Goal: Task Accomplishment & Management: Manage account settings

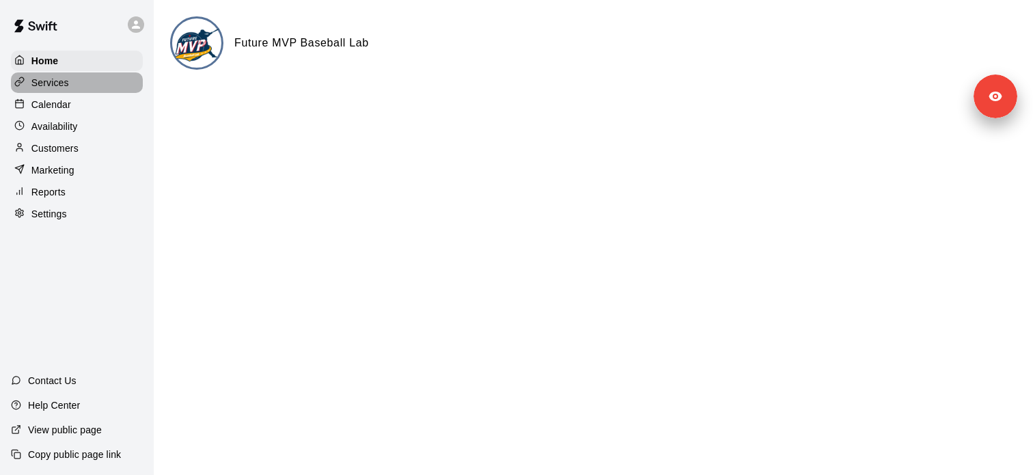
click at [99, 86] on div "Services" at bounding box center [77, 82] width 132 height 21
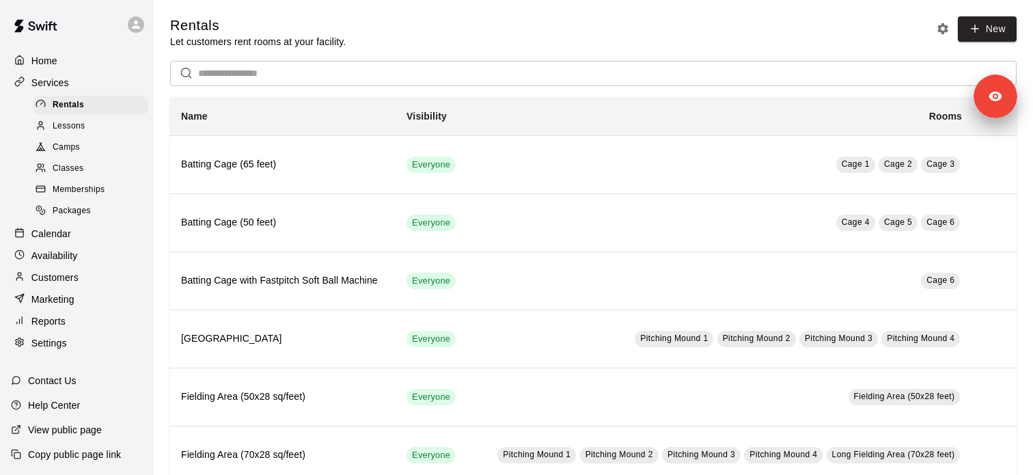
click at [106, 165] on div "Classes" at bounding box center [90, 168] width 115 height 19
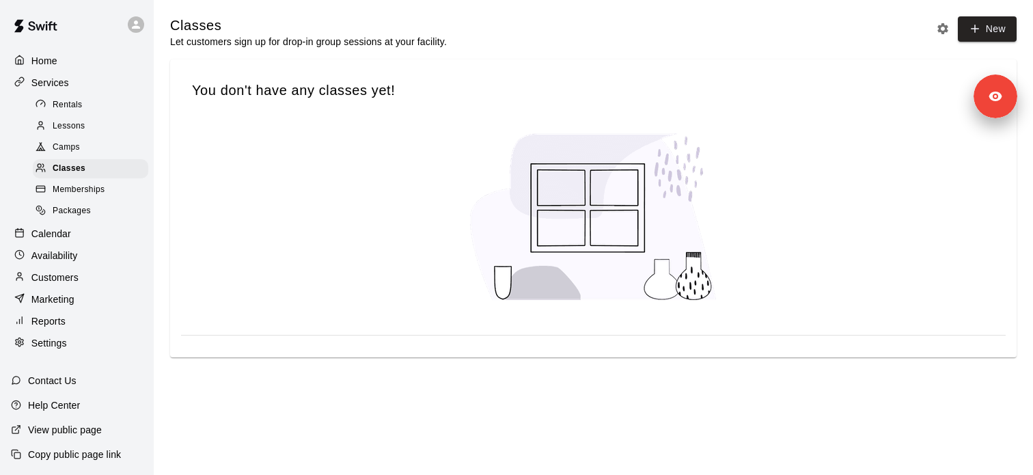
click at [112, 123] on div "Lessons" at bounding box center [90, 126] width 115 height 19
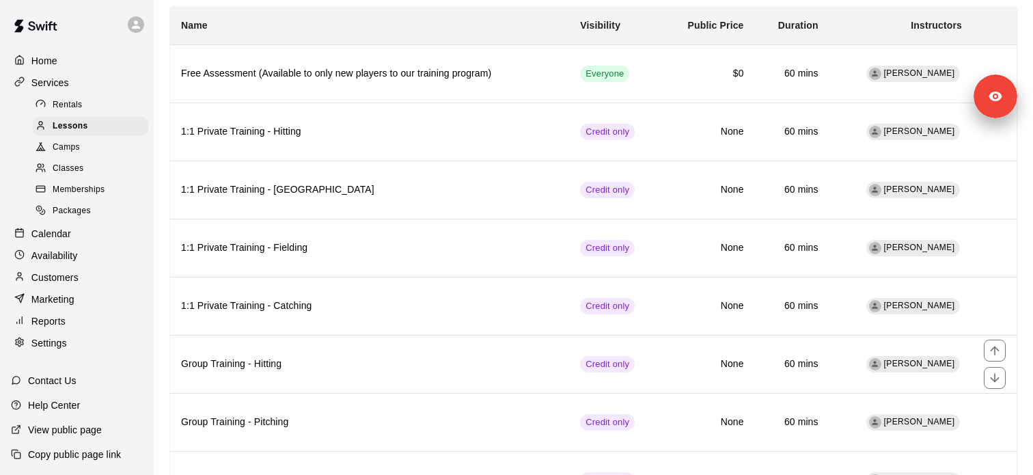
scroll to position [29, 0]
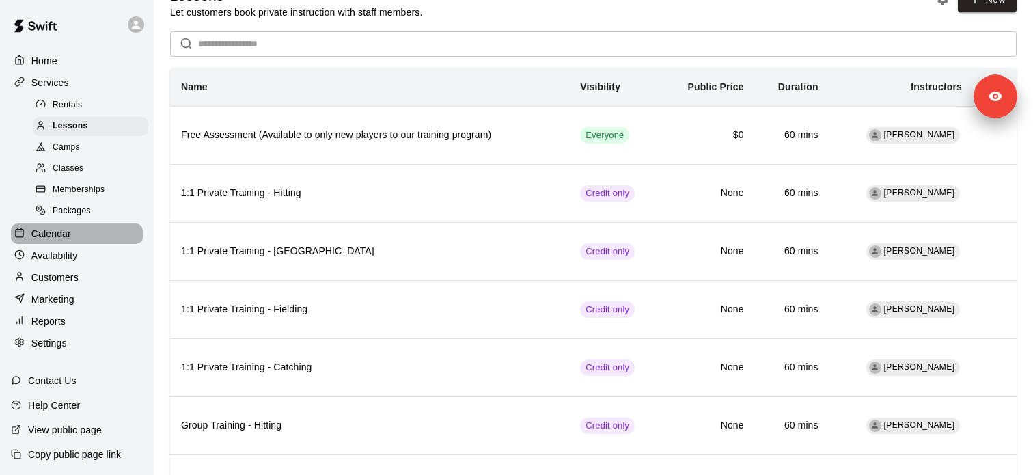
click at [72, 236] on div "Calendar" at bounding box center [77, 233] width 132 height 21
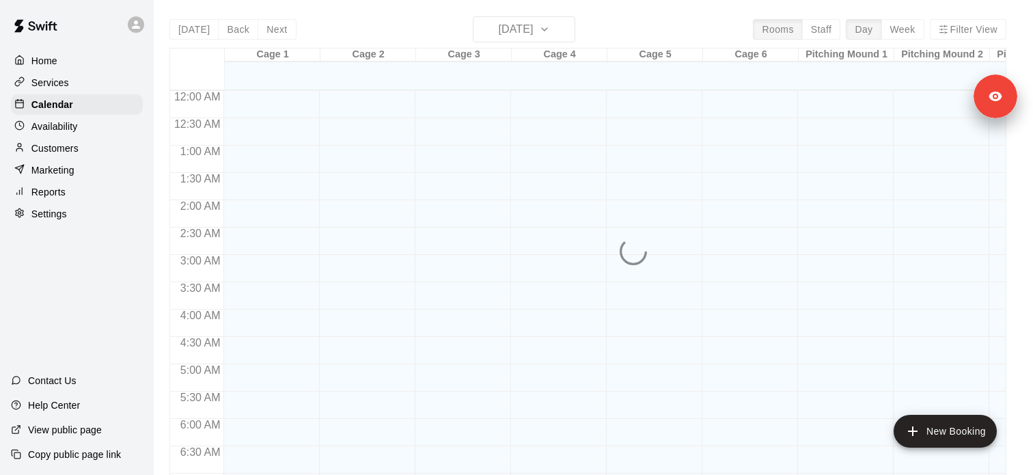
scroll to position [585, 0]
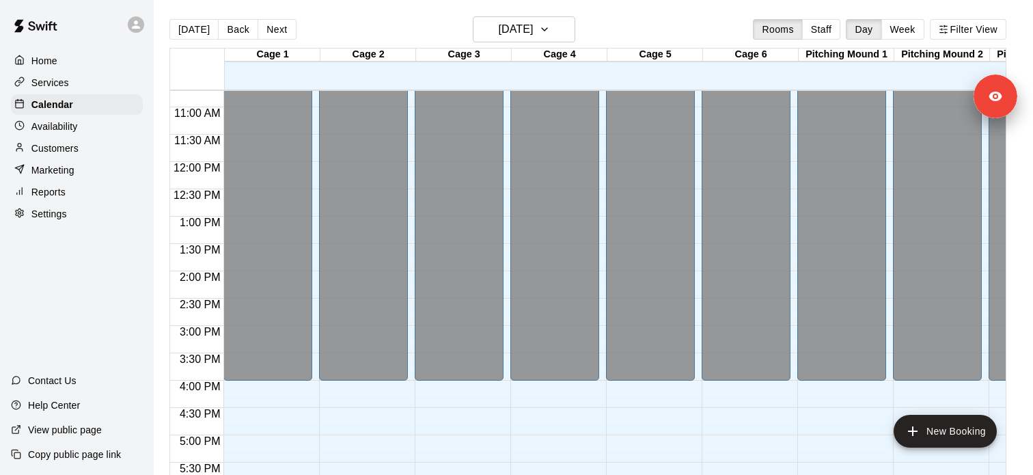
click at [70, 200] on div "Reports" at bounding box center [77, 192] width 132 height 21
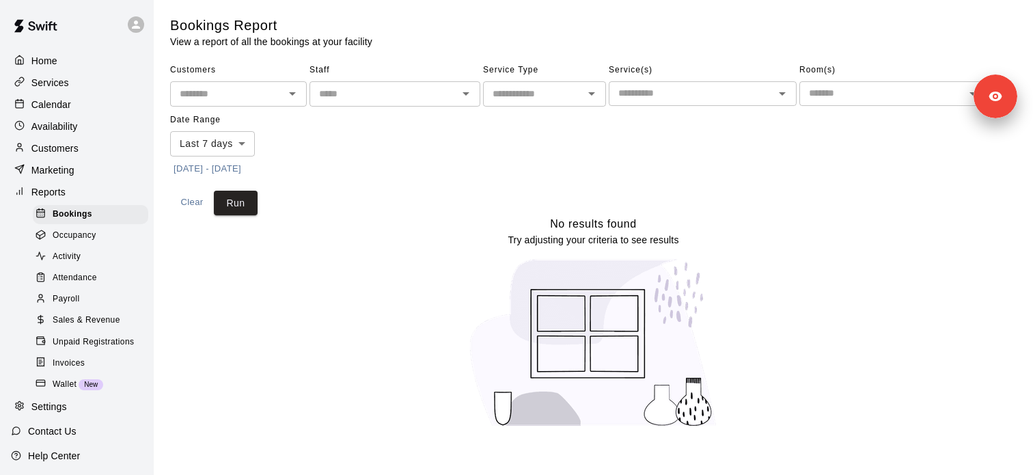
click at [431, 102] on input "text" at bounding box center [384, 93] width 140 height 17
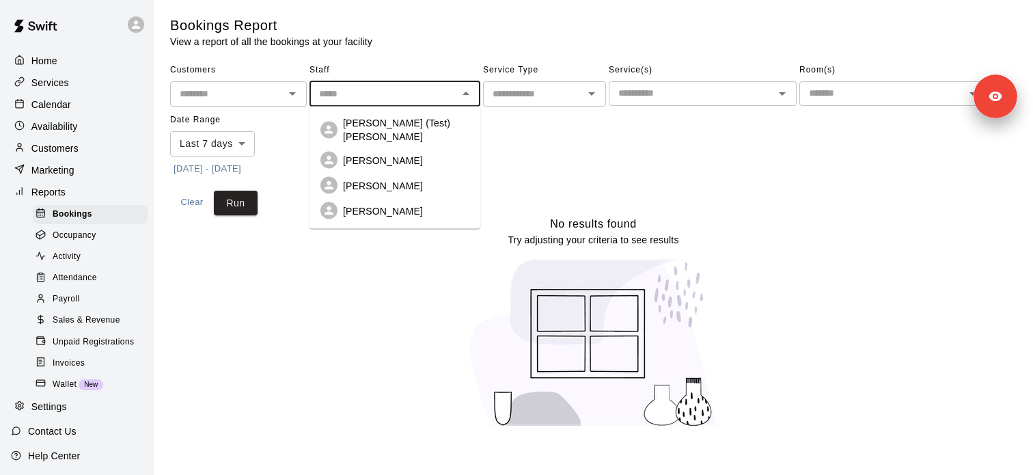
click at [551, 94] on input "text" at bounding box center [533, 93] width 92 height 17
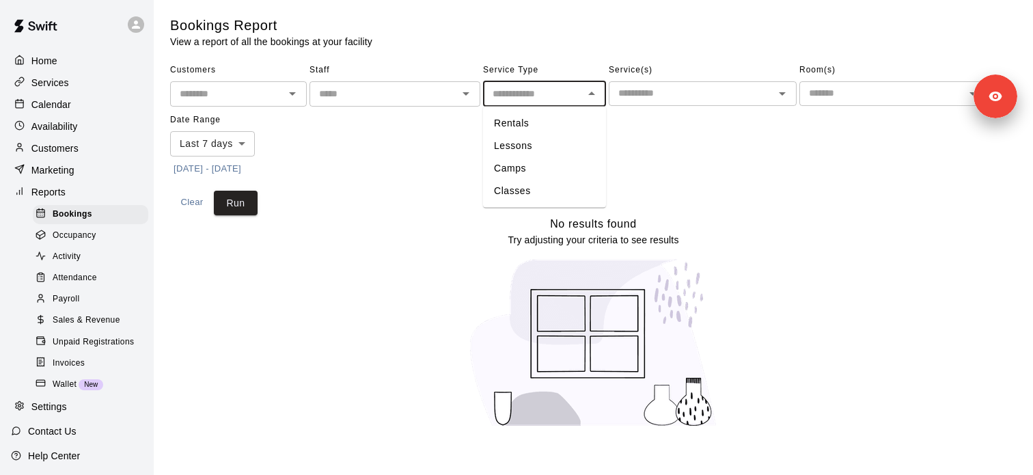
click at [532, 141] on li "Lessons" at bounding box center [544, 146] width 123 height 23
type input "*******"
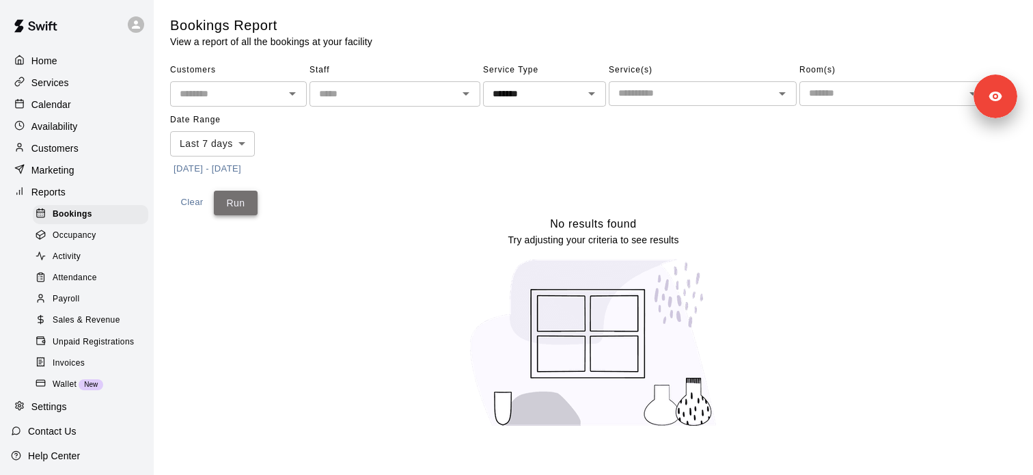
click at [251, 199] on button "Run" at bounding box center [236, 203] width 44 height 25
click at [254, 148] on body "Home Services Calendar Availability Customers Marketing Reports Bookings Occupa…" at bounding box center [516, 222] width 1033 height 444
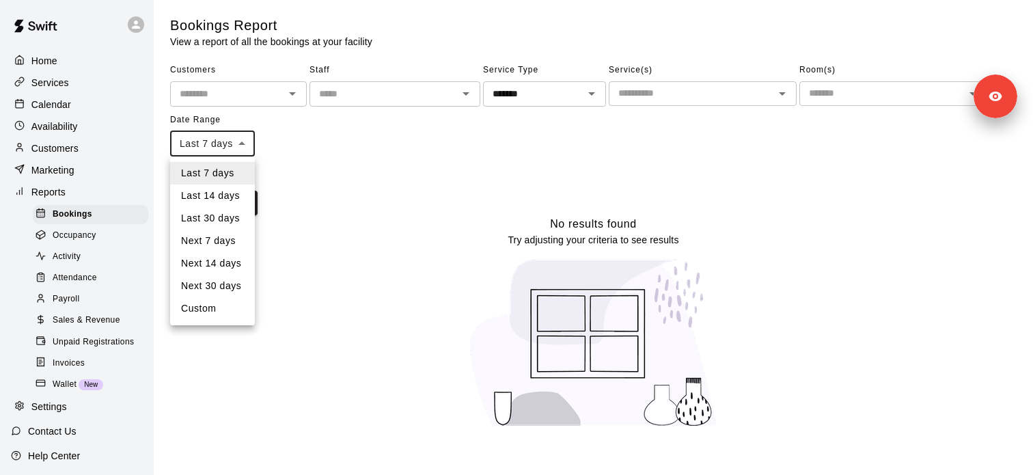
click at [230, 218] on li "Last 30 days" at bounding box center [212, 218] width 85 height 23
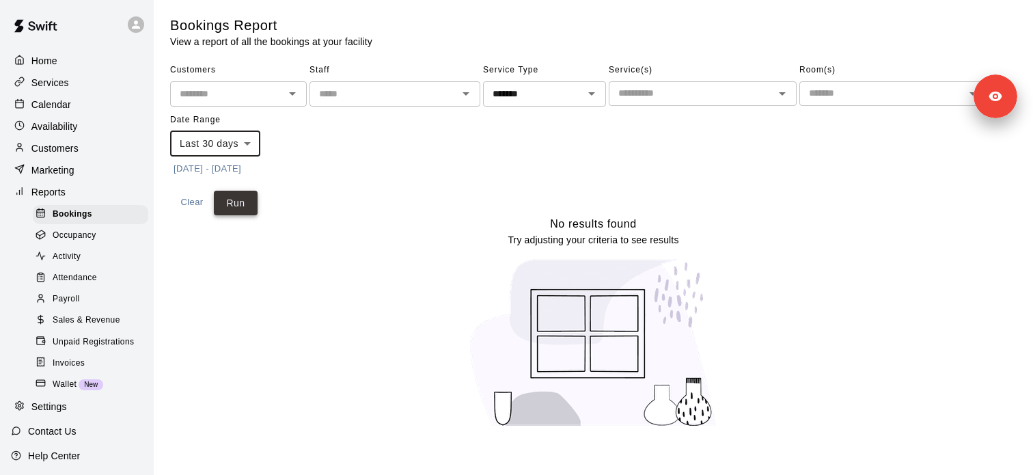
click at [240, 204] on button "Run" at bounding box center [236, 203] width 44 height 25
click at [246, 139] on body "Home Services Calendar Availability Customers Marketing Reports Bookings Occupa…" at bounding box center [516, 222] width 1033 height 444
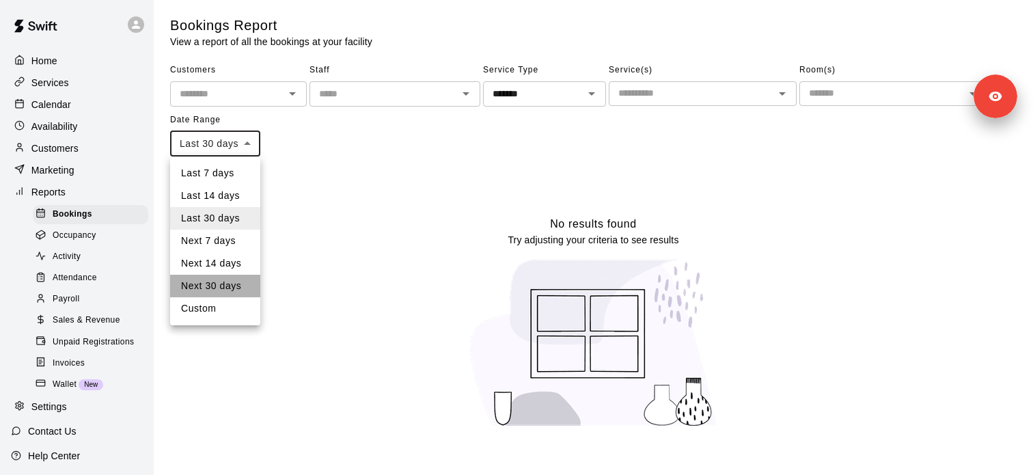
click at [242, 281] on li "Next 30 days" at bounding box center [215, 286] width 90 height 23
type input "*********"
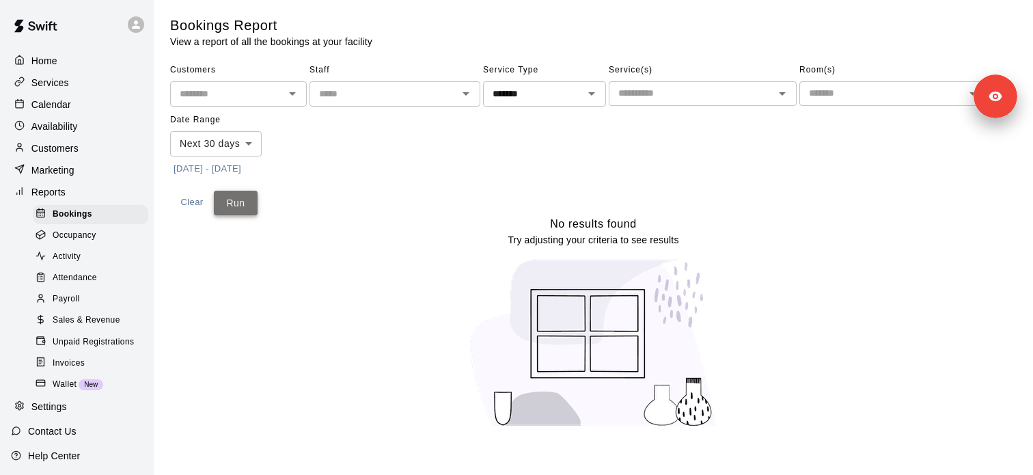
click at [238, 209] on button "Run" at bounding box center [236, 203] width 44 height 25
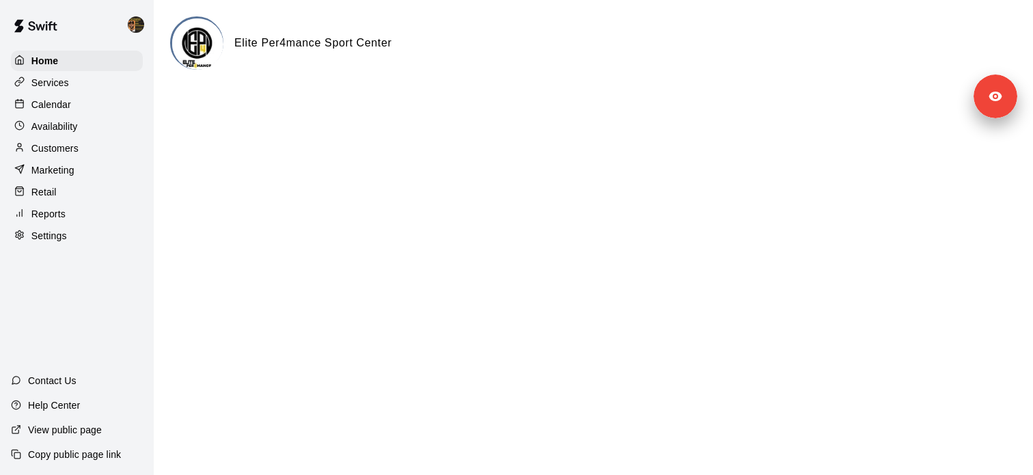
click at [85, 90] on div "Services" at bounding box center [77, 82] width 132 height 21
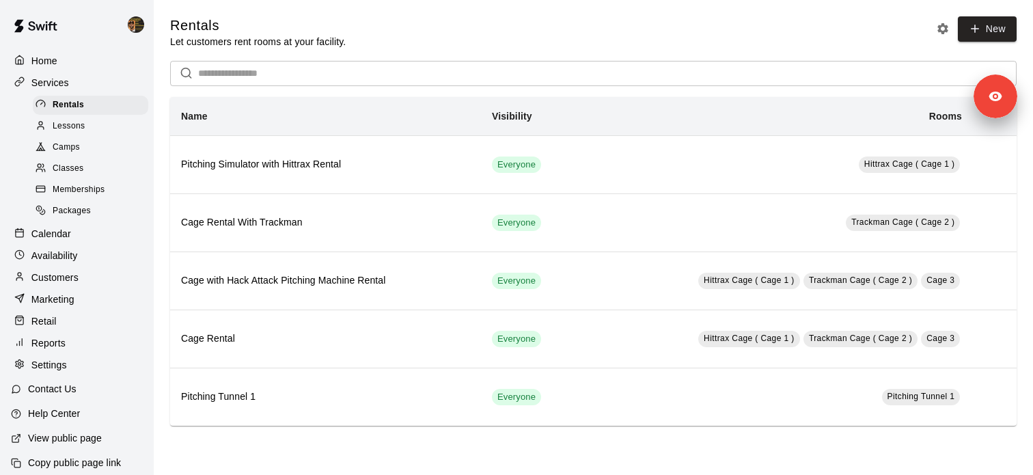
click at [104, 193] on span "Memberships" at bounding box center [79, 190] width 52 height 14
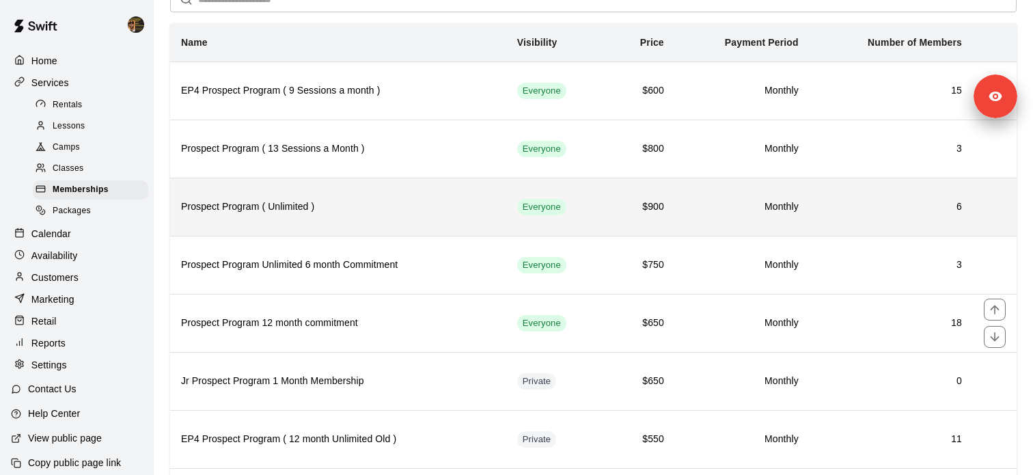
scroll to position [164, 0]
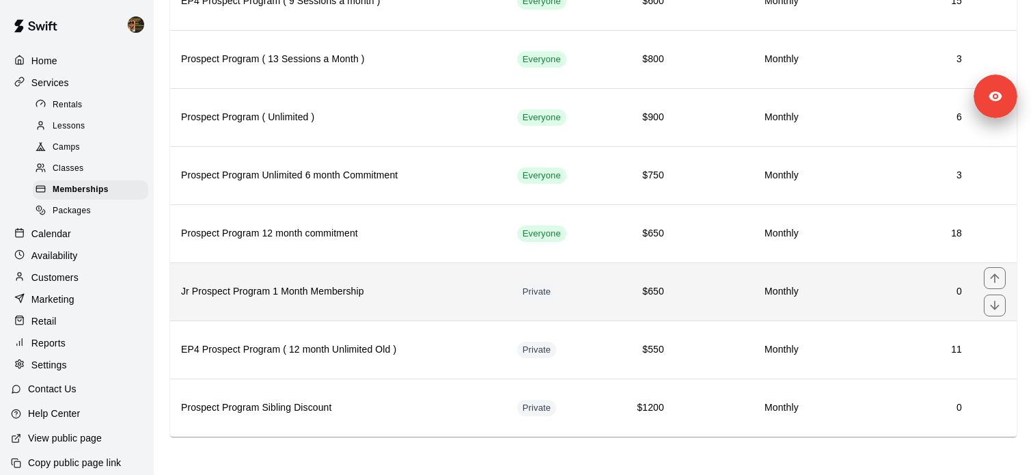
click at [329, 297] on h6 "Jr Prospect Program 1 Month Membership" at bounding box center [338, 291] width 314 height 15
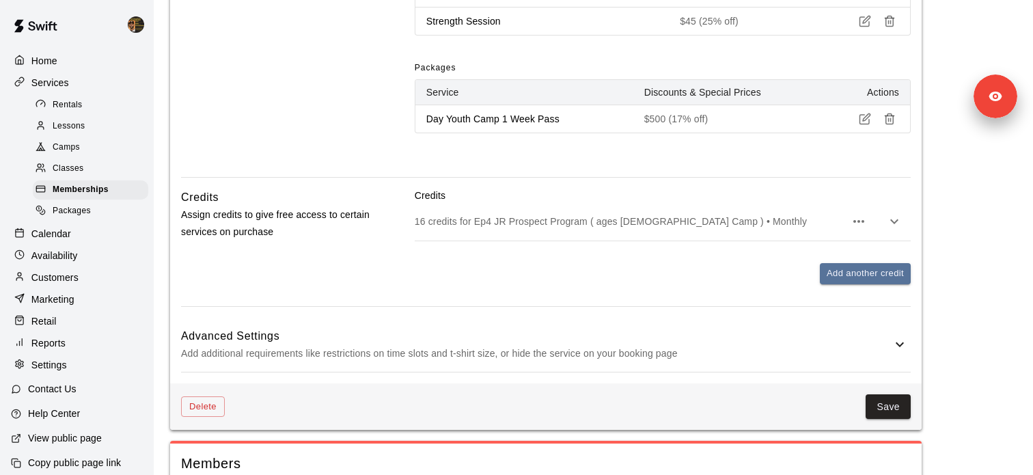
click at [459, 368] on div "Advanced Settings Add additional requirements like restrictions on time slots a…" at bounding box center [546, 345] width 730 height 54
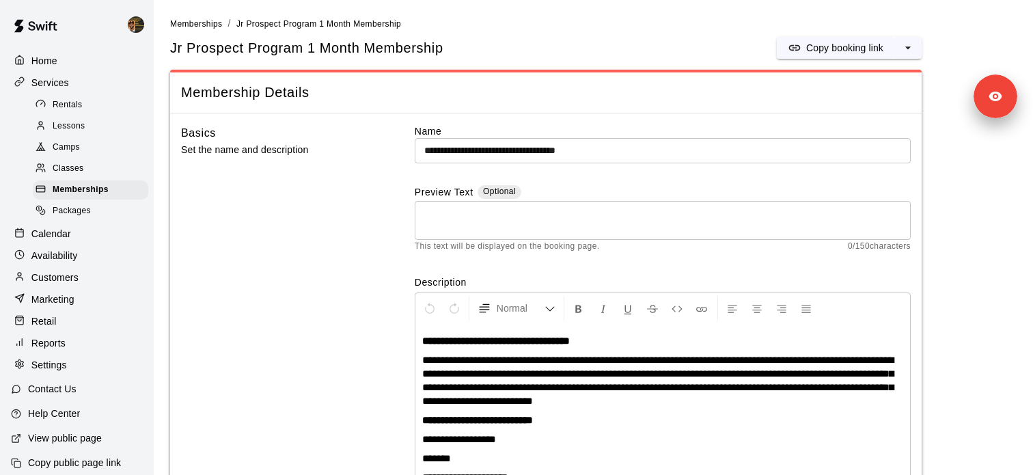
click at [247, 49] on span "Jr Prospect Program 1 Month Membership" at bounding box center [306, 48] width 273 height 18
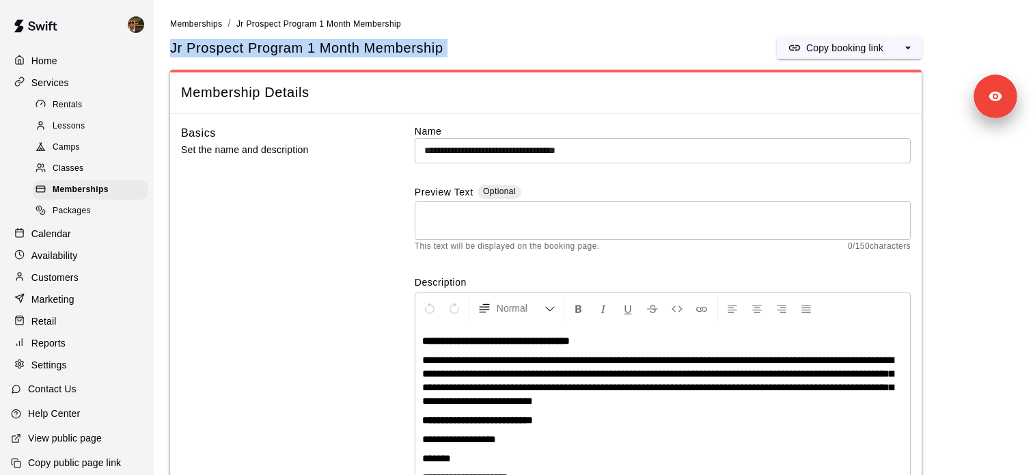
click at [247, 49] on span "Jr Prospect Program 1 Month Membership" at bounding box center [306, 48] width 273 height 18
copy div "Jr Prospect Program 1 Month Membership Copy booking link"
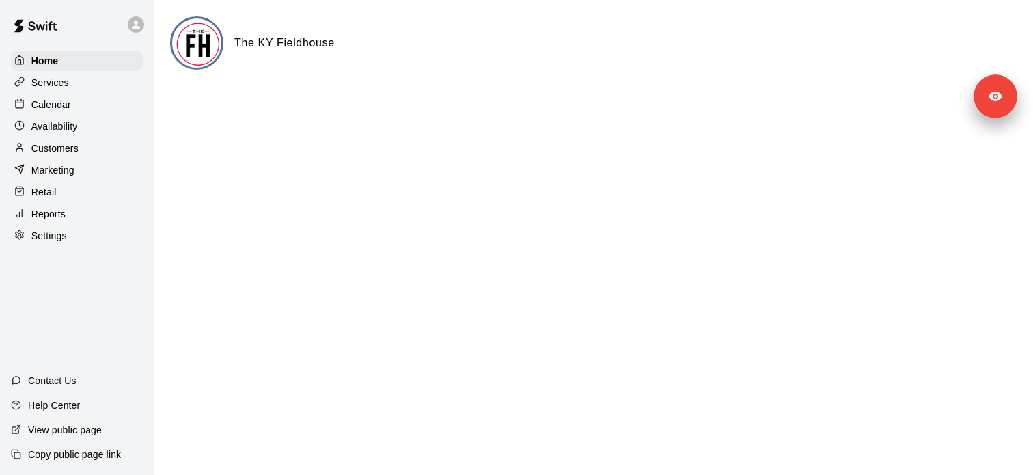
click at [100, 121] on div "Availability" at bounding box center [77, 126] width 132 height 21
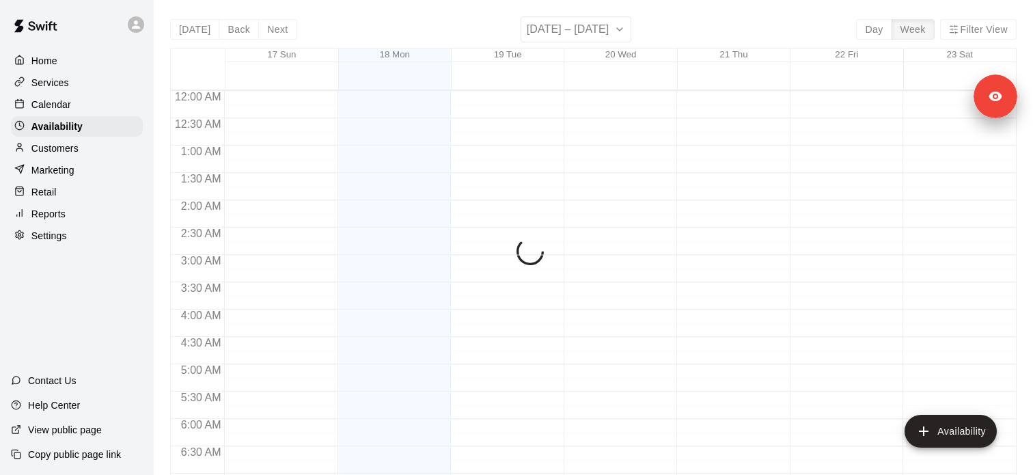
scroll to position [616, 0]
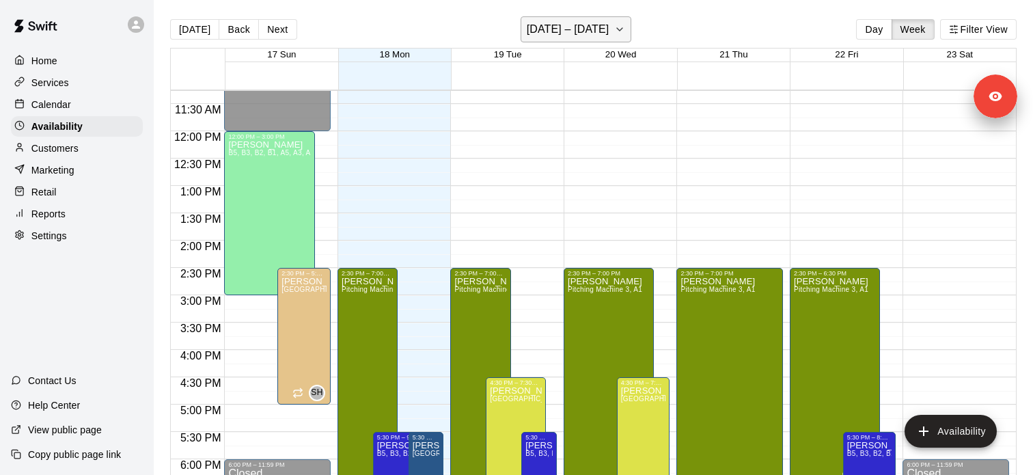
click at [617, 29] on icon "button" at bounding box center [619, 29] width 5 height 3
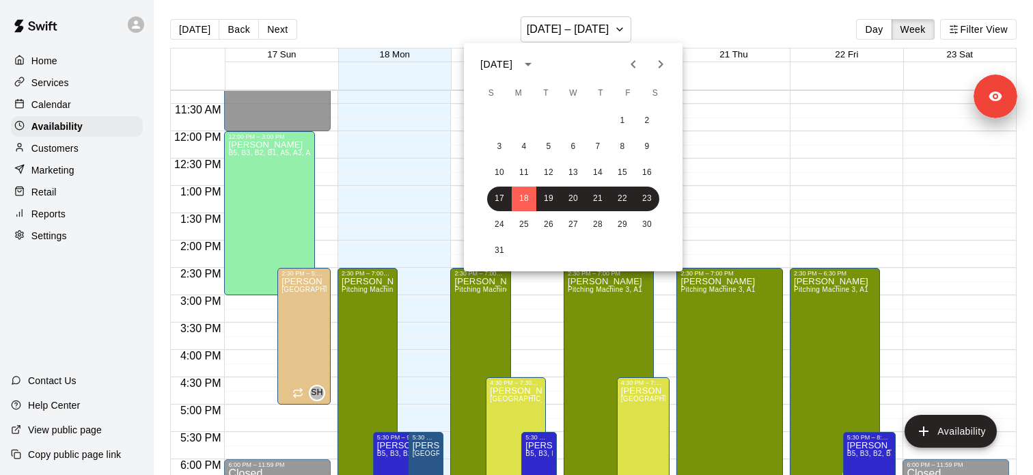
click at [659, 70] on icon "Next month" at bounding box center [661, 64] width 16 height 16
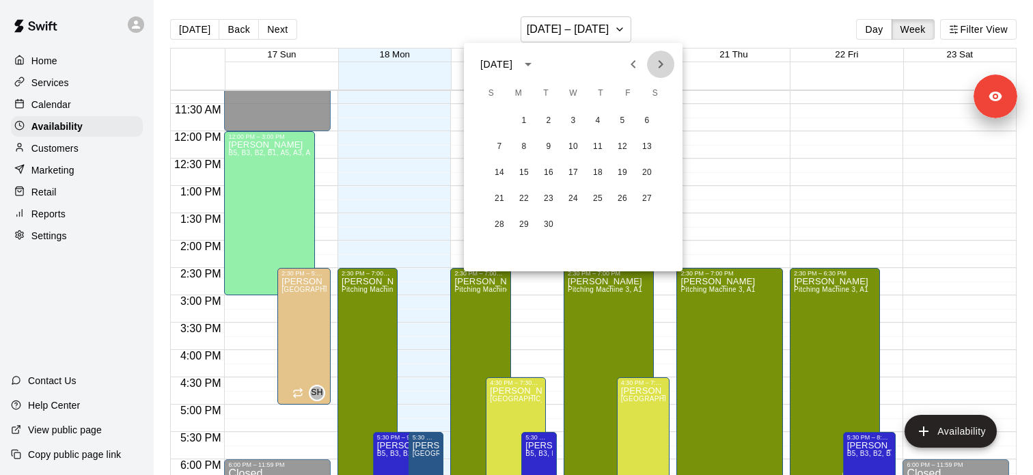
click at [659, 70] on icon "Next month" at bounding box center [661, 64] width 16 height 16
click at [603, 146] on button "6" at bounding box center [598, 147] width 25 height 25
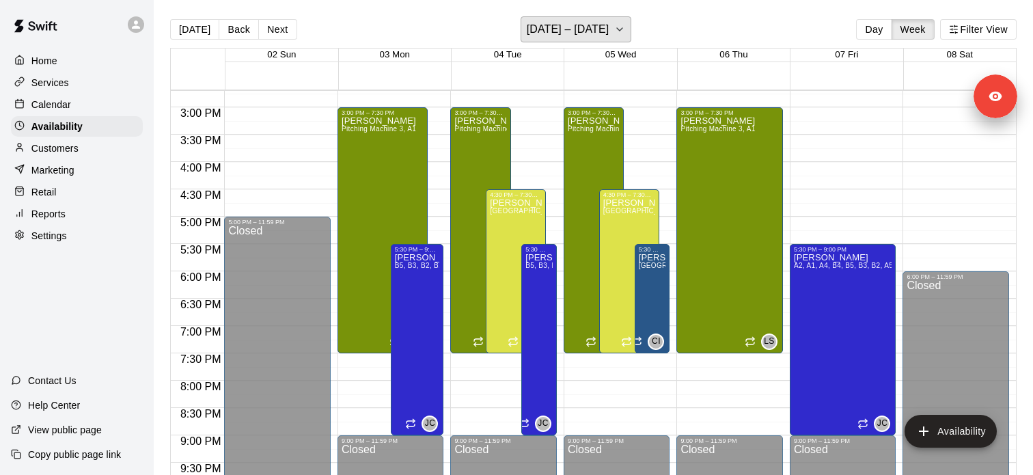
scroll to position [834, 0]
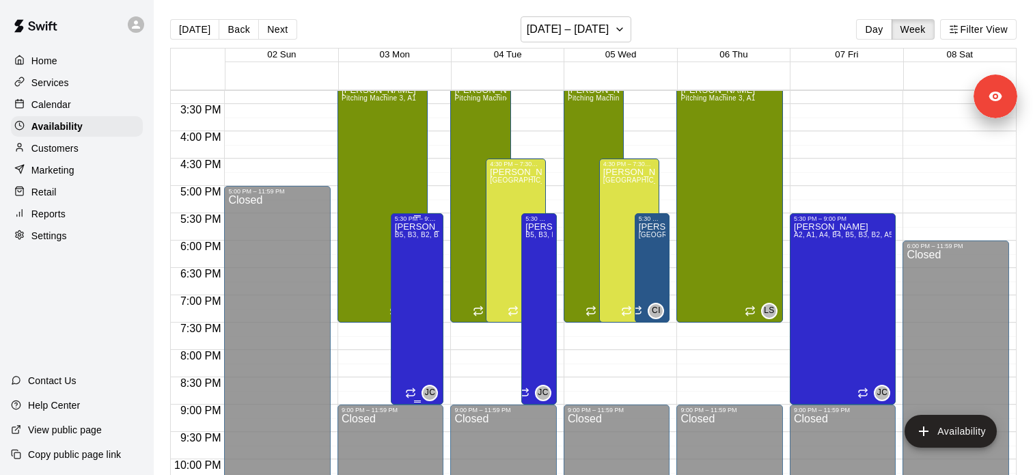
click at [410, 238] on span "B5, B3, B2, B1, A5, A3, A2, A1, A4, B4" at bounding box center [457, 235] width 124 height 8
click at [409, 243] on icon "edit" at bounding box center [408, 246] width 12 height 12
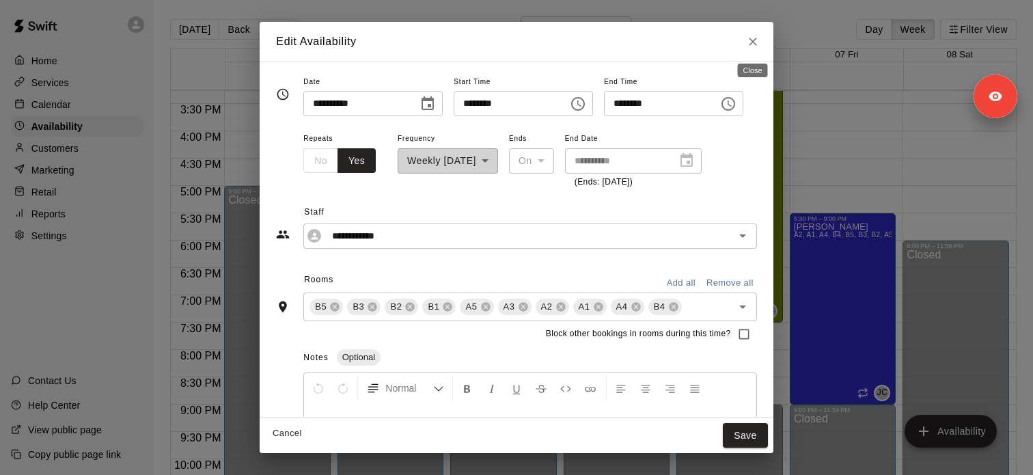
click at [752, 51] on button "Close" at bounding box center [753, 41] width 25 height 25
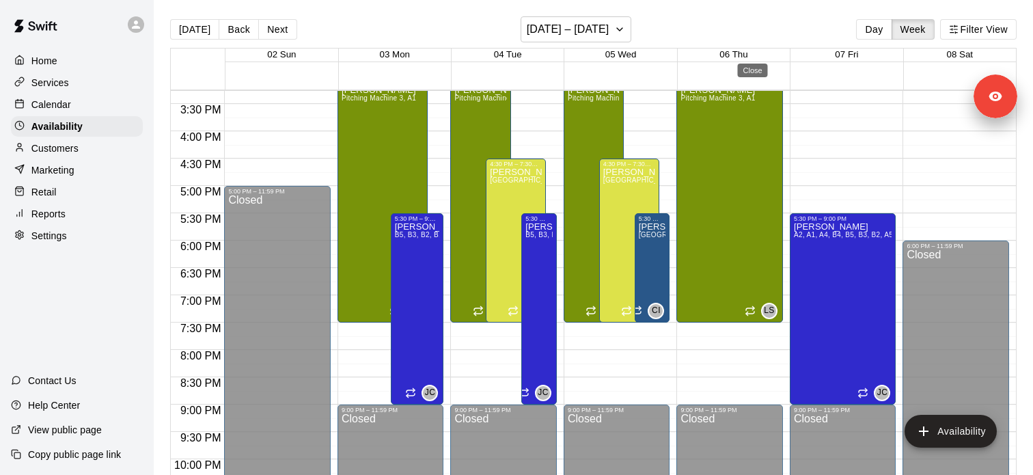
type input "**********"
click at [615, 25] on button "November 02 – 08" at bounding box center [576, 29] width 111 height 26
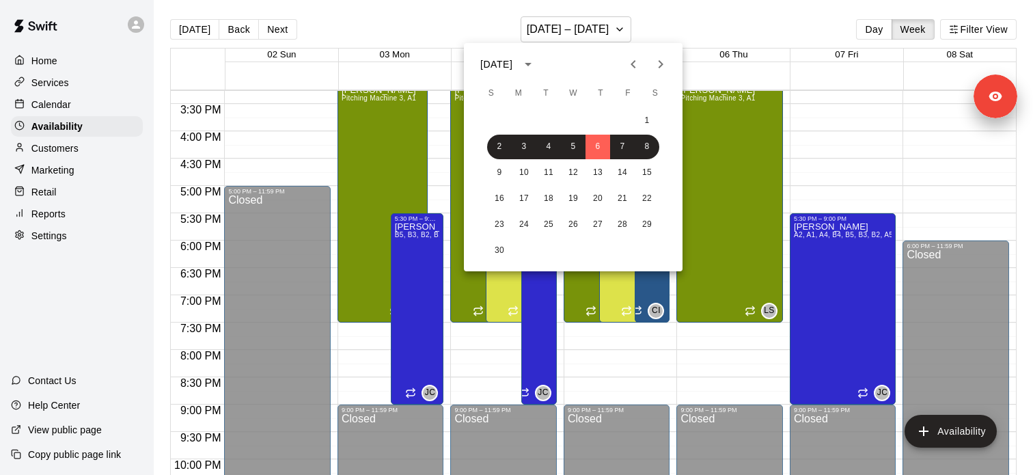
click at [664, 65] on icon "Next month" at bounding box center [661, 64] width 16 height 16
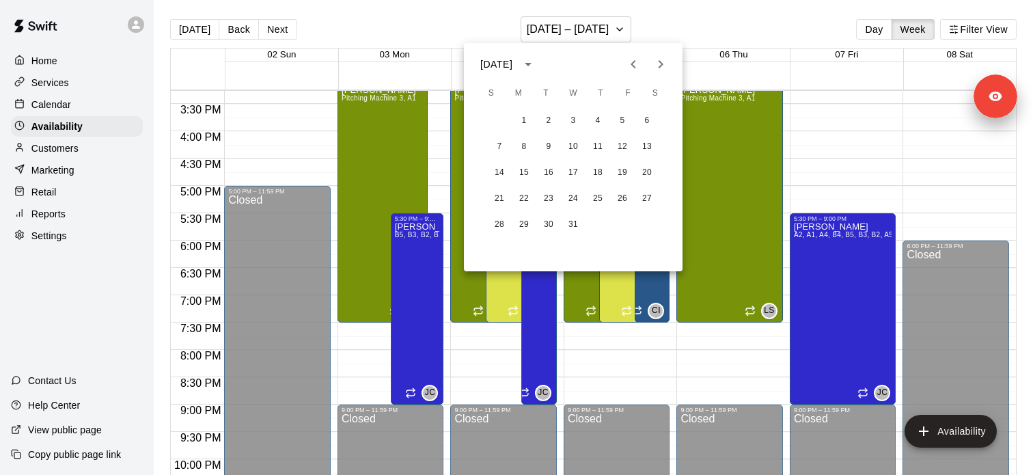
click at [664, 65] on icon "Next month" at bounding box center [661, 64] width 16 height 16
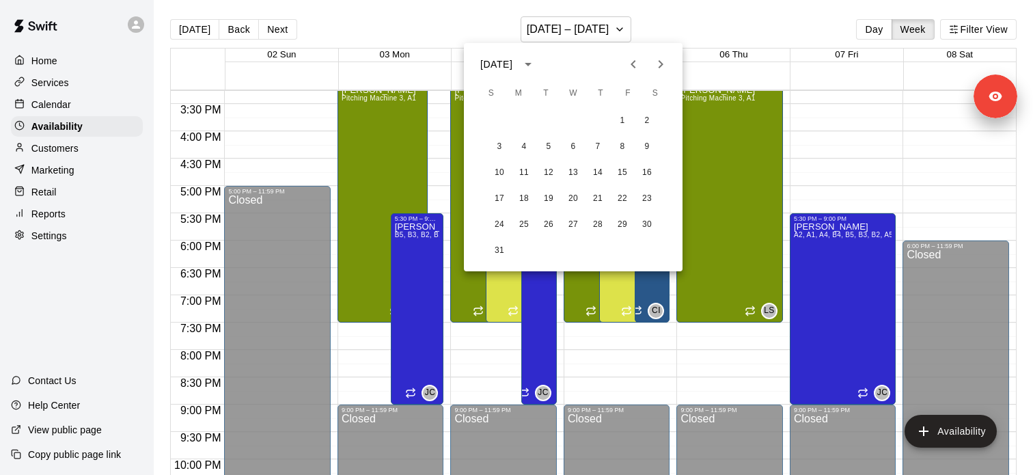
click at [664, 65] on icon "Next month" at bounding box center [661, 64] width 16 height 16
click at [660, 64] on icon "Next month" at bounding box center [661, 64] width 16 height 16
click at [542, 119] on button "1" at bounding box center [548, 121] width 25 height 25
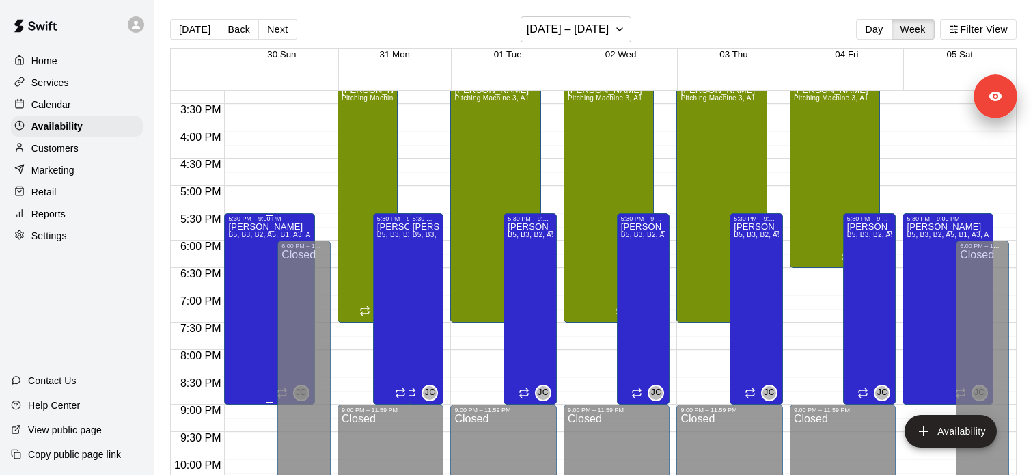
click at [269, 227] on p "Jacob Caruso" at bounding box center [269, 227] width 82 height 0
click at [243, 241] on icon "edit" at bounding box center [242, 241] width 12 height 12
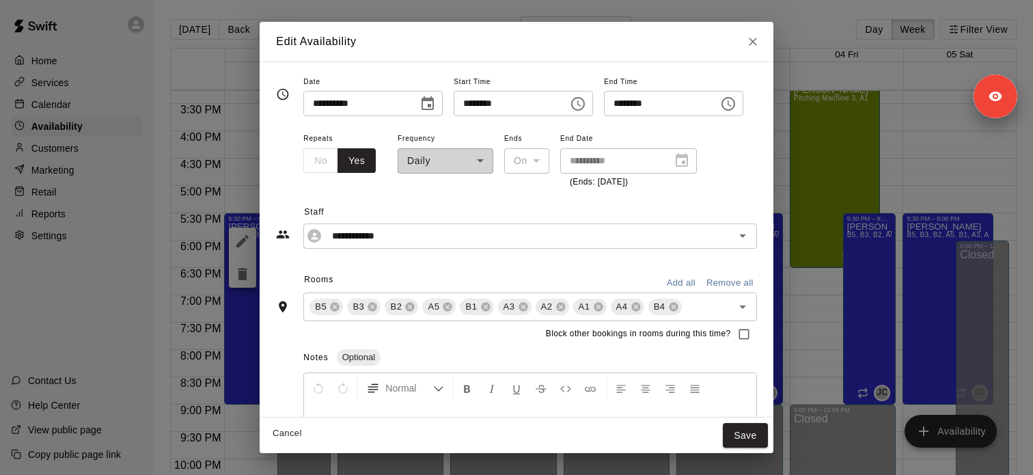
click at [750, 39] on icon "Close" at bounding box center [753, 42] width 8 height 8
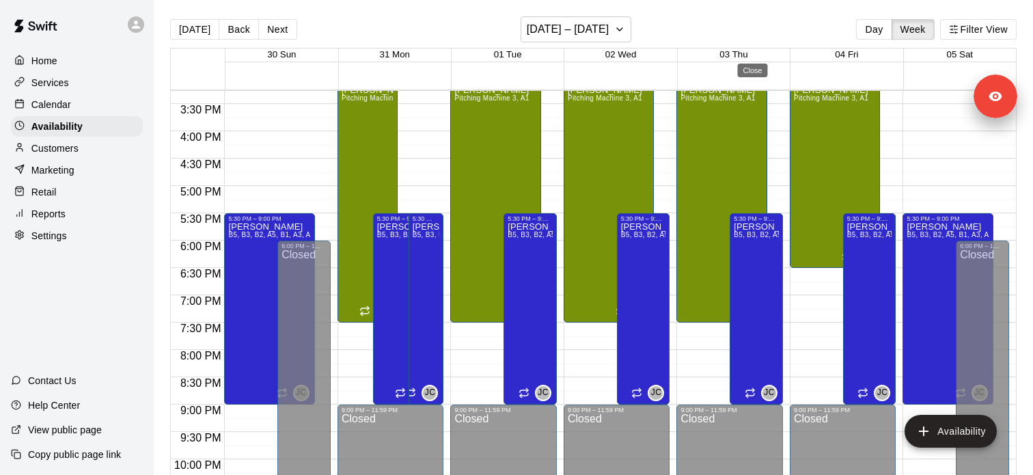
type input "**********"
click at [254, 238] on span "B5, B3, B2, A5, B1, A3, A2, A1, A4, B4" at bounding box center [290, 235] width 124 height 8
click at [245, 286] on icon "delete" at bounding box center [242, 279] width 16 height 16
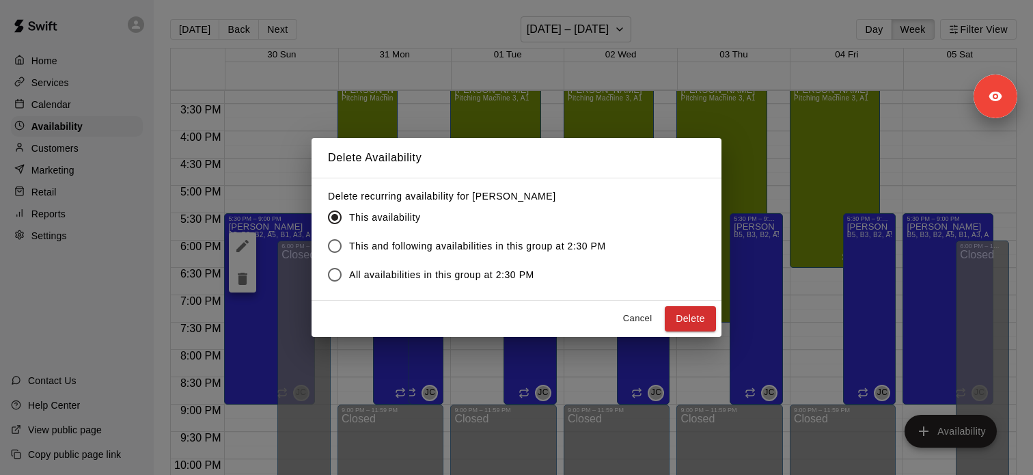
click at [438, 247] on span "This and following availabilities in this group at 2:30 PM" at bounding box center [477, 246] width 257 height 14
click at [695, 324] on button "Delete" at bounding box center [690, 318] width 51 height 25
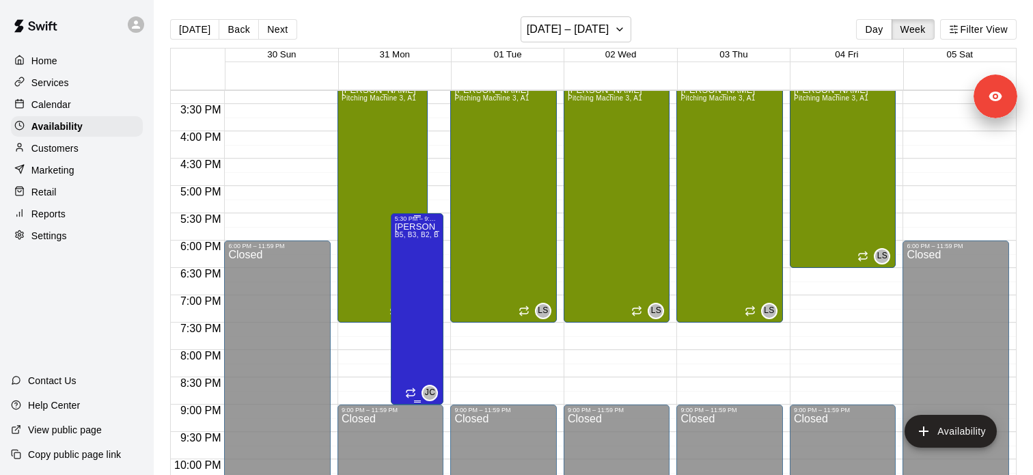
click at [426, 235] on span "B5, B3, B2, B1, A5, A3, A2, A1, A4, B4" at bounding box center [457, 235] width 124 height 8
click at [413, 247] on icon "edit" at bounding box center [408, 246] width 16 height 16
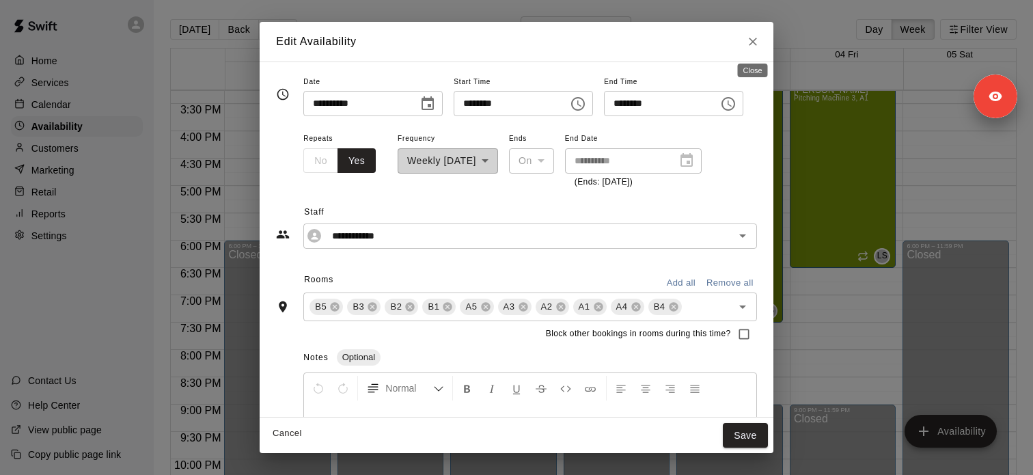
click at [752, 40] on icon "Close" at bounding box center [753, 42] width 14 height 14
type input "**********"
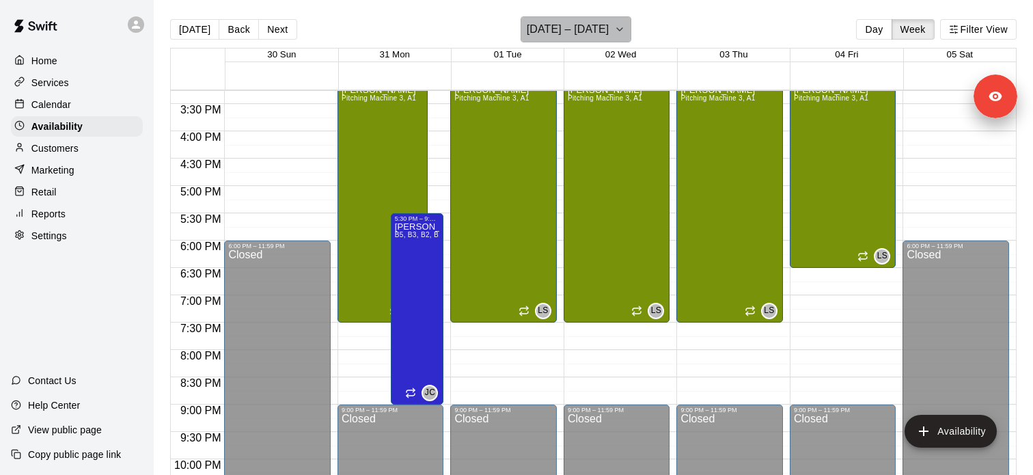
click at [598, 33] on h6 "August 30 – September 05" at bounding box center [568, 29] width 83 height 19
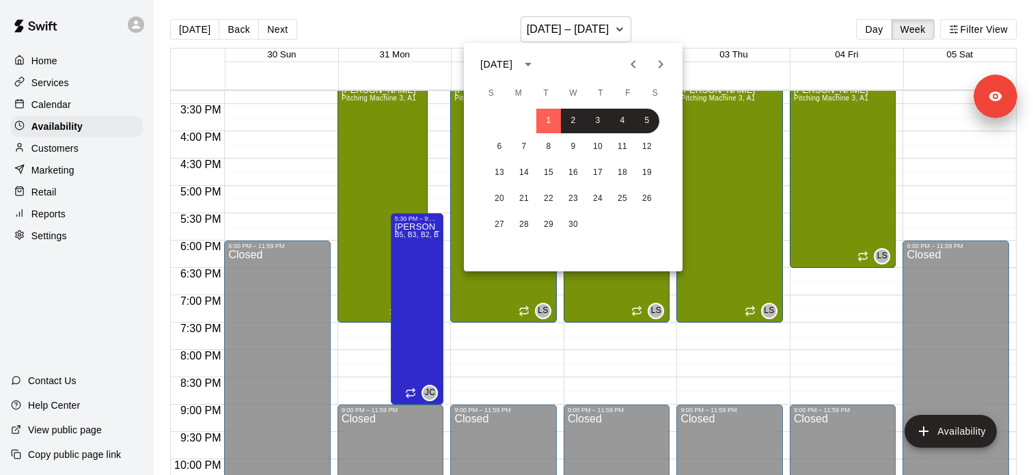
click at [629, 64] on icon "Previous month" at bounding box center [633, 64] width 16 height 16
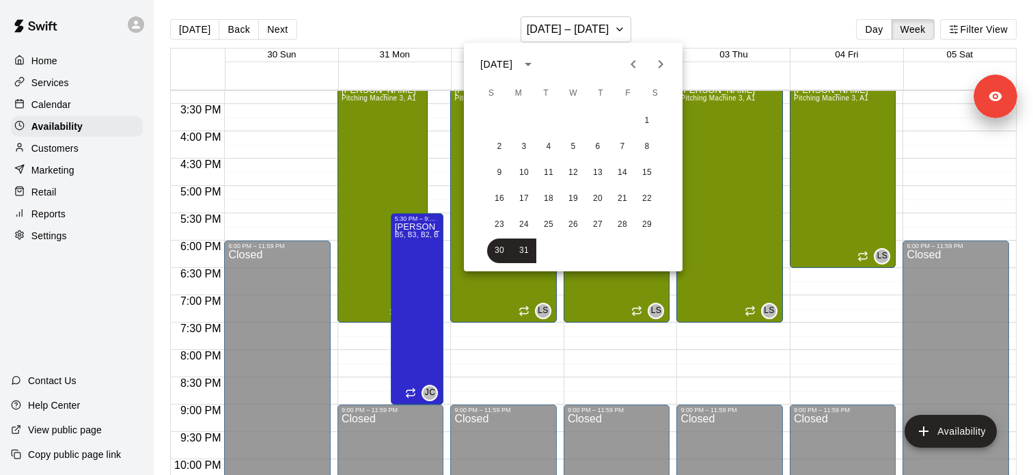
click at [629, 64] on icon "Previous month" at bounding box center [633, 64] width 16 height 16
click at [569, 126] on button "1" at bounding box center [573, 121] width 25 height 25
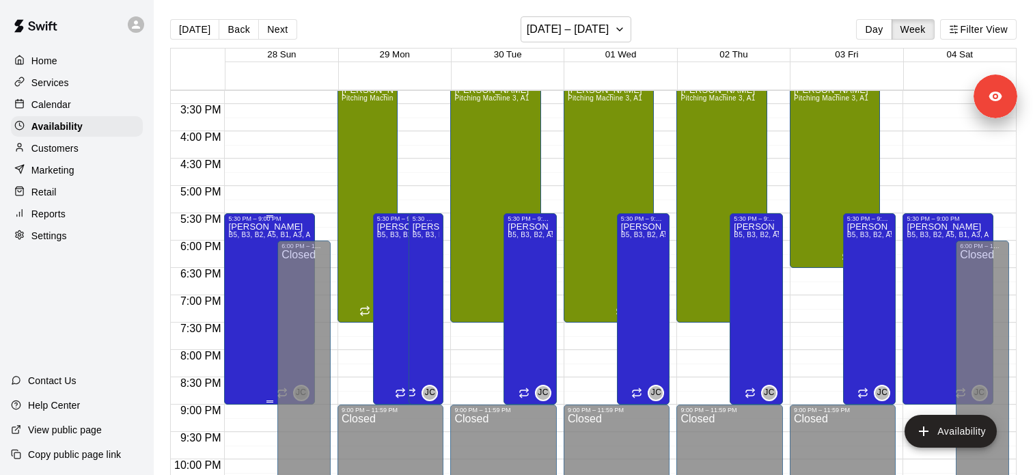
click at [256, 245] on div "Jacob Caruso B5, B3, B2, A5, B1, A3, A2, A1, A4, B4" at bounding box center [269, 459] width 82 height 475
click at [242, 275] on icon "delete" at bounding box center [243, 270] width 10 height 12
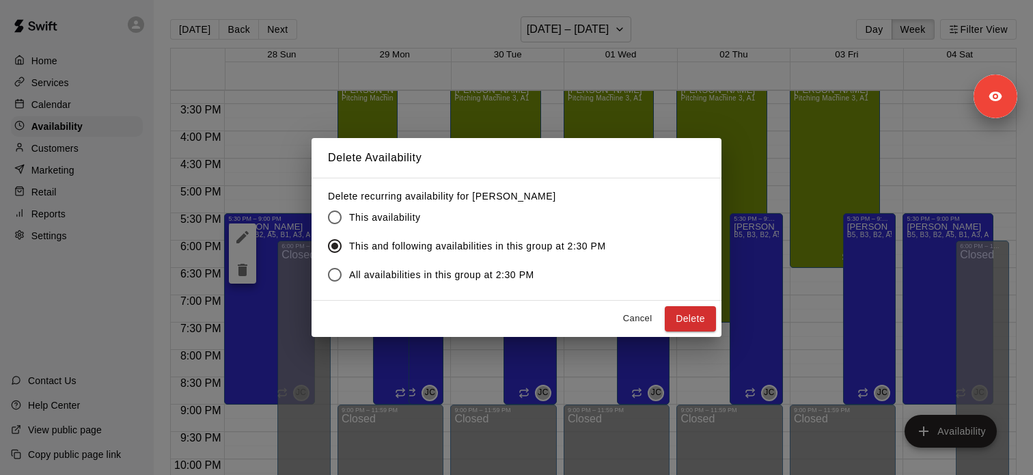
click at [489, 252] on span "This and following availabilities in this group at 2:30 PM" at bounding box center [477, 246] width 257 height 14
click at [644, 325] on button "Cancel" at bounding box center [638, 318] width 44 height 21
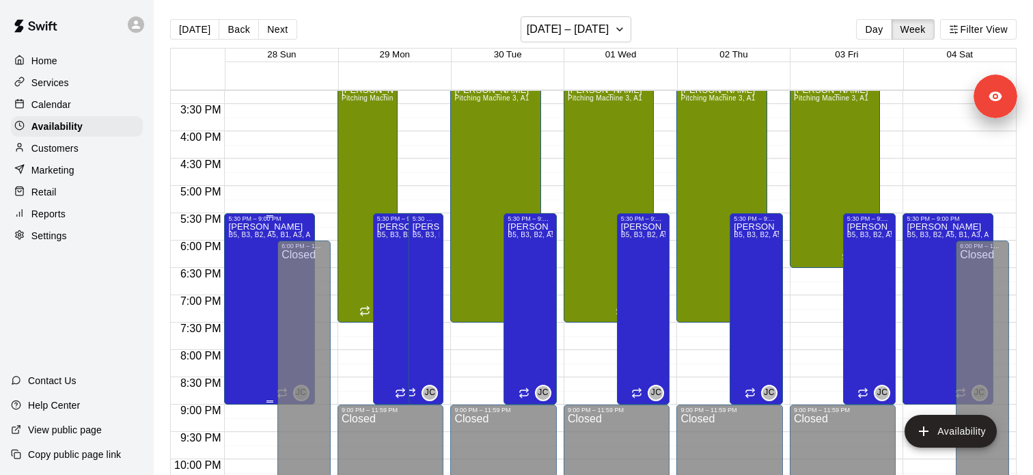
click at [243, 249] on div "Jacob Caruso B5, B3, B2, A5, B1, A3, A2, A1, A4, B4" at bounding box center [269, 459] width 82 height 475
click at [241, 237] on icon "edit" at bounding box center [242, 237] width 12 height 12
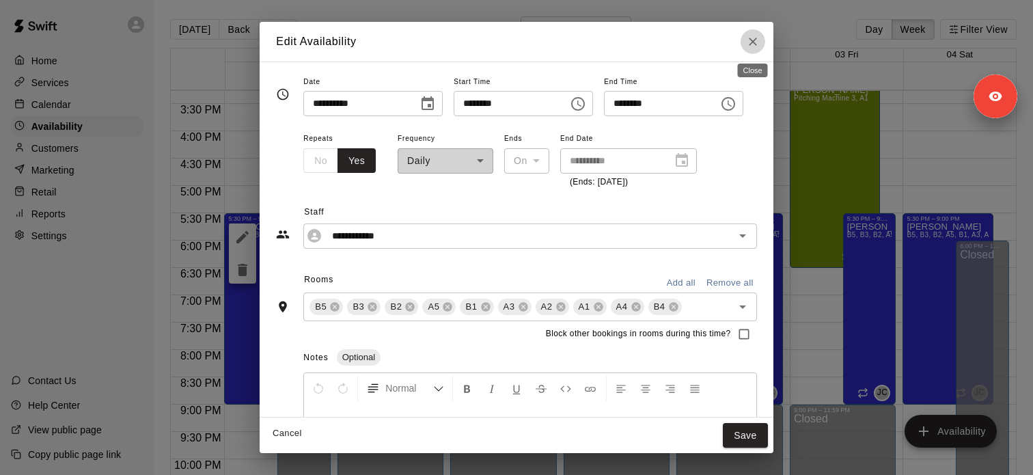
click at [749, 40] on icon "Close" at bounding box center [753, 42] width 14 height 14
type input "**********"
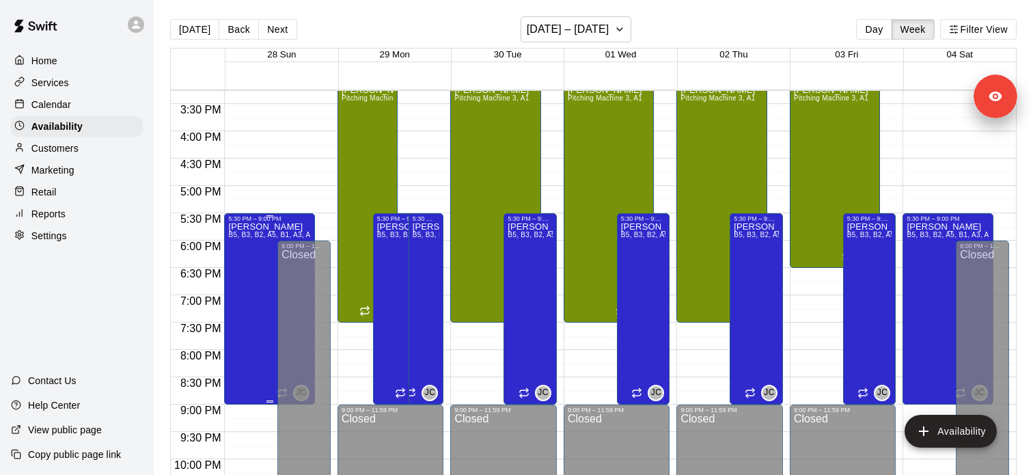
click at [247, 237] on span "B5, B3, B2, A5, B1, A3, A2, A1, A4, B4" at bounding box center [290, 235] width 124 height 8
click at [242, 286] on icon "delete" at bounding box center [242, 279] width 16 height 16
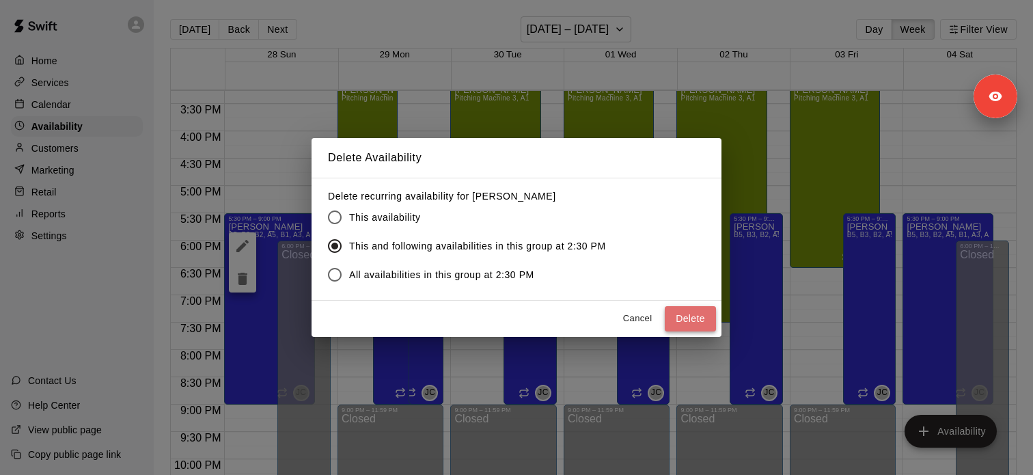
click at [694, 323] on button "Delete" at bounding box center [690, 318] width 51 height 25
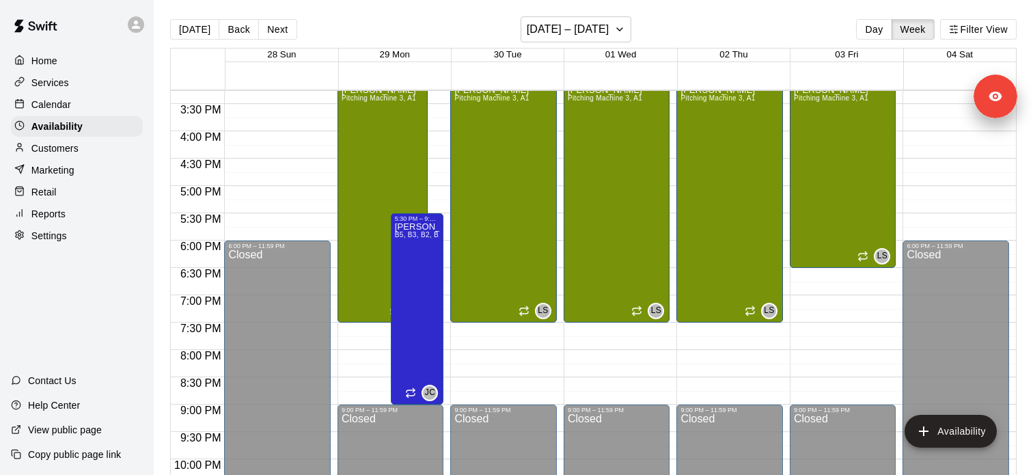
click at [586, 44] on div "Today Back Next June 28 – July 04 Day Week Filter View" at bounding box center [593, 31] width 847 height 31
click at [603, 36] on h6 "June 28 – July 04" at bounding box center [568, 29] width 83 height 19
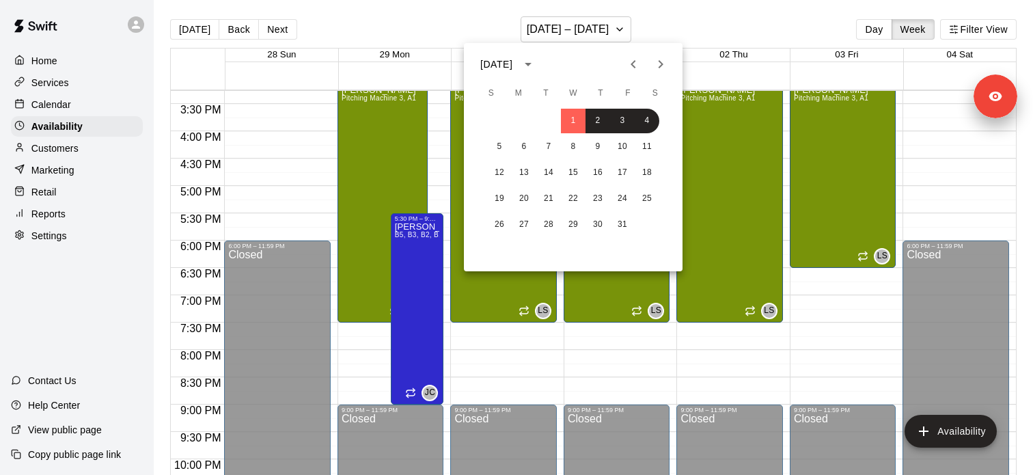
click at [629, 65] on icon "Previous month" at bounding box center [633, 64] width 16 height 16
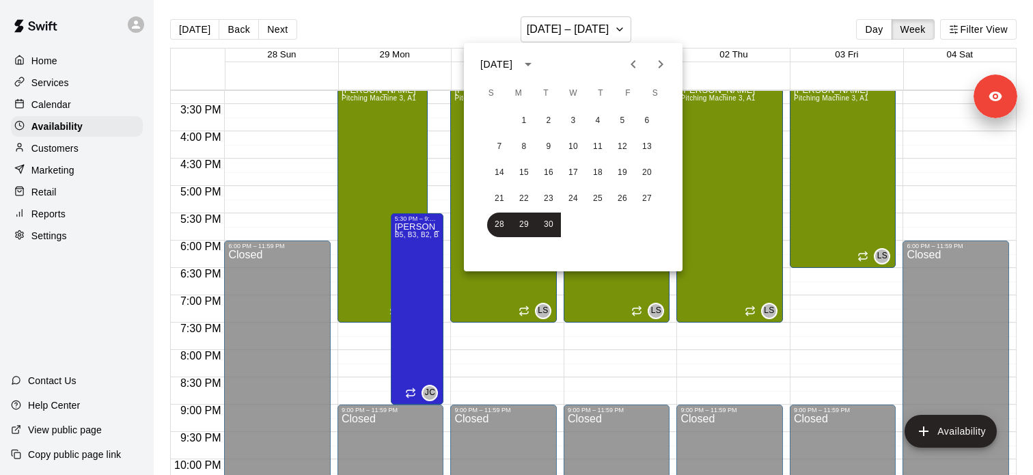
click at [629, 65] on icon "Previous month" at bounding box center [633, 64] width 16 height 16
click at [666, 62] on icon "Next month" at bounding box center [661, 64] width 16 height 16
click at [614, 118] on button "1" at bounding box center [622, 121] width 25 height 25
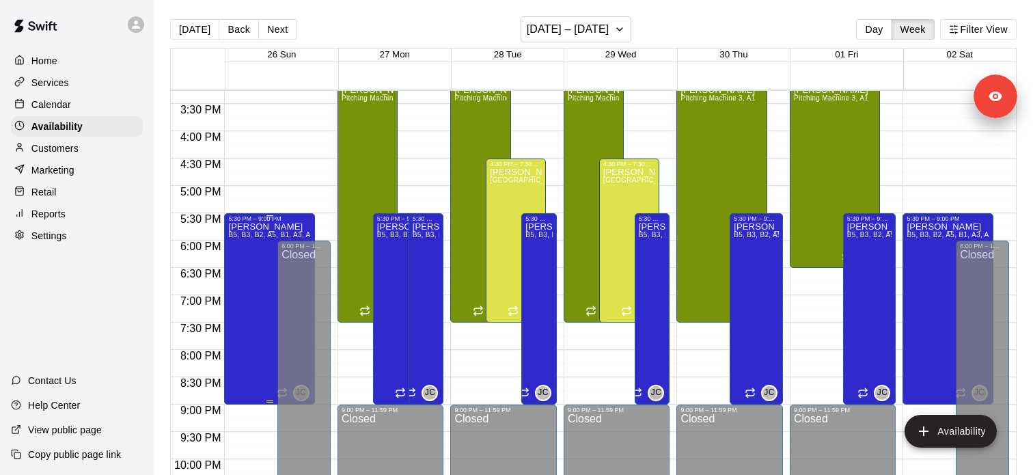
click at [252, 238] on span "B5, B3, B2, A5, B1, A3, A2, A1, A4, B4" at bounding box center [290, 235] width 124 height 8
click at [246, 283] on icon "delete" at bounding box center [243, 279] width 10 height 12
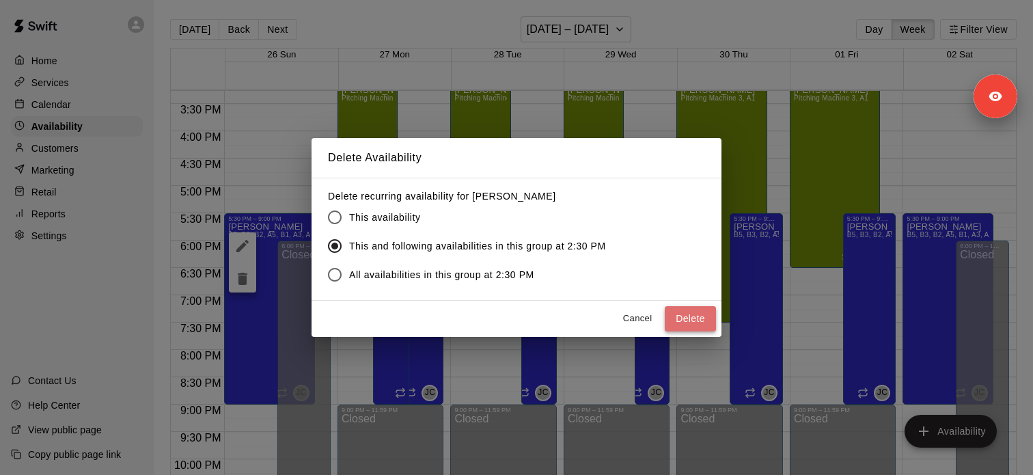
click at [686, 324] on button "Delete" at bounding box center [690, 318] width 51 height 25
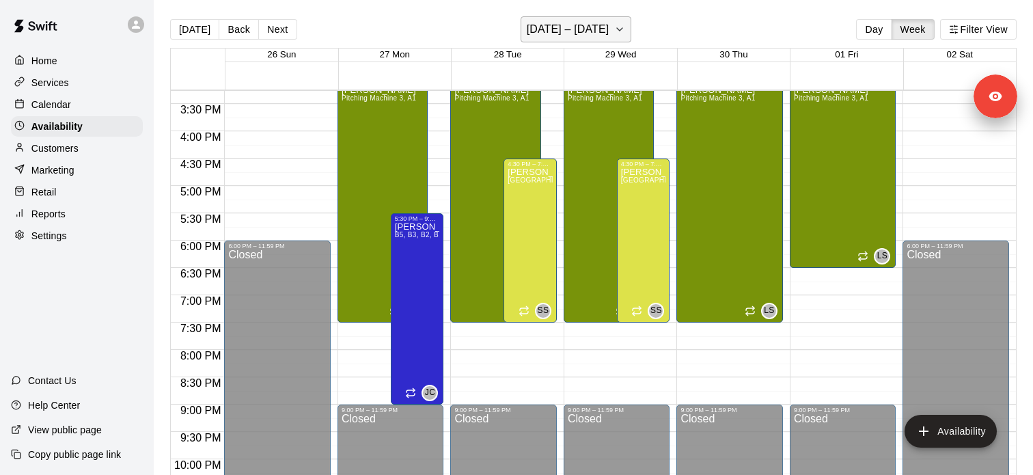
click at [607, 37] on h6 "April 26 – May 02" at bounding box center [568, 29] width 83 height 19
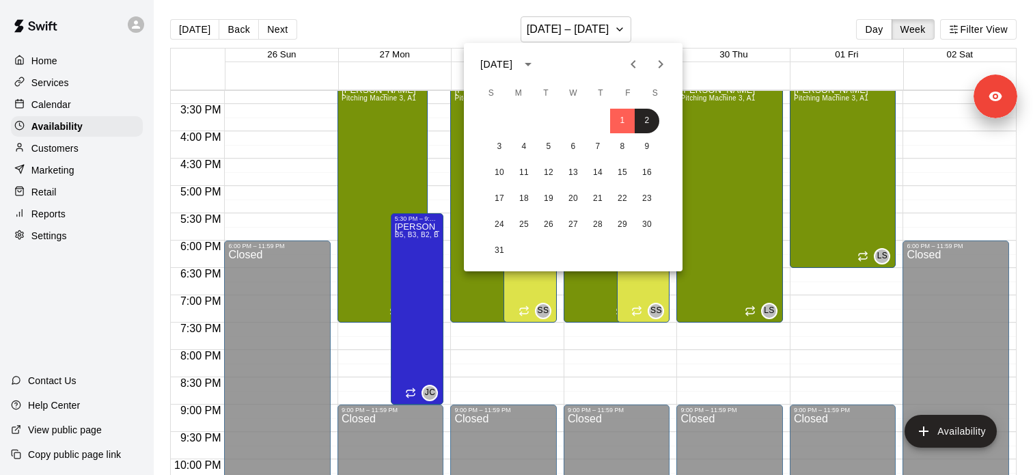
click at [640, 65] on icon "Previous month" at bounding box center [633, 64] width 16 height 16
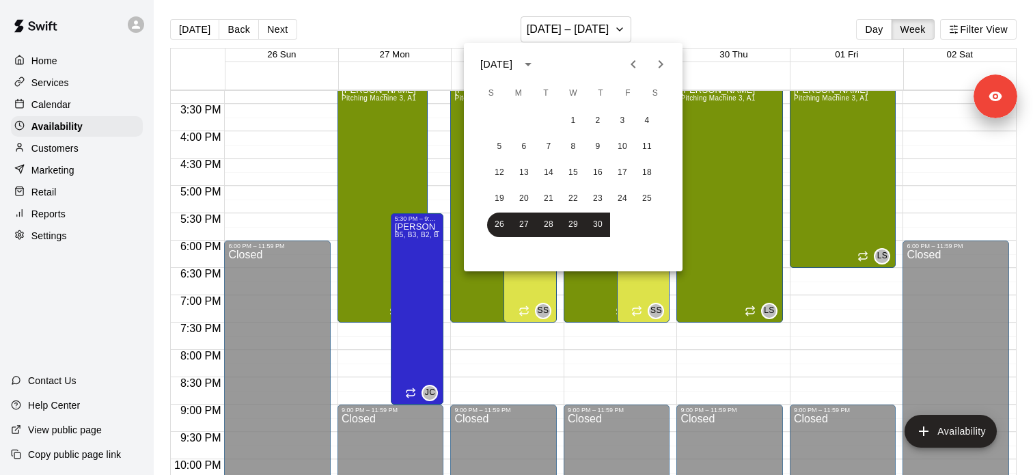
click at [640, 65] on icon "Previous month" at bounding box center [633, 64] width 16 height 16
click at [499, 118] on button "1" at bounding box center [499, 121] width 25 height 25
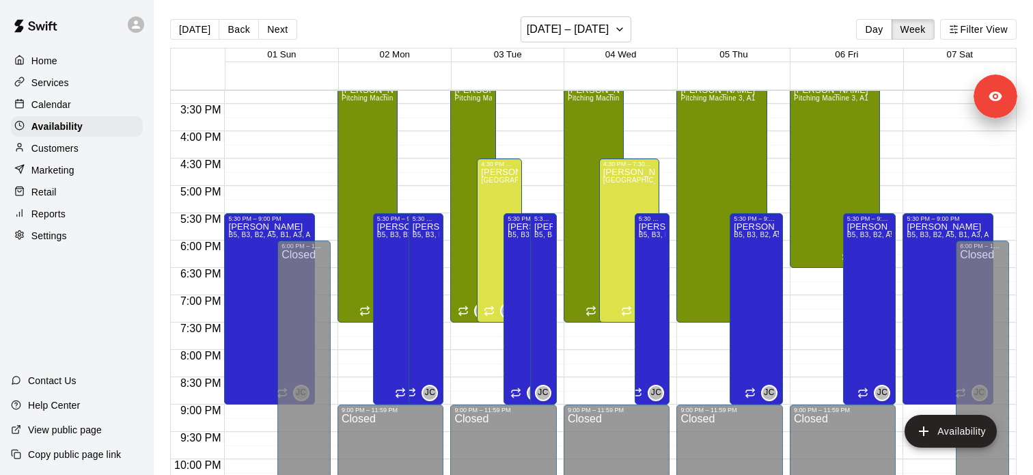
click at [269, 247] on div "Jacob Caruso B5, B3, B2, A5, B1, A3, A2, A1, A4, B4" at bounding box center [269, 459] width 82 height 475
click at [243, 276] on icon "delete" at bounding box center [242, 270] width 16 height 16
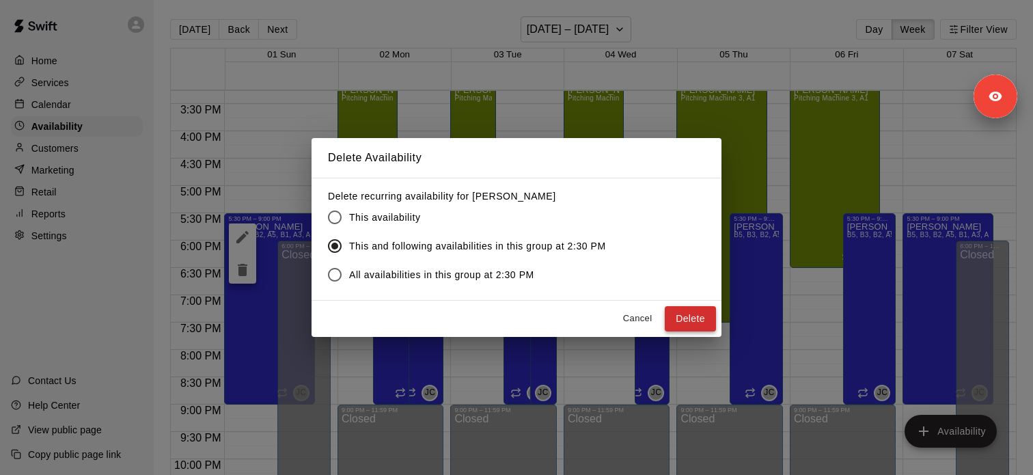
click at [682, 311] on button "Delete" at bounding box center [690, 318] width 51 height 25
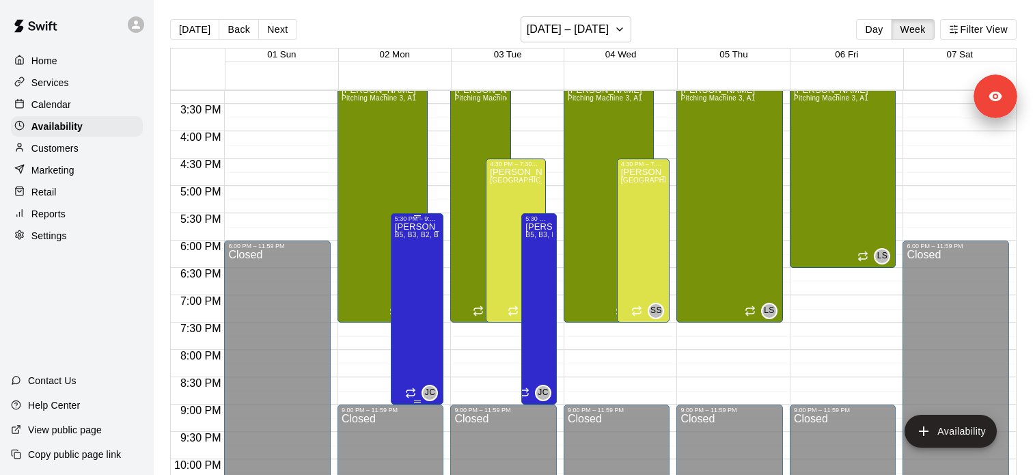
click at [422, 236] on span "B5, B3, B2, B1, A5, A3, A2, A1, A4, B4" at bounding box center [457, 235] width 124 height 8
click at [413, 241] on icon "edit" at bounding box center [408, 246] width 12 height 12
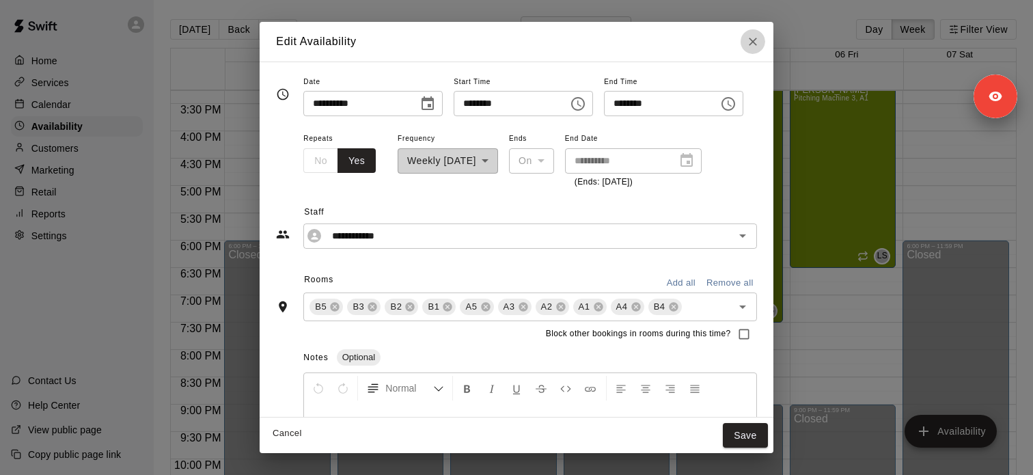
click at [752, 38] on icon "Close" at bounding box center [753, 42] width 14 height 14
type input "**********"
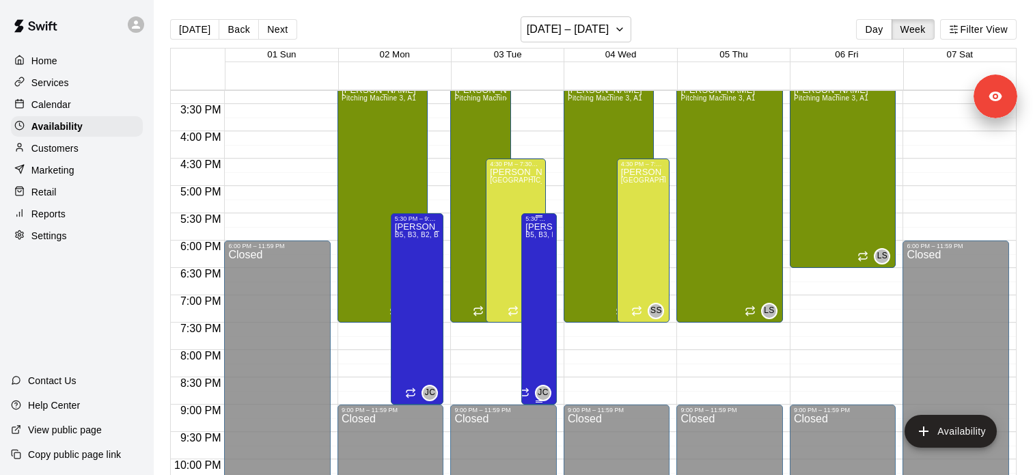
click at [530, 238] on span "B5, B3, B2, B1, A5, A2, A1, B4" at bounding box center [574, 235] width 99 height 8
click at [532, 242] on icon "edit" at bounding box center [540, 246] width 16 height 16
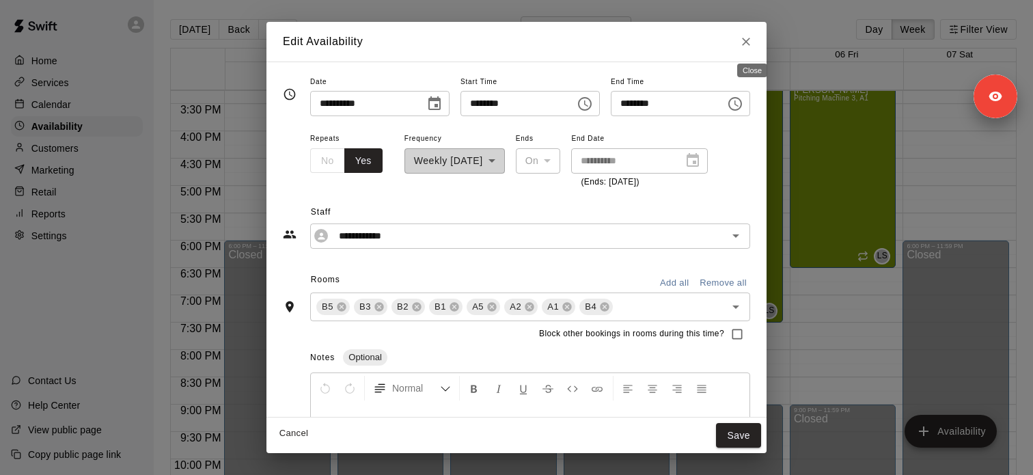
click at [750, 40] on icon "Close" at bounding box center [746, 42] width 8 height 8
type input "**********"
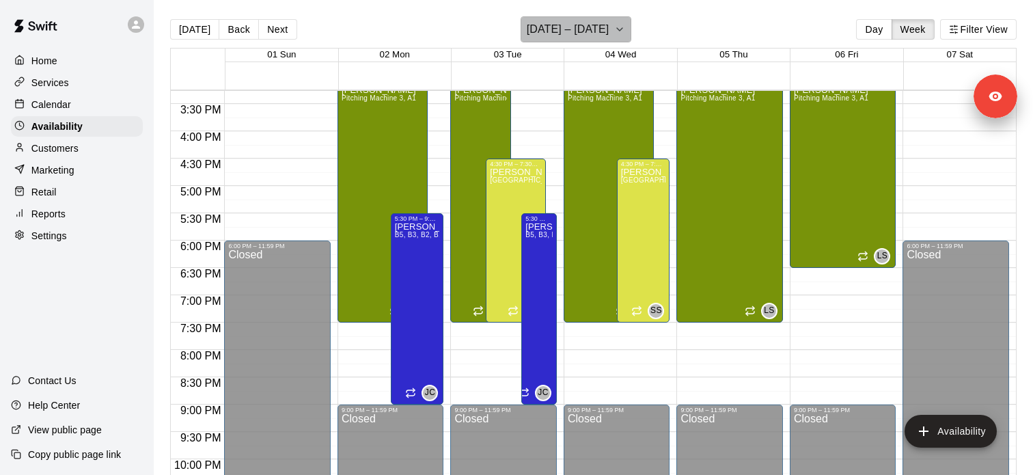
click at [582, 33] on h6 "March 01 – 07" at bounding box center [568, 29] width 83 height 19
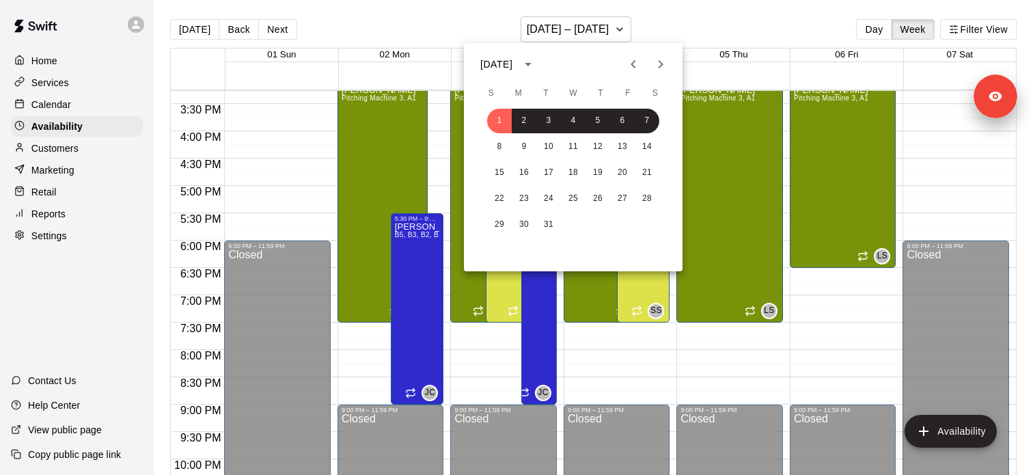
click at [631, 68] on icon "Previous month" at bounding box center [633, 64] width 16 height 16
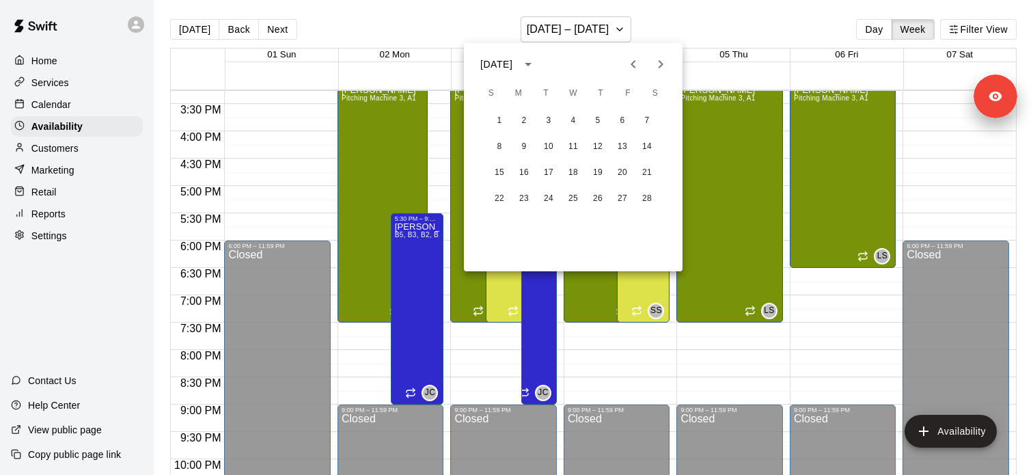
click at [631, 68] on icon "Previous month" at bounding box center [633, 64] width 16 height 16
click at [597, 117] on button "1" at bounding box center [598, 121] width 25 height 25
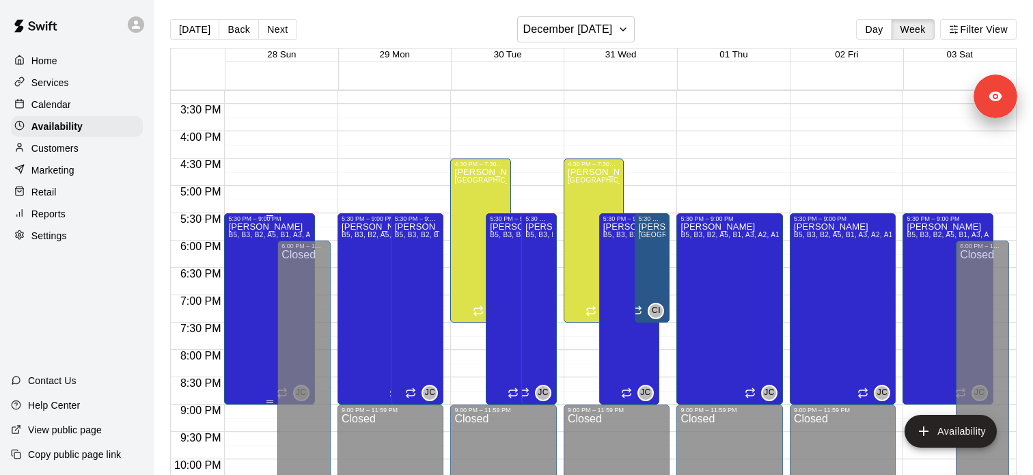
click at [273, 235] on span "B5, B3, B2, A5, B1, A3, A2, A1, A4, B4" at bounding box center [290, 235] width 124 height 8
click at [244, 286] on icon "delete" at bounding box center [242, 279] width 16 height 16
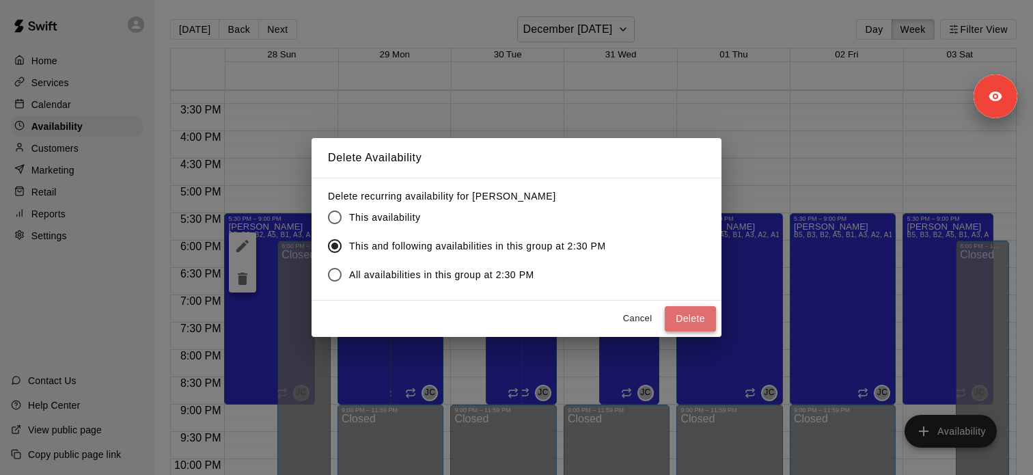
click at [708, 319] on button "Delete" at bounding box center [690, 318] width 51 height 25
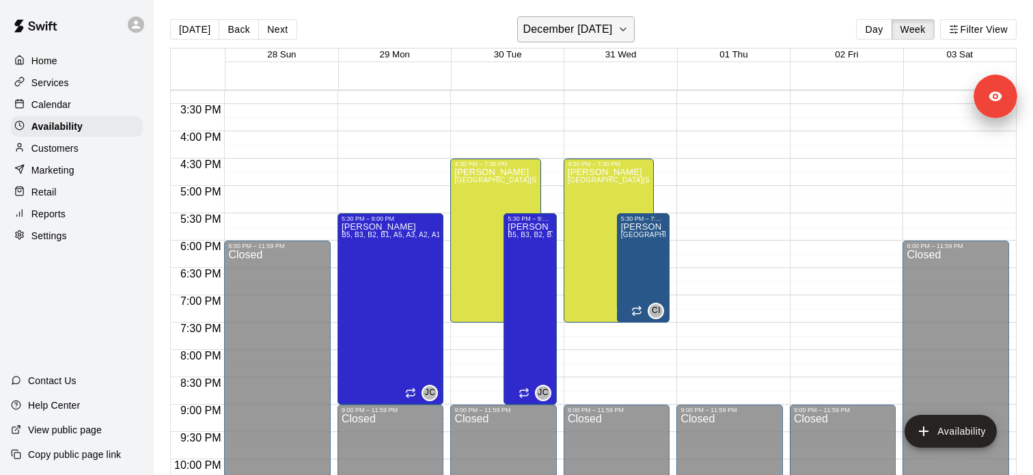
click at [613, 33] on h6 "December 28 – January 03" at bounding box center [568, 29] width 90 height 19
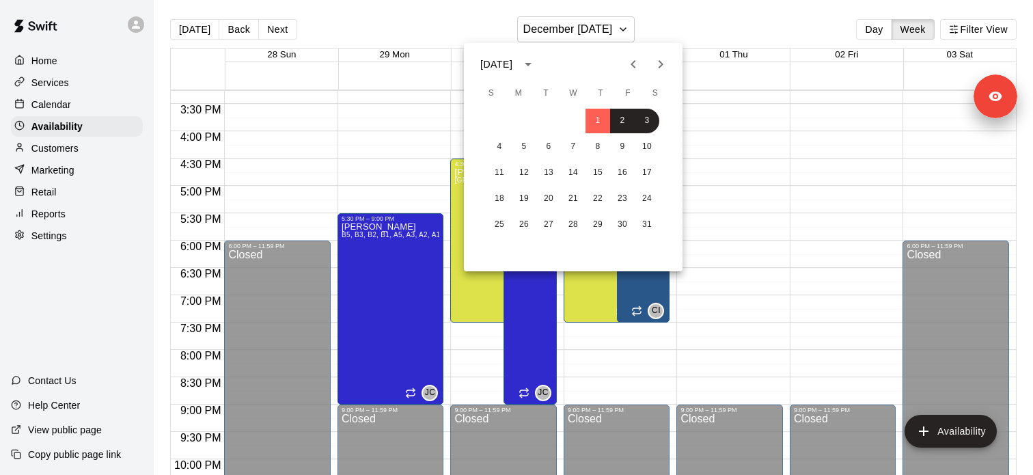
click at [636, 62] on icon "Previous month" at bounding box center [633, 64] width 16 height 16
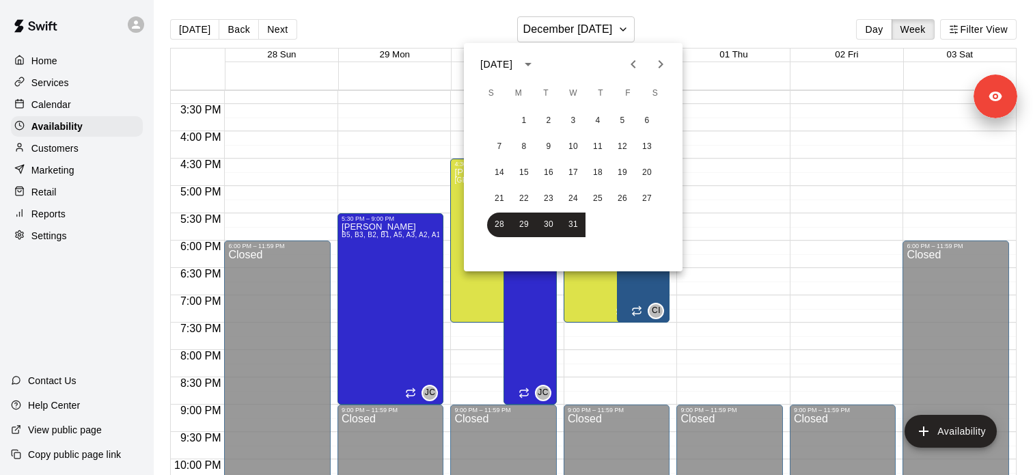
click at [636, 62] on icon "Previous month" at bounding box center [633, 64] width 16 height 16
click at [605, 144] on button "6" at bounding box center [598, 147] width 25 height 25
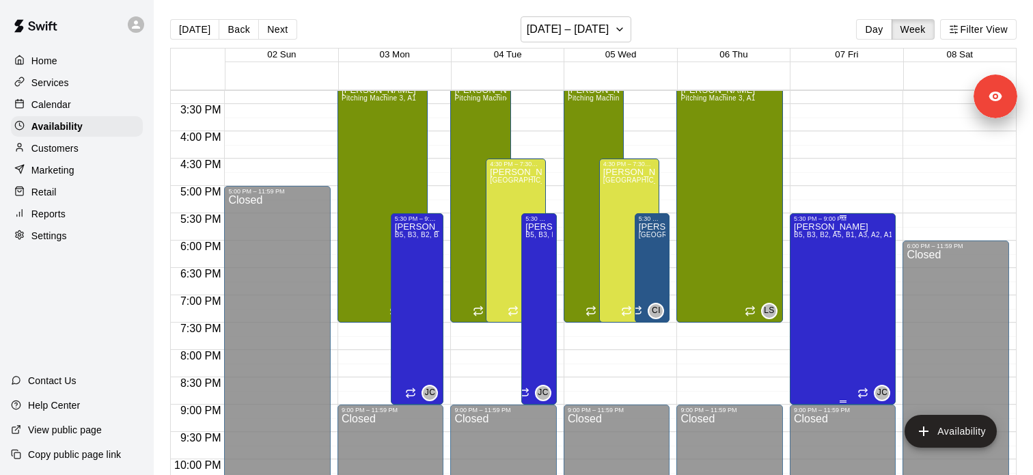
click at [838, 231] on div "Jacob Caruso B5, B3, B2, A5, B1, A3, A2, A1, A4, B4" at bounding box center [843, 459] width 98 height 475
click at [811, 235] on icon "edit" at bounding box center [808, 237] width 16 height 16
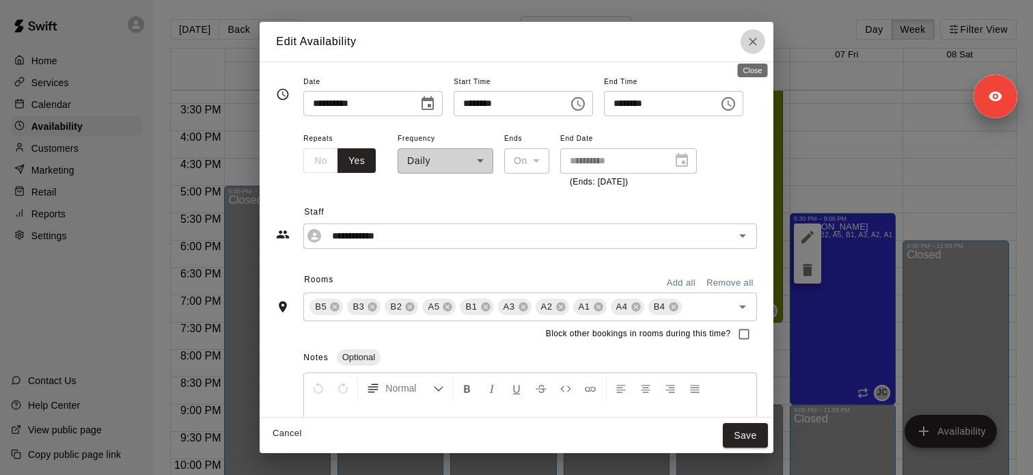
click at [751, 41] on icon "Close" at bounding box center [753, 42] width 14 height 14
type input "**********"
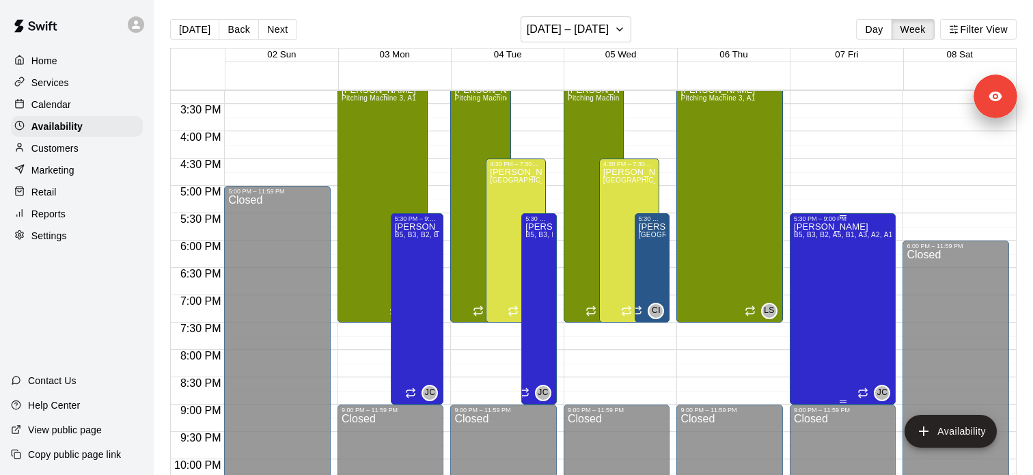
click at [832, 227] on p "Jacob Caruso" at bounding box center [843, 227] width 98 height 0
click at [807, 286] on button "delete" at bounding box center [807, 273] width 27 height 27
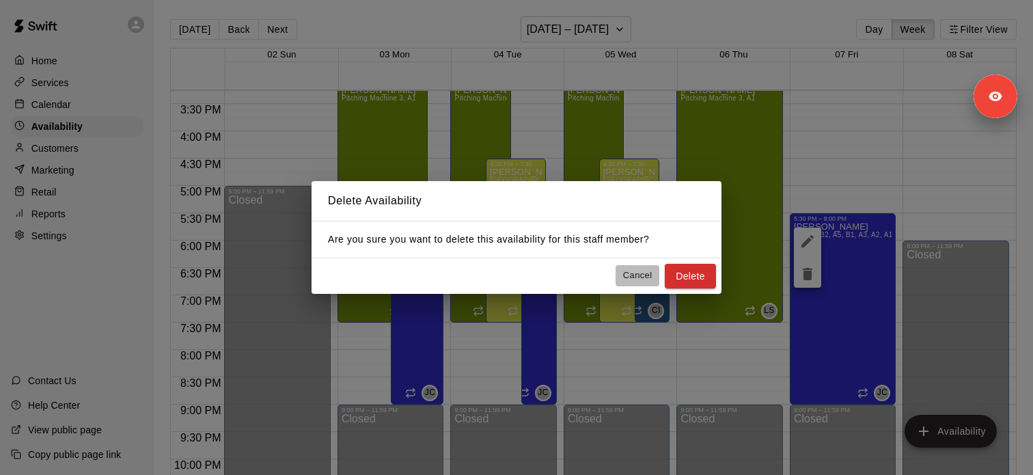
click at [653, 276] on button "Cancel" at bounding box center [638, 275] width 44 height 21
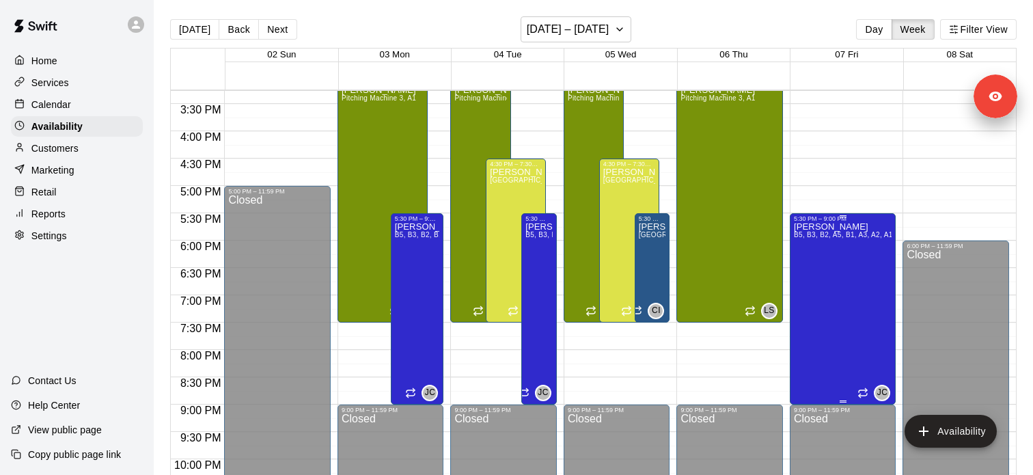
click at [810, 262] on div "Jacob Caruso B5, B3, B2, A5, B1, A3, A2, A1, A4, B4" at bounding box center [843, 459] width 98 height 475
click at [808, 275] on icon "delete" at bounding box center [808, 270] width 10 height 12
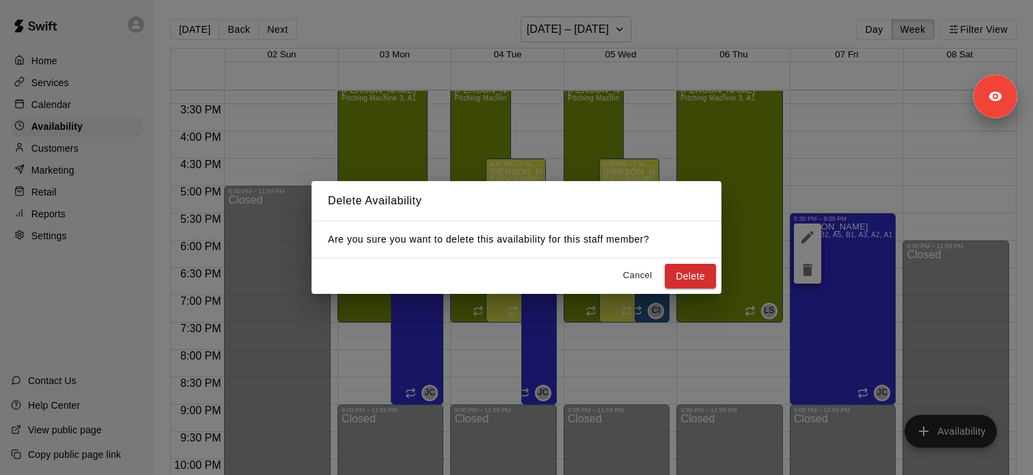
click at [627, 267] on button "Cancel" at bounding box center [638, 275] width 44 height 21
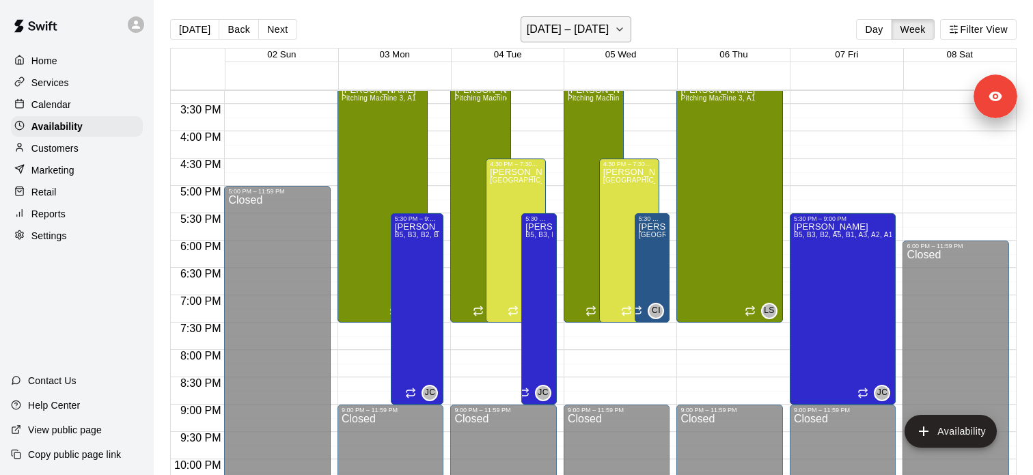
click at [623, 30] on icon "button" at bounding box center [619, 29] width 5 height 3
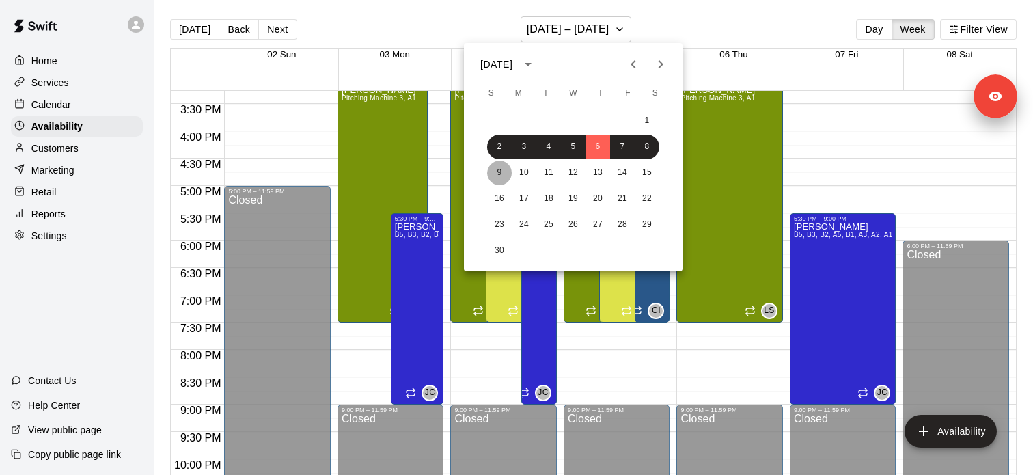
click at [495, 174] on button "9" at bounding box center [499, 173] width 25 height 25
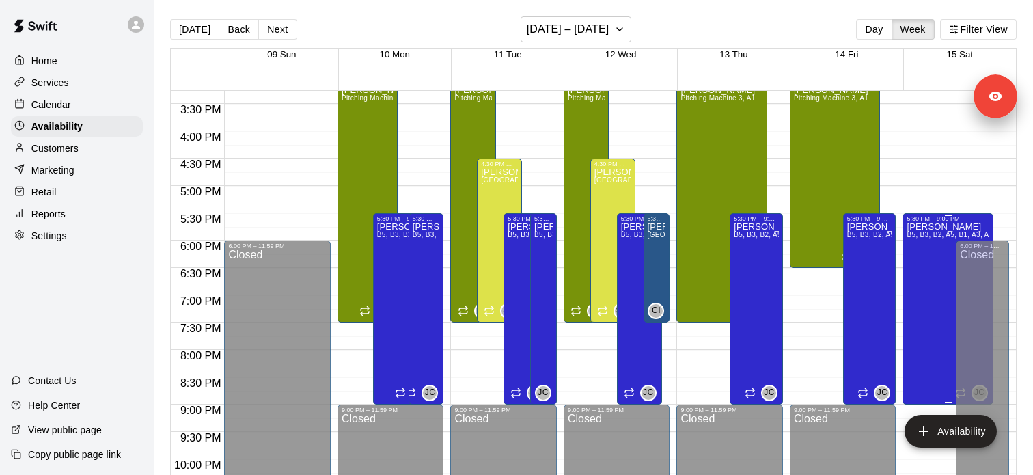
click at [924, 232] on span "B5, B3, B2, A5, B1, A3, A2, A1, A4, B4" at bounding box center [969, 235] width 124 height 8
click at [923, 241] on icon "edit" at bounding box center [921, 246] width 16 height 16
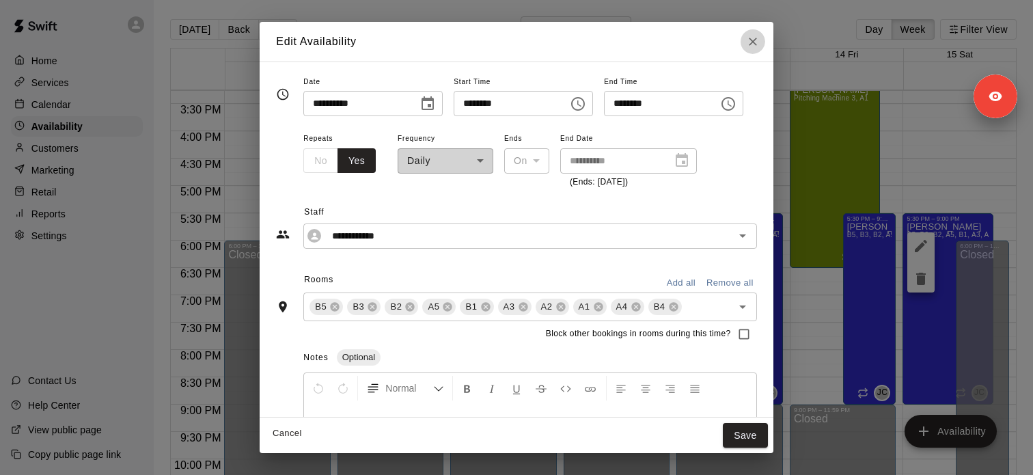
click at [761, 47] on button "Close" at bounding box center [753, 41] width 25 height 25
type input "**********"
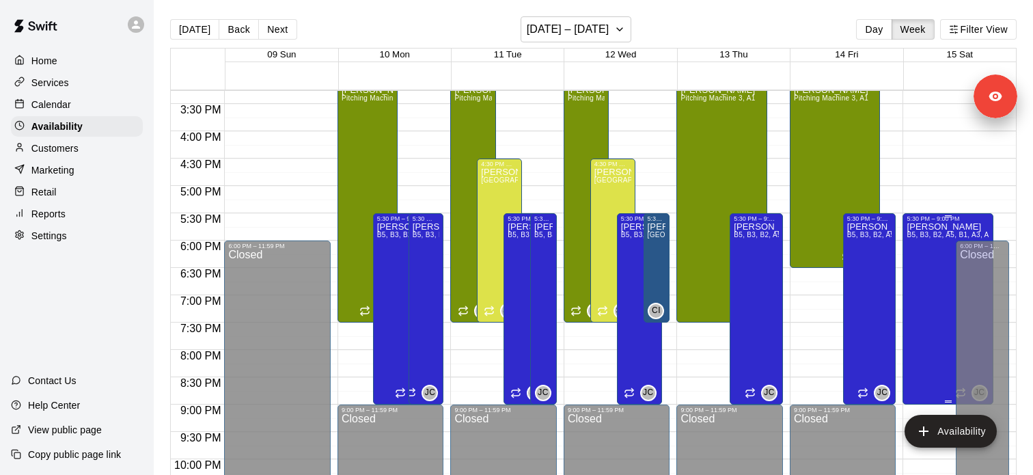
click at [927, 261] on div "Jacob Caruso B5, B3, B2, A5, B1, A3, A2, A1, A4, B4" at bounding box center [948, 459] width 82 height 475
click at [923, 269] on icon "delete" at bounding box center [921, 270] width 10 height 12
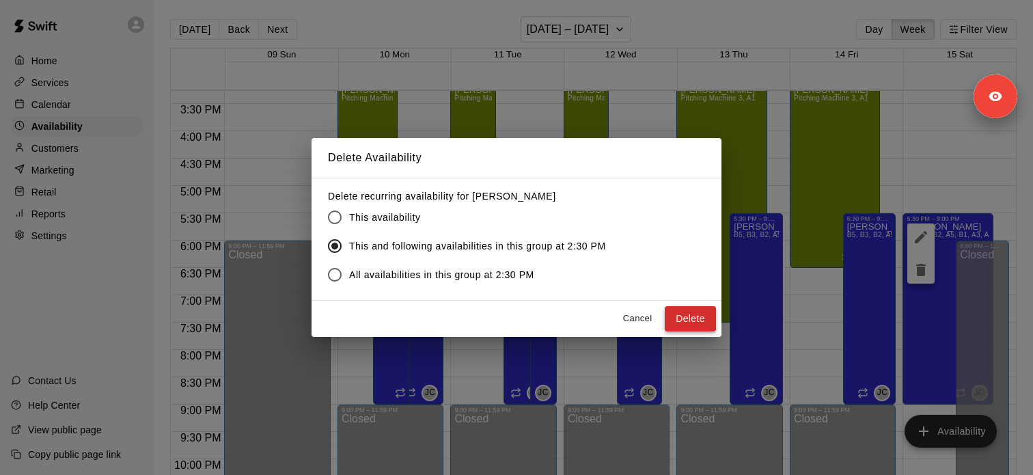
click at [701, 323] on button "Delete" at bounding box center [690, 318] width 51 height 25
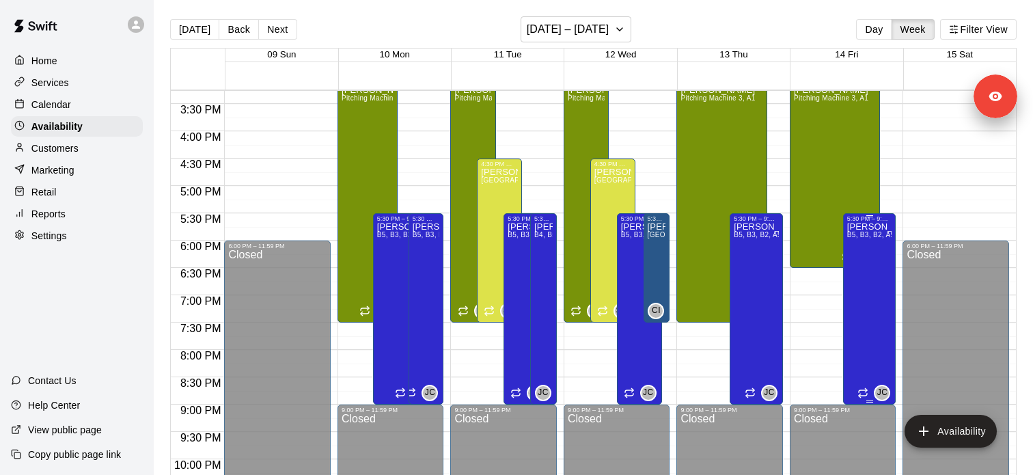
click at [860, 236] on span "B5, B3, B2, A5, B1, A3, A2, A1, A4, B4" at bounding box center [909, 235] width 124 height 8
click at [858, 245] on icon "edit" at bounding box center [861, 246] width 16 height 16
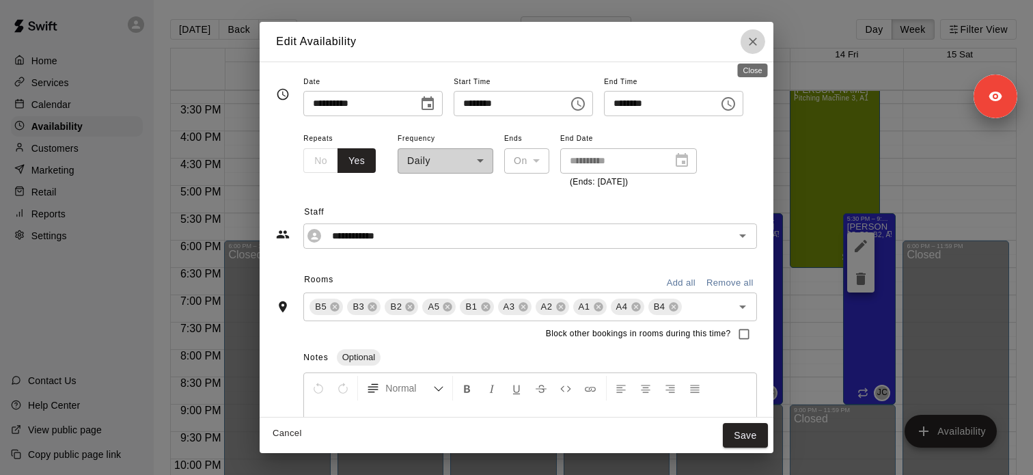
click at [755, 51] on button "Close" at bounding box center [753, 41] width 25 height 25
type input "**********"
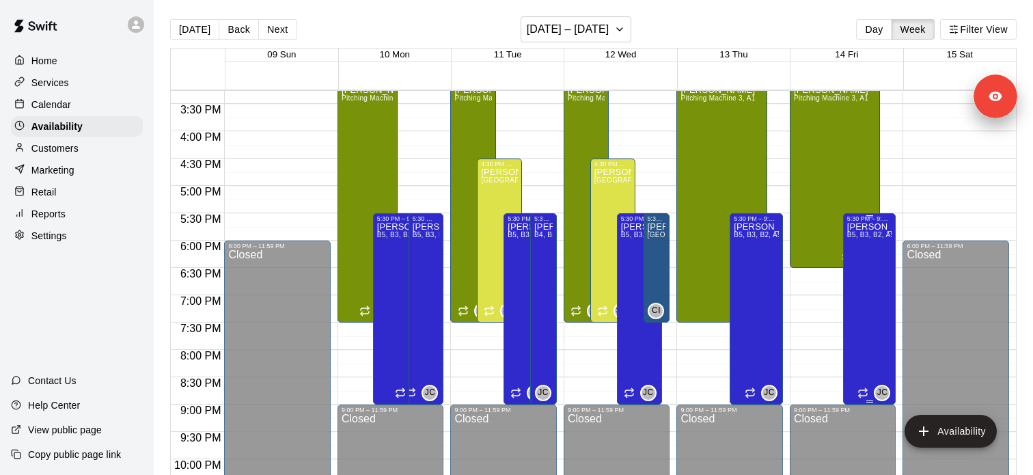
click at [854, 250] on div "Jacob Caruso B5, B3, B2, A5, B1, A3, A2, A1, A4, B4" at bounding box center [869, 459] width 45 height 475
click at [856, 267] on icon "delete" at bounding box center [861, 270] width 16 height 16
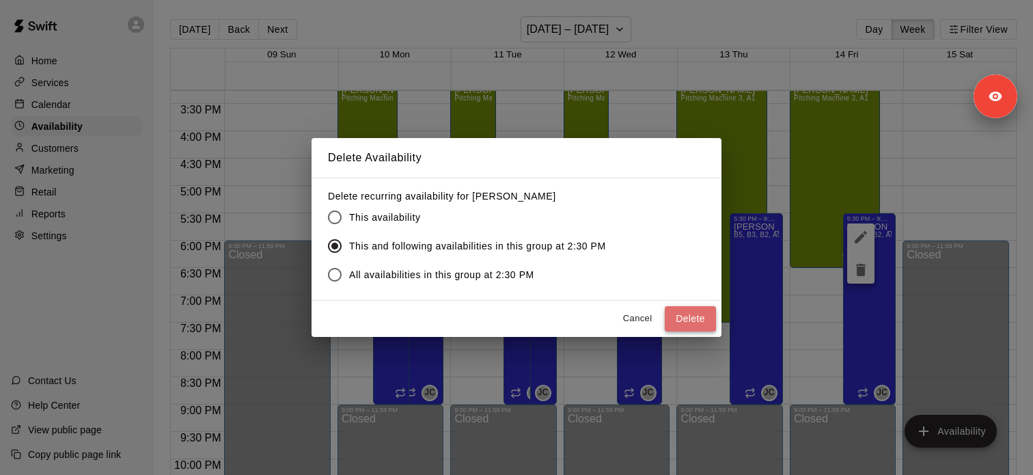
click at [709, 325] on button "Delete" at bounding box center [690, 318] width 51 height 25
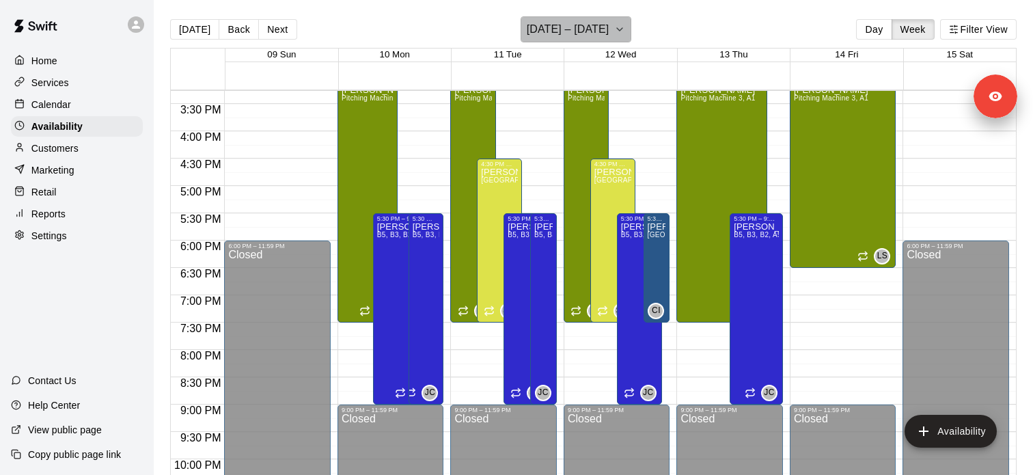
click at [614, 29] on button "November 09 – 15" at bounding box center [576, 29] width 111 height 26
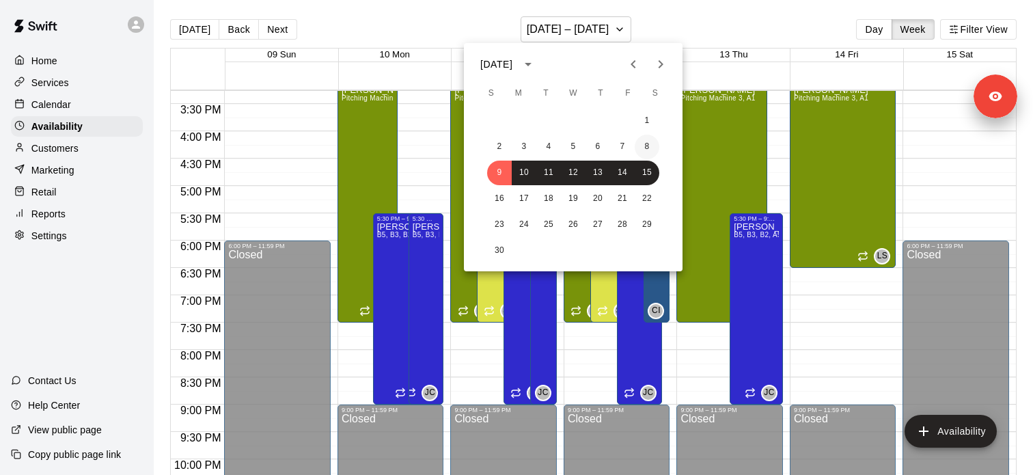
click at [642, 144] on button "8" at bounding box center [647, 147] width 25 height 25
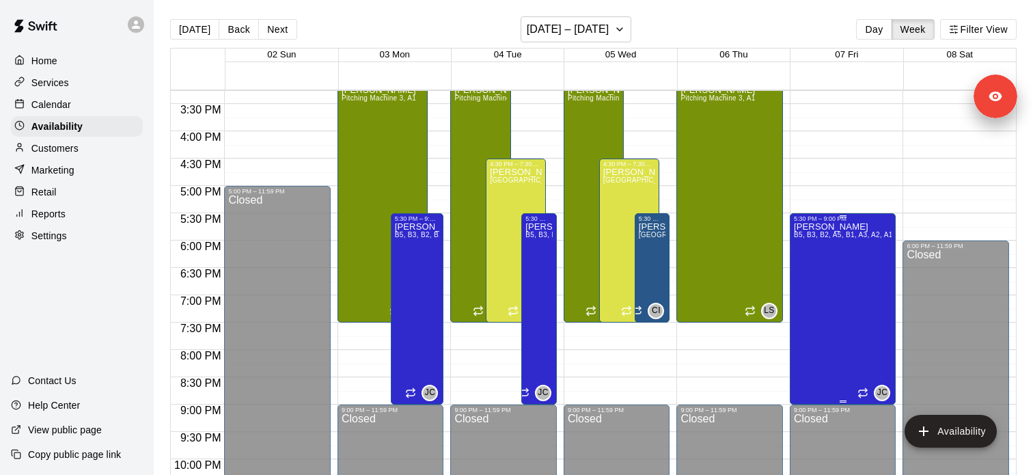
click at [806, 230] on div "Jacob Caruso B5, B3, B2, A5, B1, A3, A2, A1, A4, B4" at bounding box center [843, 459] width 98 height 475
click at [809, 270] on icon "delete" at bounding box center [808, 270] width 10 height 12
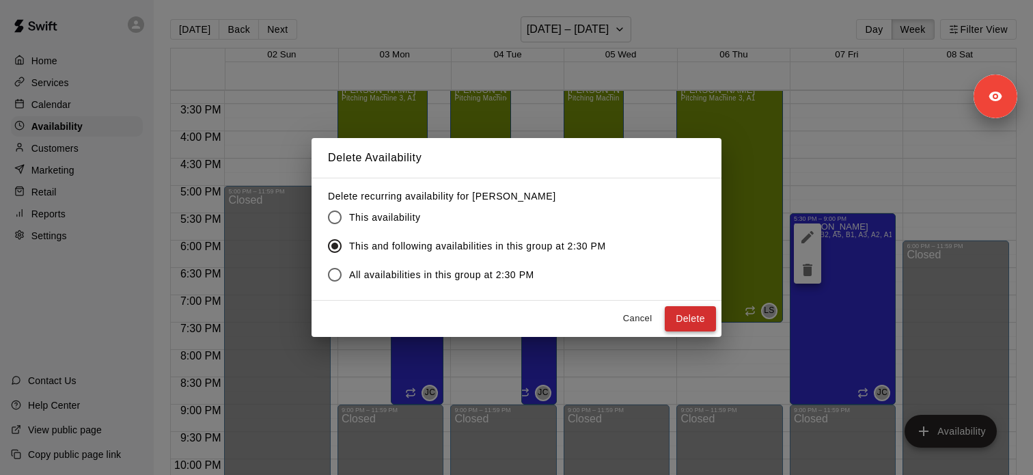
click at [683, 315] on button "Delete" at bounding box center [690, 318] width 51 height 25
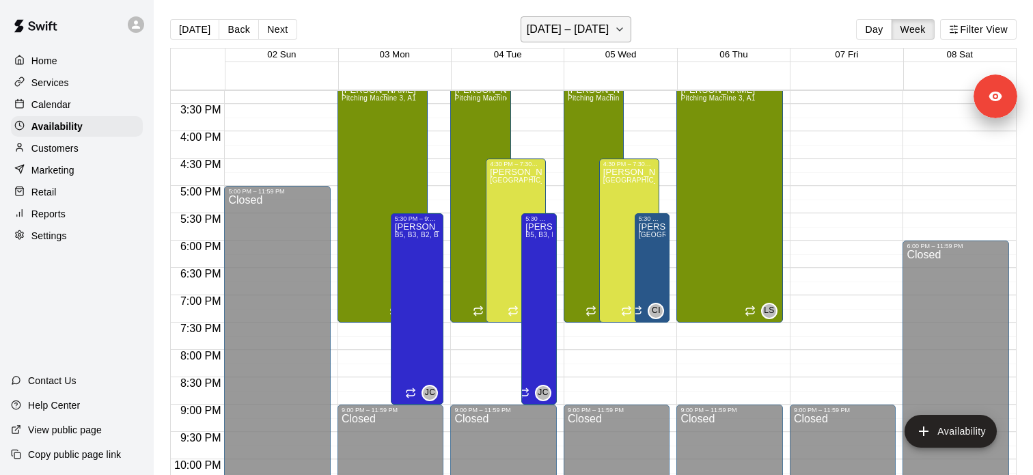
click at [583, 39] on h6 "November 02 – 08" at bounding box center [568, 29] width 83 height 19
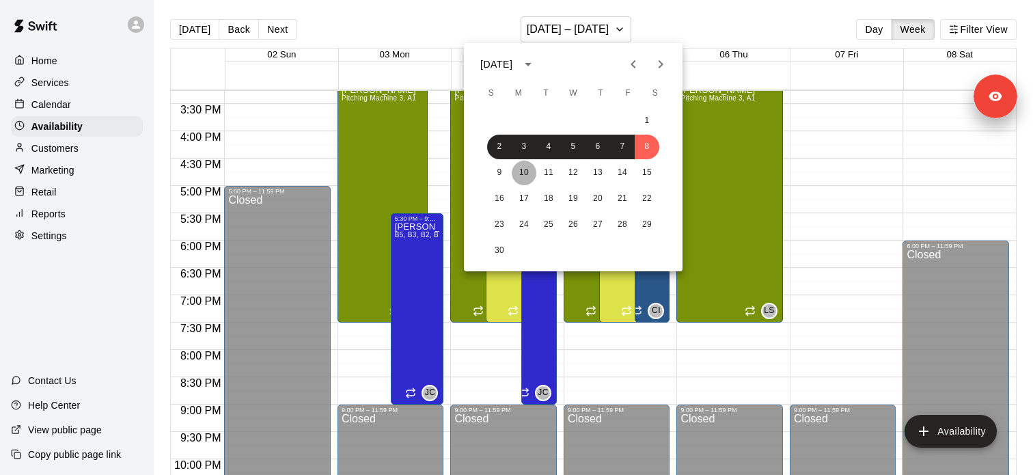
click at [513, 172] on button "10" at bounding box center [524, 173] width 25 height 25
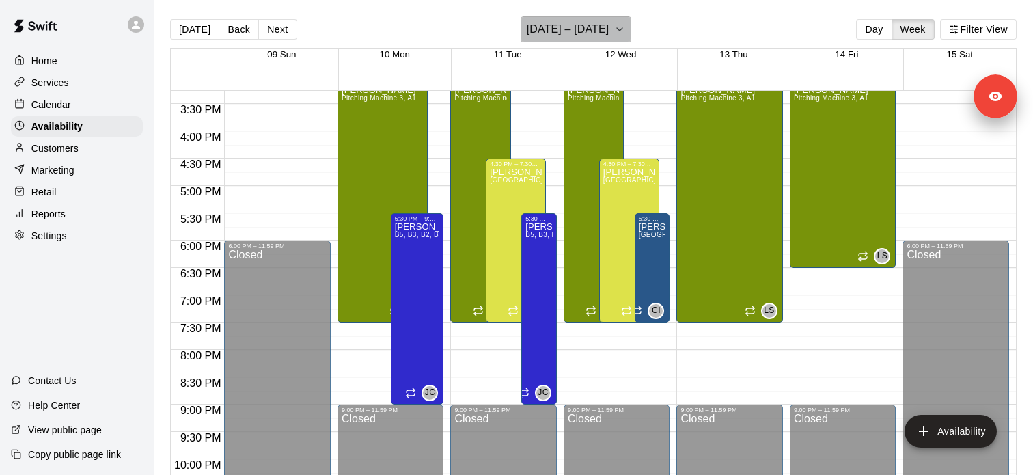
click at [571, 31] on h6 "November 09 – 15" at bounding box center [568, 29] width 83 height 19
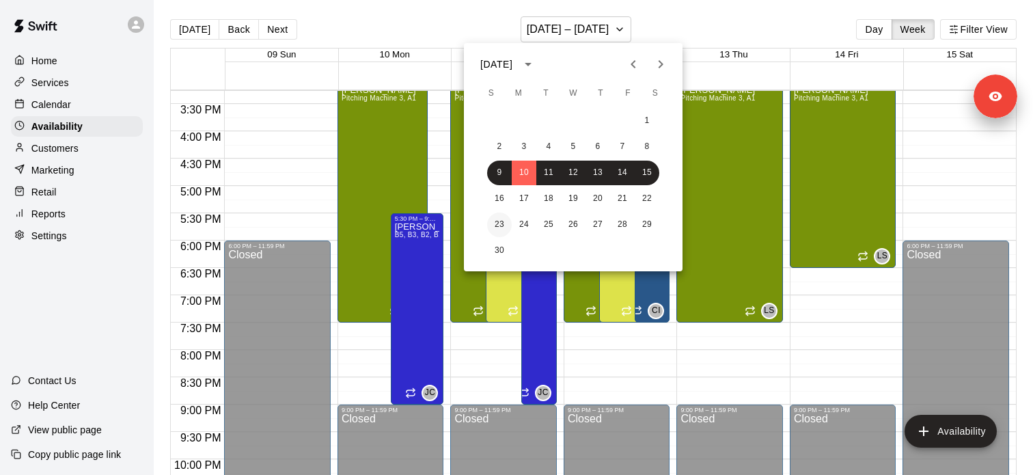
click at [504, 215] on button "23" at bounding box center [499, 225] width 25 height 25
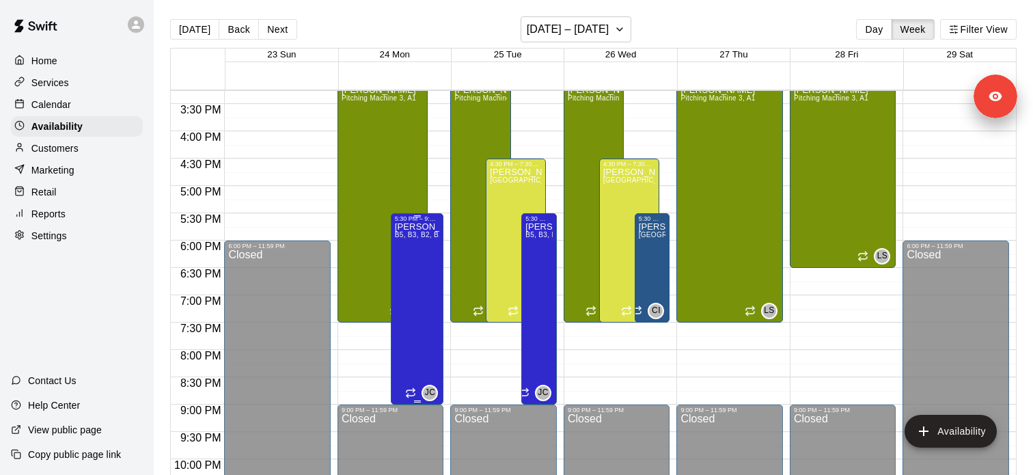
click at [414, 250] on div "Jacob Caruso B5, B3, B2, B1, A5, A3, A2, A1, A4, B4" at bounding box center [417, 459] width 45 height 475
click at [405, 245] on icon "edit" at bounding box center [408, 237] width 16 height 16
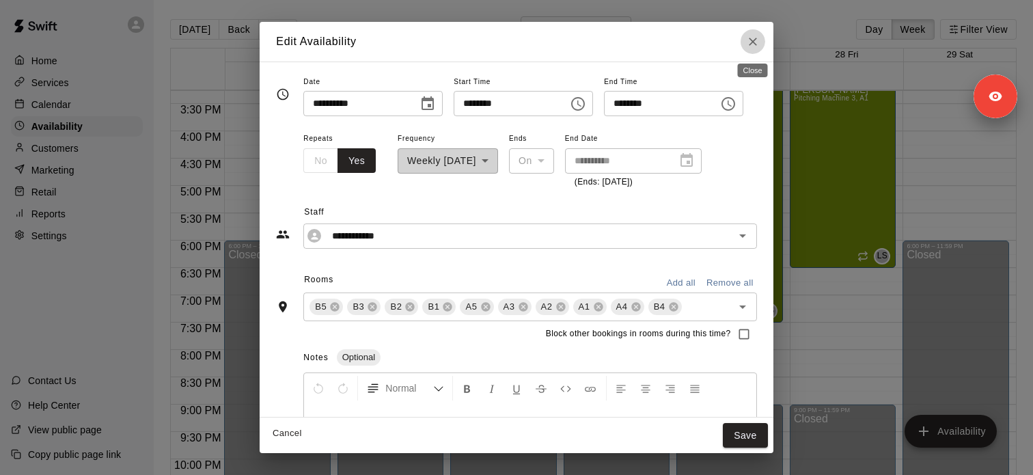
click at [754, 40] on icon "Close" at bounding box center [753, 42] width 14 height 14
type input "**********"
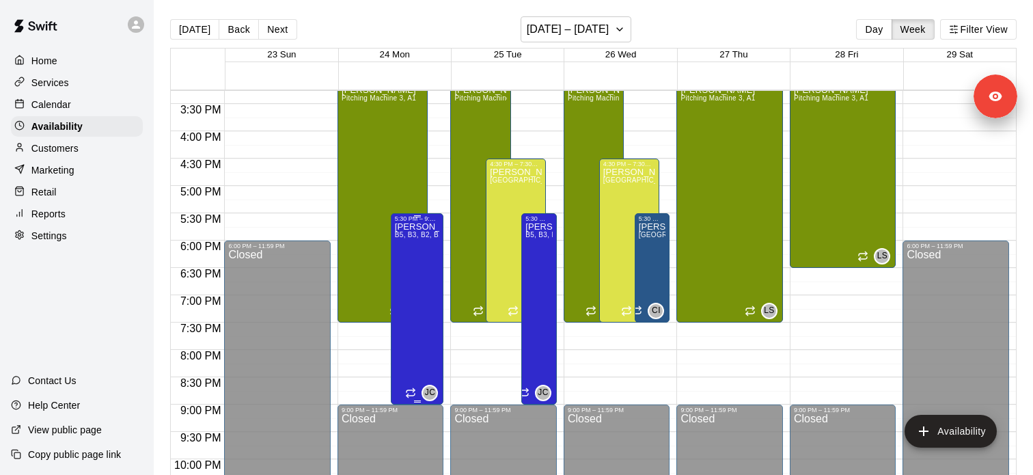
click at [424, 248] on div "Jacob Caruso B5, B3, B2, B1, A5, A3, A2, A1, A4, B4" at bounding box center [417, 459] width 45 height 475
click at [410, 237] on icon "edit" at bounding box center [408, 237] width 12 height 12
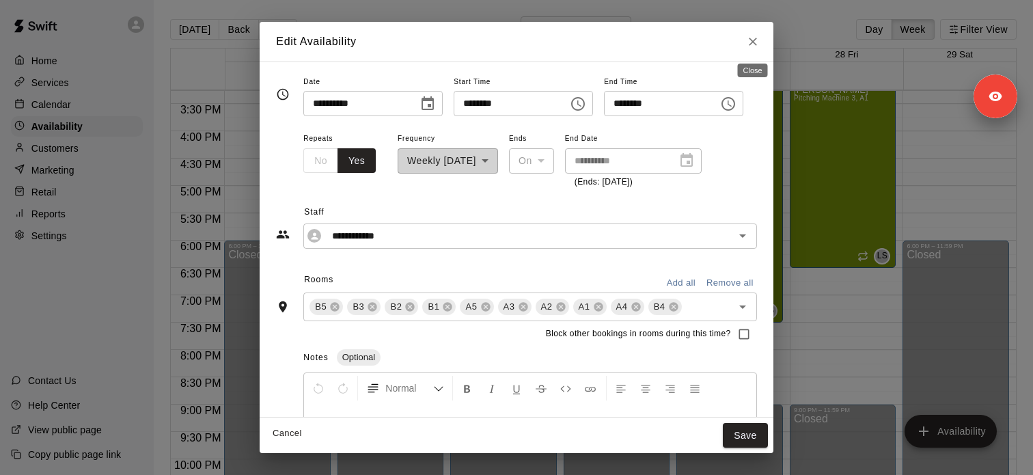
click at [760, 47] on button "Close" at bounding box center [753, 41] width 25 height 25
type input "**********"
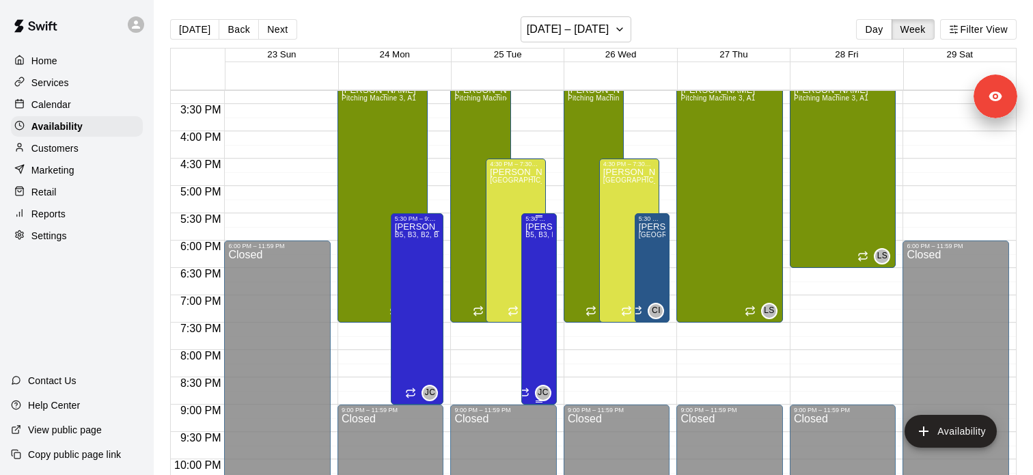
click at [531, 237] on span "B5, B3, B2, B1, A5, A2, A1, B4" at bounding box center [574, 235] width 99 height 8
click at [532, 249] on icon "edit" at bounding box center [540, 246] width 16 height 16
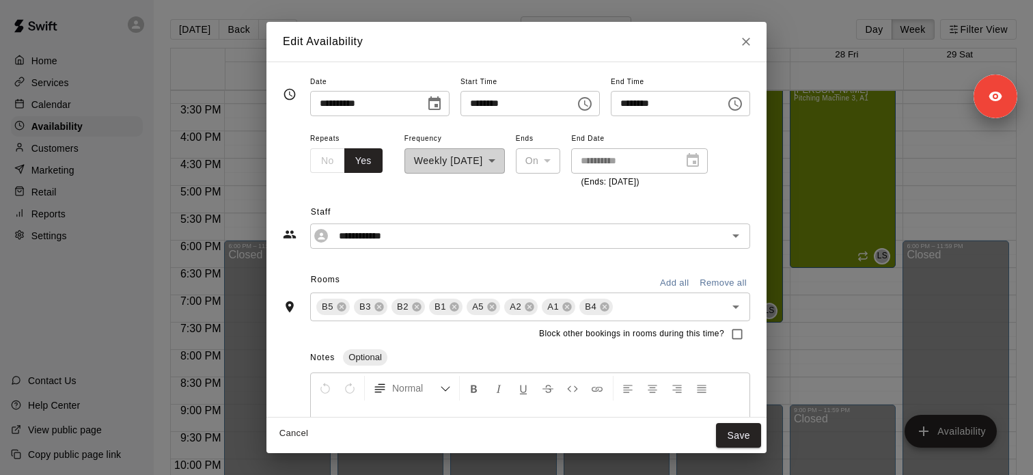
type input "**********"
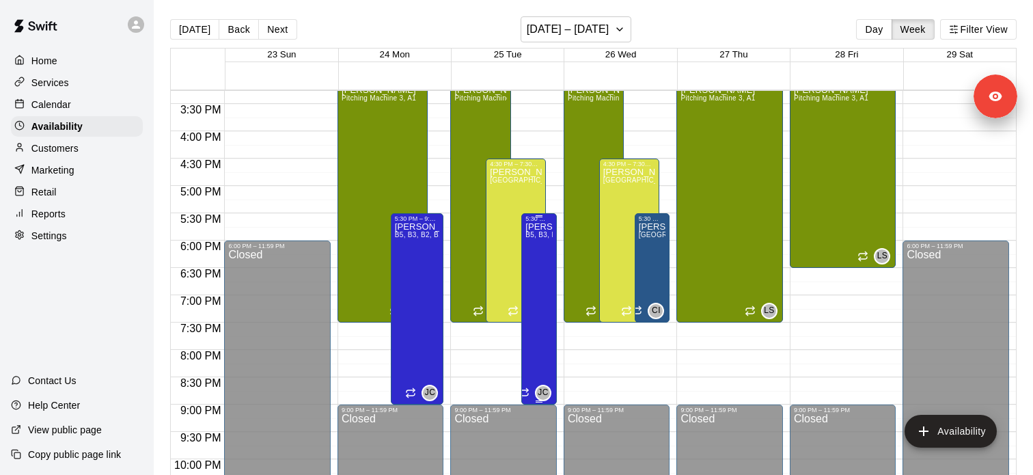
click at [543, 238] on span "B5, B3, B2, B1, A5, A2, A1, B4" at bounding box center [574, 235] width 99 height 8
click at [538, 247] on icon "edit" at bounding box center [540, 246] width 12 height 12
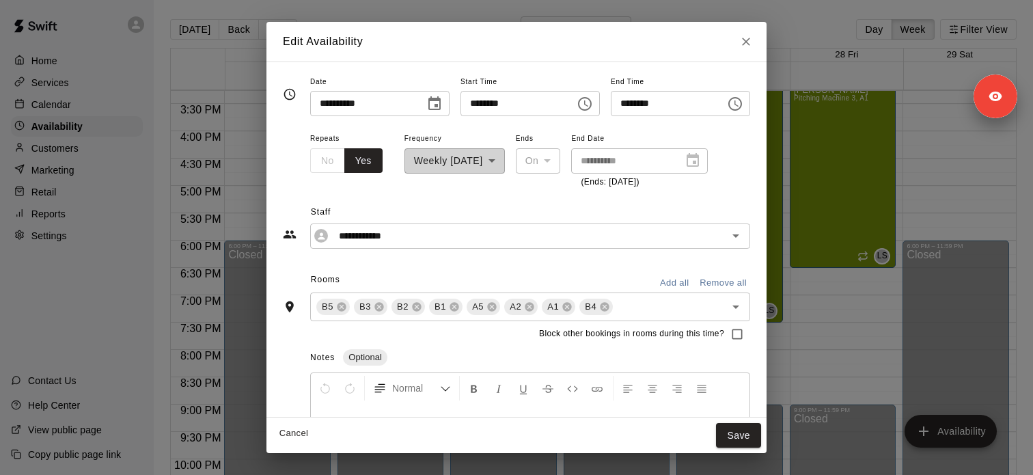
type input "**********"
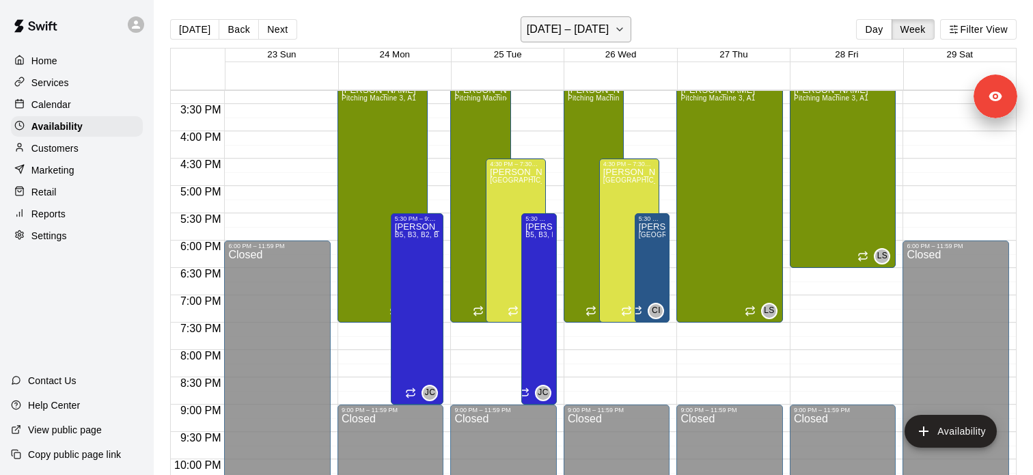
click at [629, 22] on button "November 23 – 29" at bounding box center [576, 29] width 111 height 26
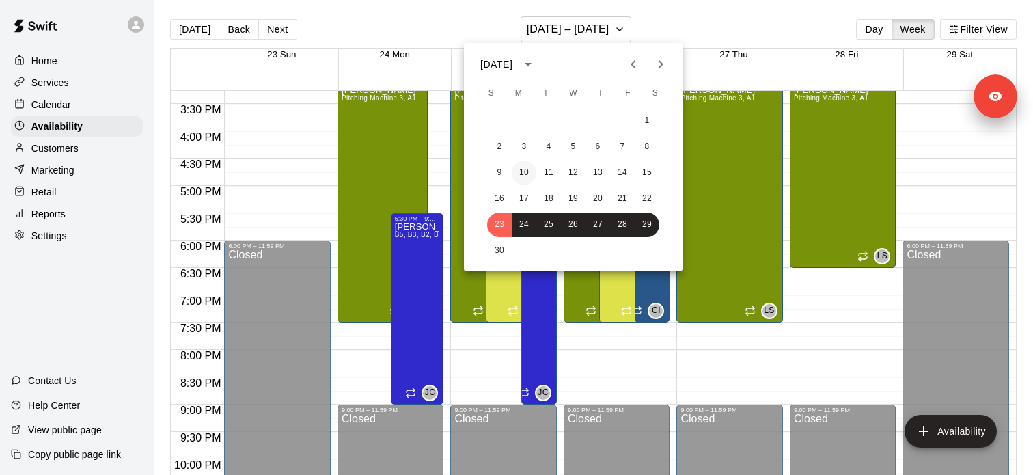
click at [525, 165] on button "10" at bounding box center [524, 173] width 25 height 25
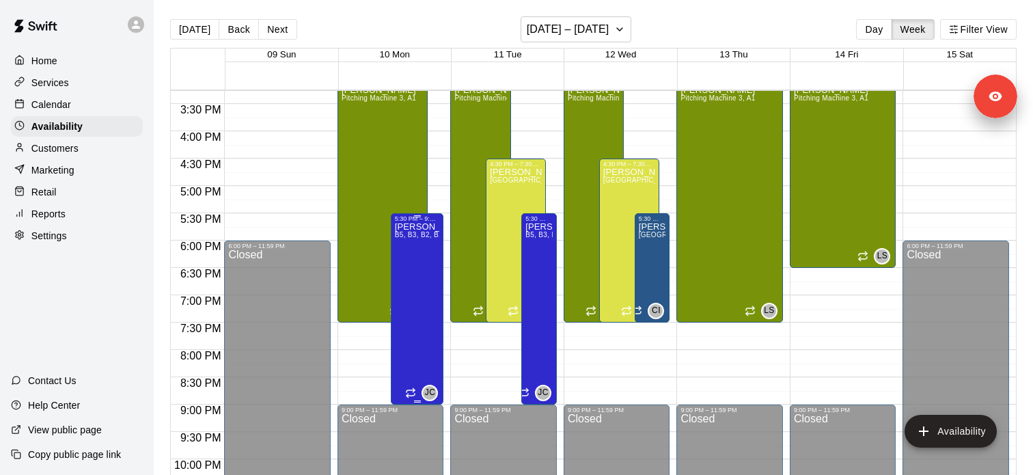
click at [427, 256] on div "Jacob Caruso B5, B3, B2, B1, A5, A3, A2, A1, A4, B4" at bounding box center [417, 459] width 45 height 475
click at [405, 230] on icon "edit" at bounding box center [408, 237] width 16 height 16
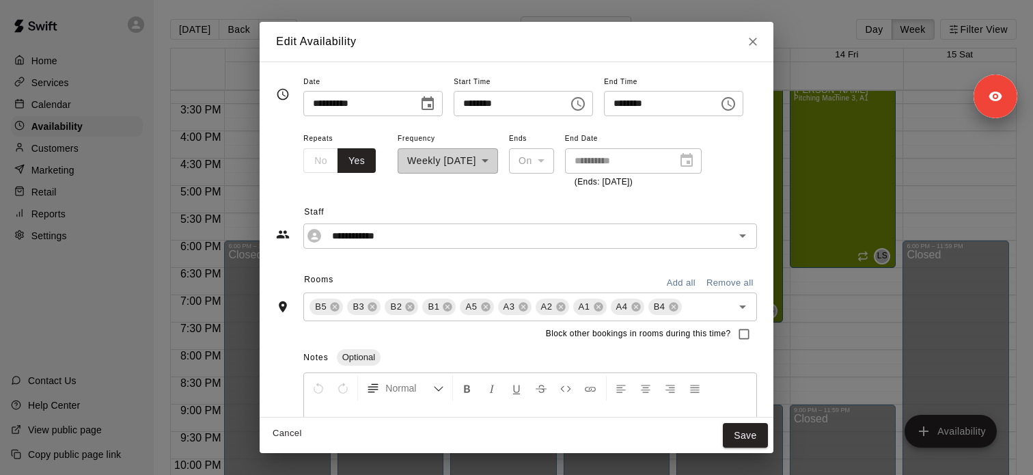
type input "**********"
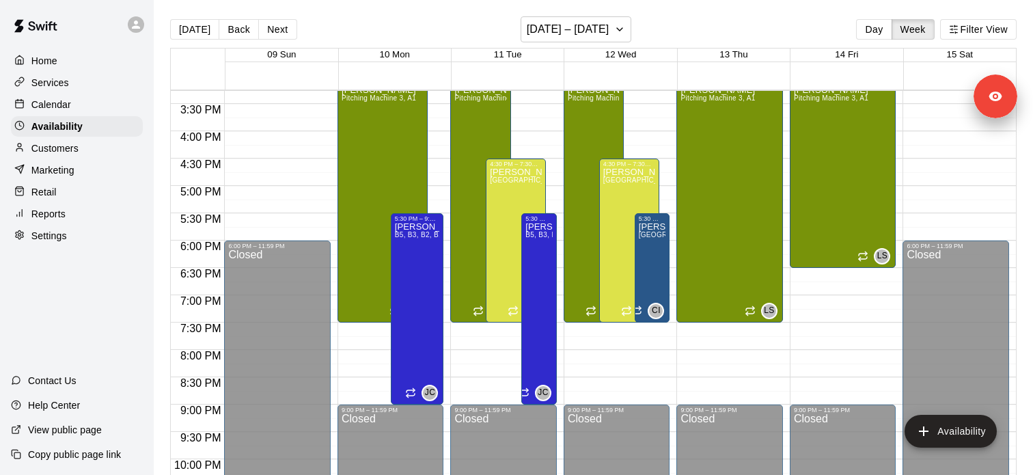
click at [405, 227] on p "Jacob Caruso" at bounding box center [417, 227] width 45 height 0
click at [548, 254] on div at bounding box center [516, 237] width 1033 height 475
click at [588, 30] on h6 "November 09 – 15" at bounding box center [568, 29] width 83 height 19
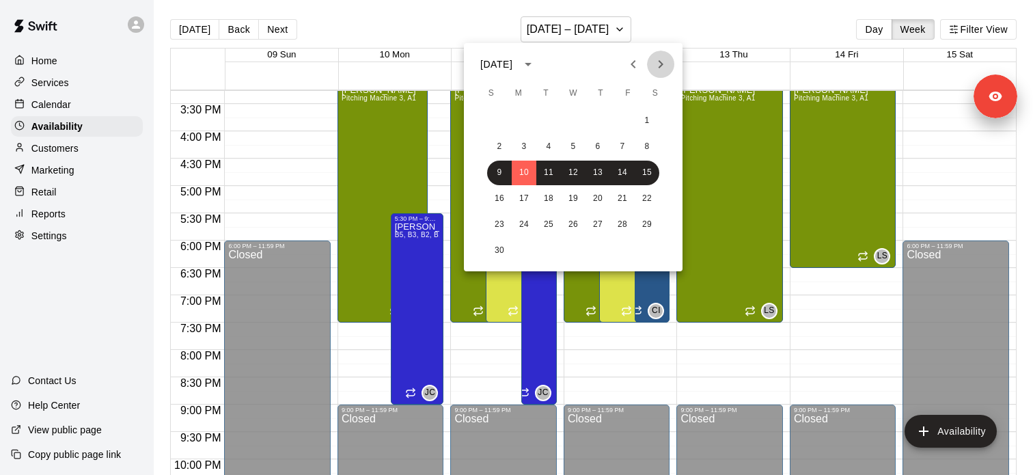
click at [660, 64] on icon "Next month" at bounding box center [661, 64] width 16 height 16
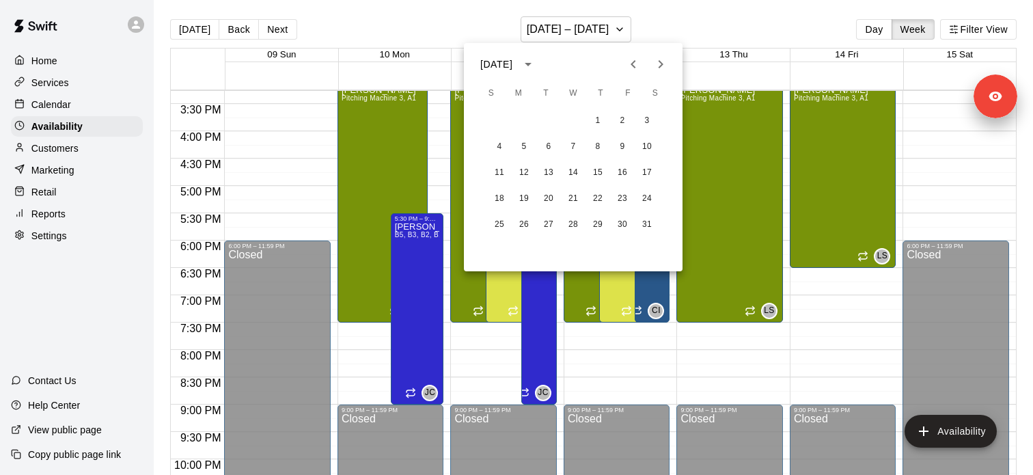
click at [660, 64] on icon "Next month" at bounding box center [661, 64] width 16 height 16
click at [650, 78] on div "February 2026 S M T W T F S 1 2 3 4 5 6 7 8 9 10 11 12 13 14 15 16 17 18 19 20 …" at bounding box center [573, 157] width 219 height 228
click at [650, 74] on div at bounding box center [647, 64] width 16 height 27
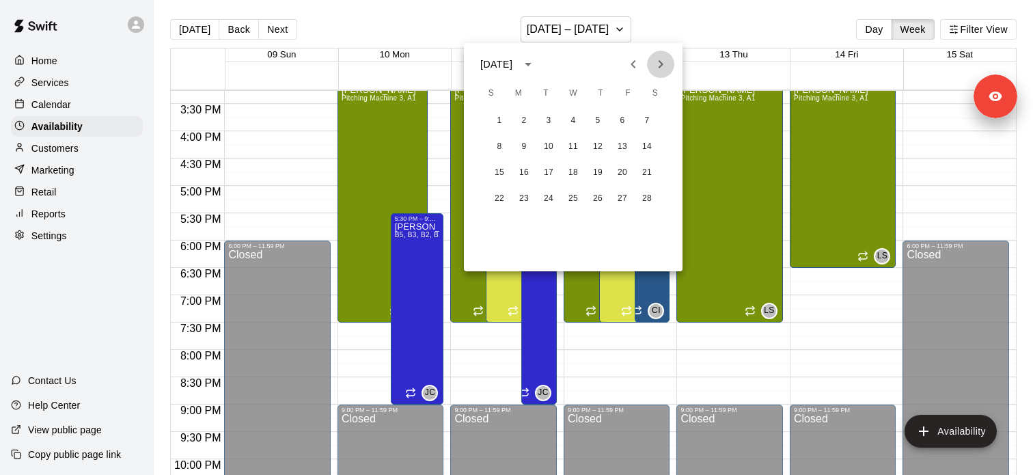
click at [650, 71] on button "Next month" at bounding box center [660, 64] width 27 height 27
click at [655, 70] on icon "Next month" at bounding box center [661, 64] width 16 height 16
click at [658, 72] on icon "Next month" at bounding box center [661, 64] width 16 height 16
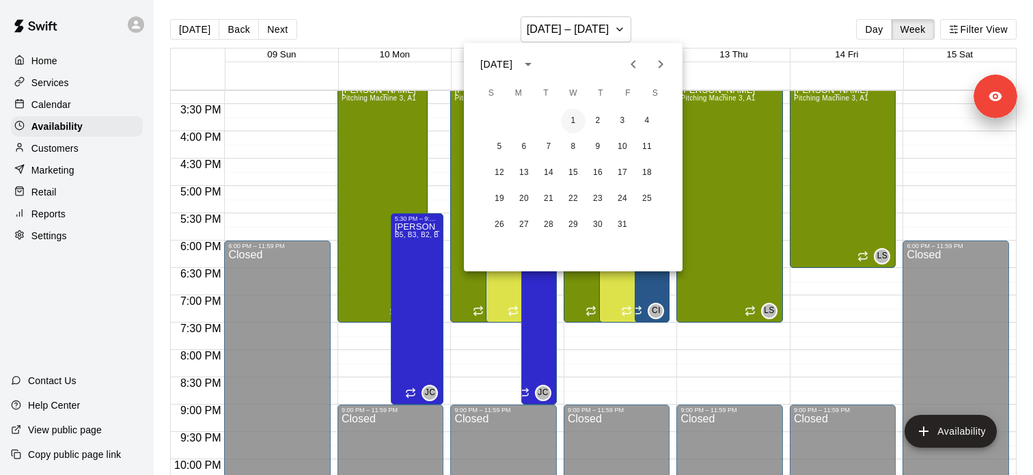
click at [574, 120] on button "1" at bounding box center [573, 121] width 25 height 25
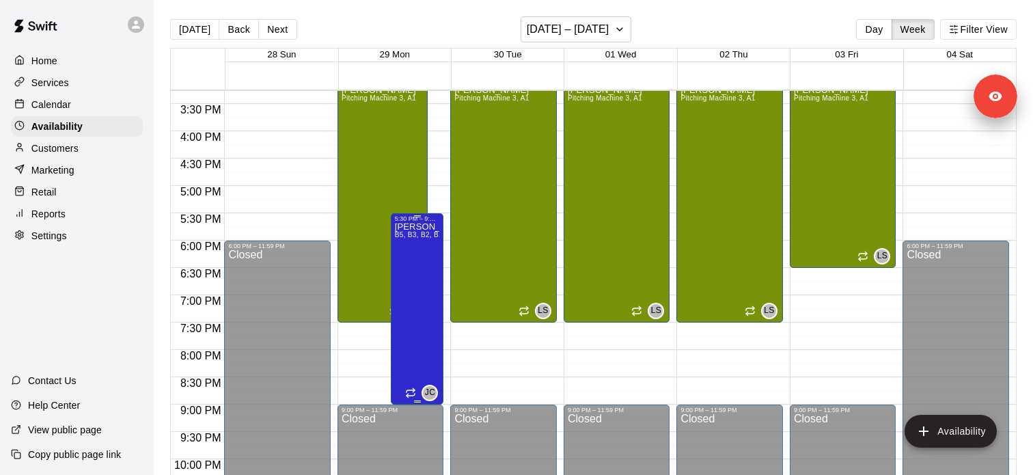
click at [430, 238] on span "B5, B3, B2, B1, A5, A3, A2, A1, A4, B4" at bounding box center [457, 235] width 124 height 8
click at [407, 277] on icon "delete" at bounding box center [409, 279] width 10 height 12
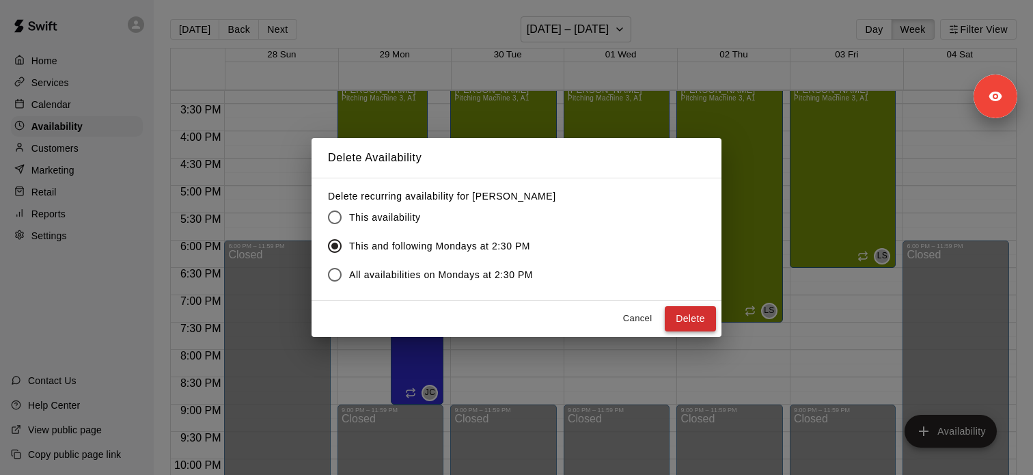
click at [701, 320] on button "Delete" at bounding box center [690, 318] width 51 height 25
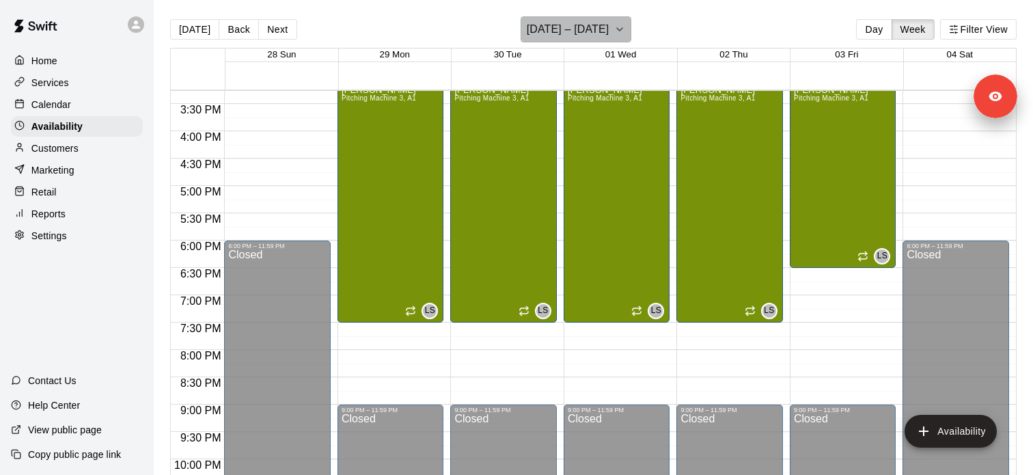
click at [620, 29] on icon "button" at bounding box center [619, 29] width 11 height 16
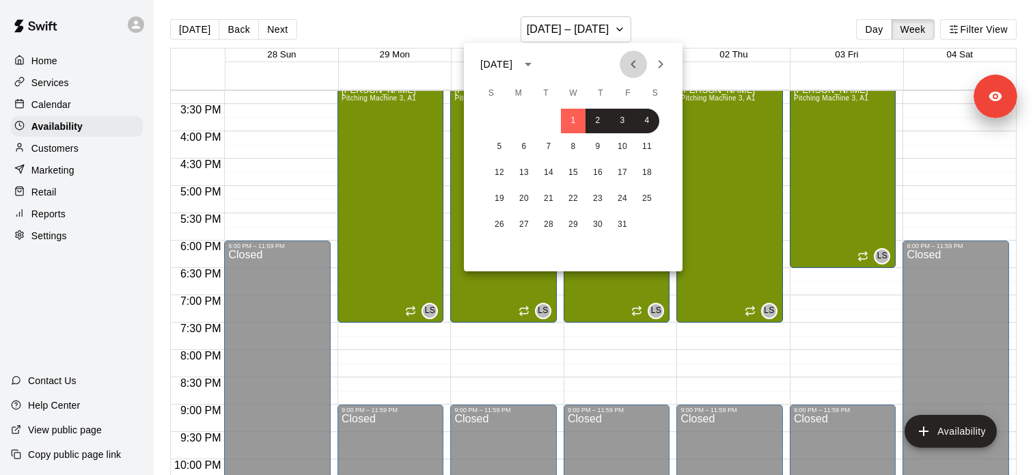
click at [627, 62] on icon "Previous month" at bounding box center [633, 64] width 16 height 16
click at [624, 114] on button "1" at bounding box center [622, 121] width 25 height 25
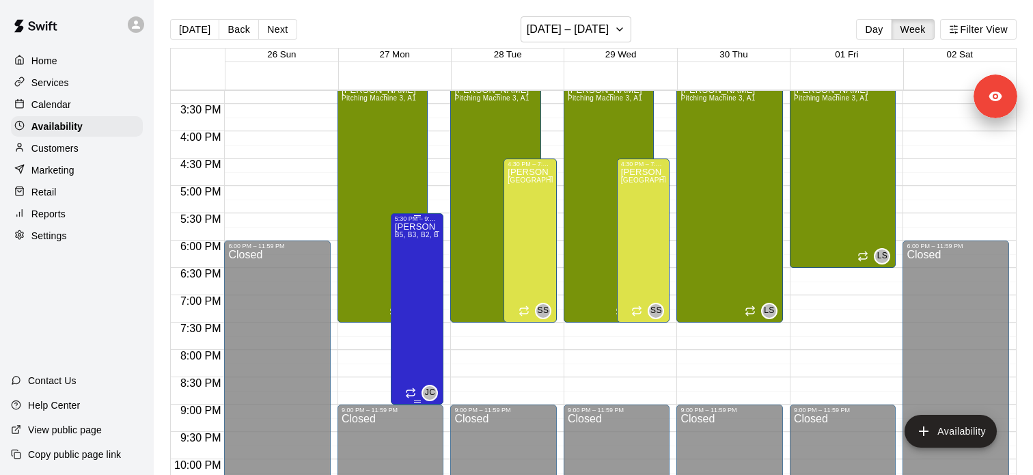
click at [399, 240] on div "Jacob Caruso B5, B3, B2, B1, A5, A3, A2, A1, A4, B4" at bounding box center [417, 459] width 45 height 475
click at [417, 280] on button "delete" at bounding box center [408, 269] width 27 height 27
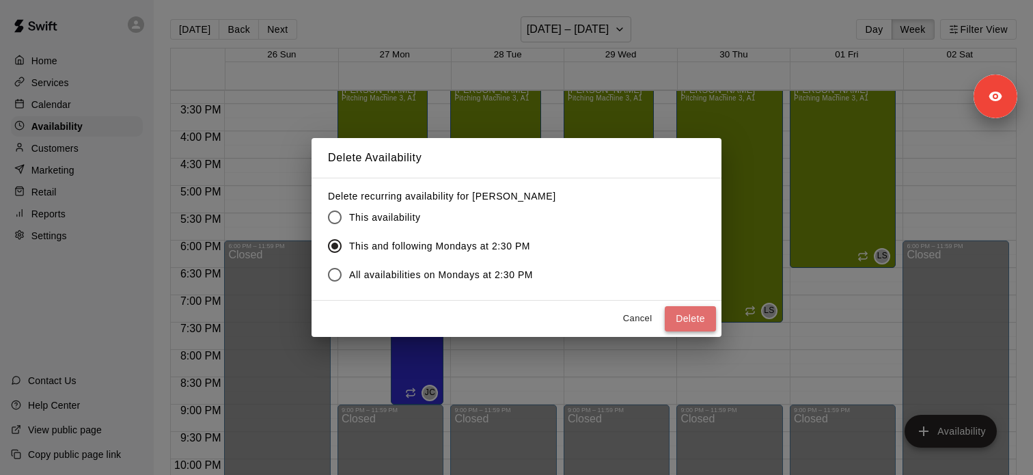
click at [683, 329] on button "Delete" at bounding box center [690, 318] width 51 height 25
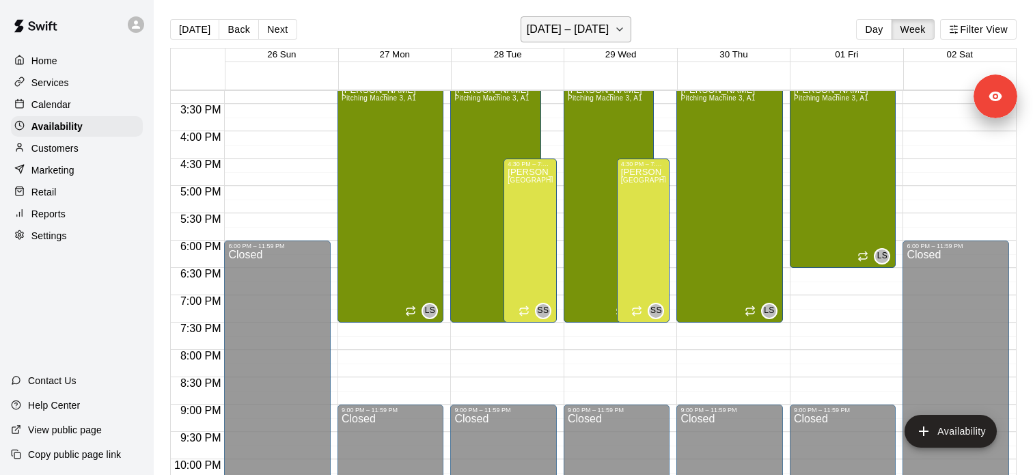
click at [616, 36] on icon "button" at bounding box center [619, 29] width 11 height 16
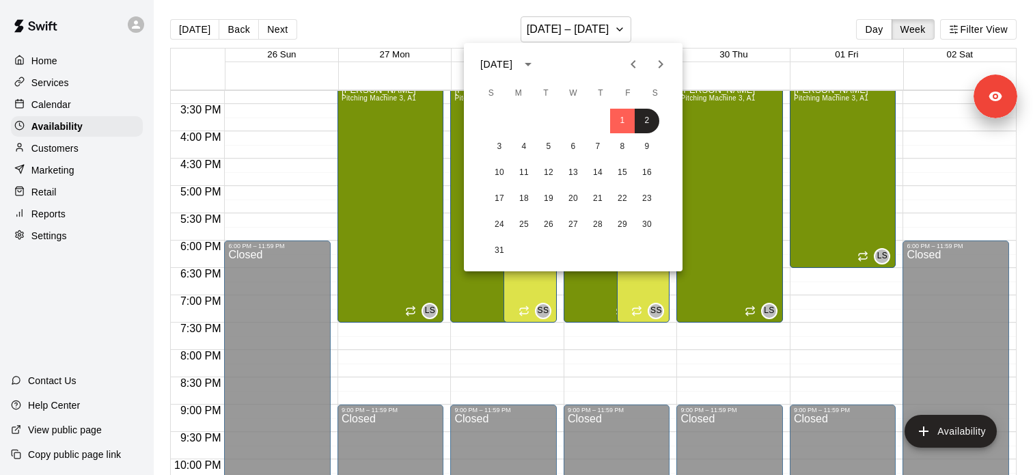
click at [632, 79] on div "May 2026 S M T W T F S 1 2 3 4 5 6 7 8 9 10 11 12 13 14 15 16 17 18 19 20 21 22…" at bounding box center [573, 157] width 219 height 228
click at [632, 67] on icon "Previous month" at bounding box center [633, 64] width 16 height 16
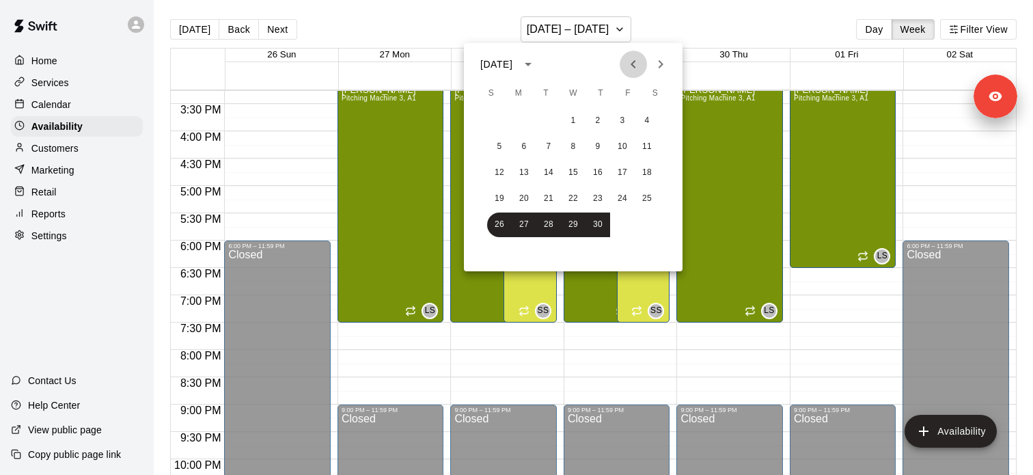
click at [632, 67] on icon "Previous month" at bounding box center [633, 64] width 16 height 16
click at [502, 120] on button "1" at bounding box center [499, 121] width 25 height 25
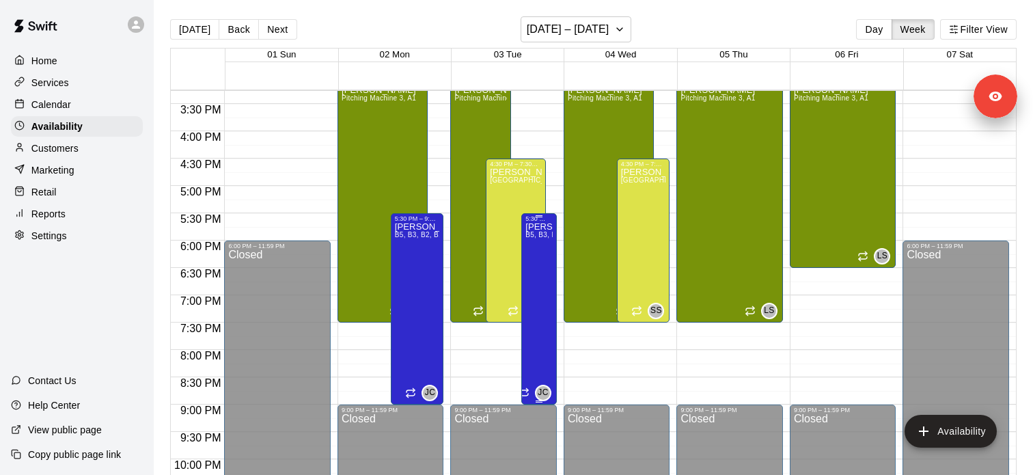
click at [543, 249] on div "Jacob Caruso B5, B3, B2, B1, A5, A2, A1, B4" at bounding box center [538, 459] width 27 height 475
click at [540, 266] on icon "delete" at bounding box center [540, 270] width 16 height 16
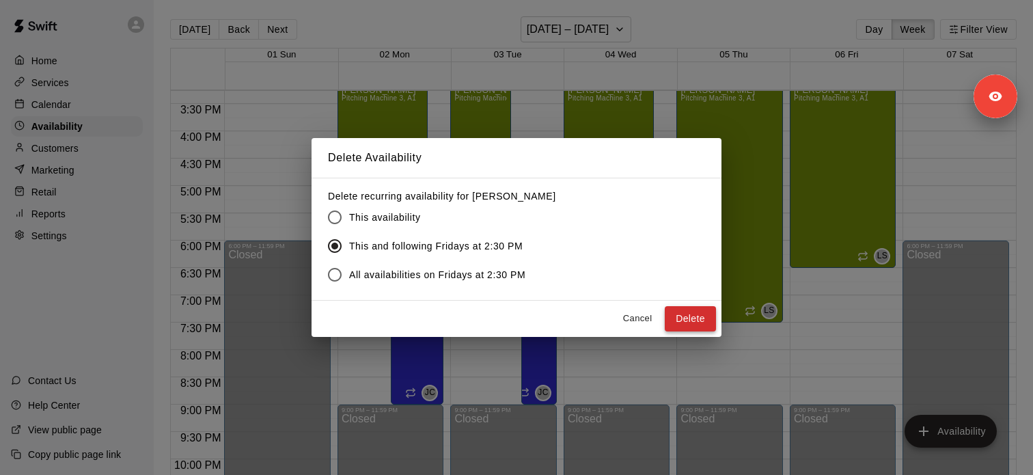
click at [687, 330] on button "Delete" at bounding box center [690, 318] width 51 height 25
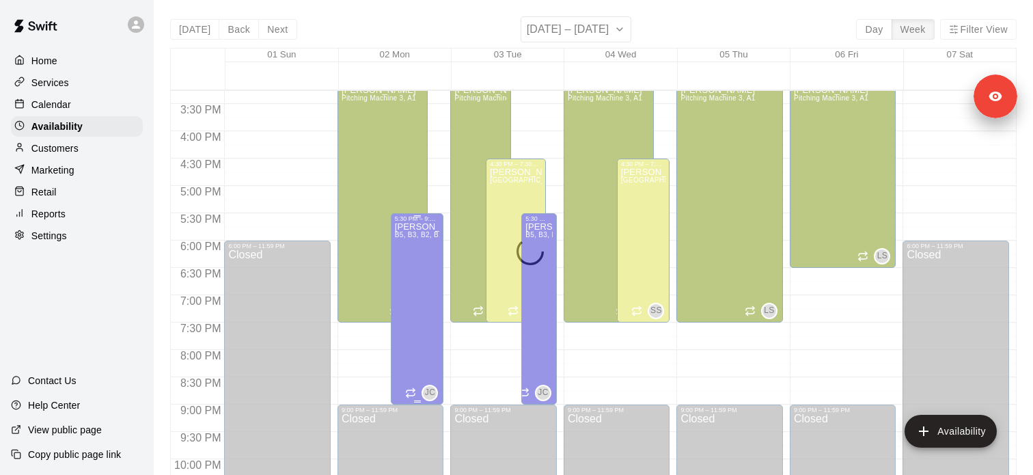
click at [417, 281] on div "Jacob Caruso B5, B3, B2, B1, A5, A3, A2, A1, A4, B4" at bounding box center [417, 459] width 45 height 475
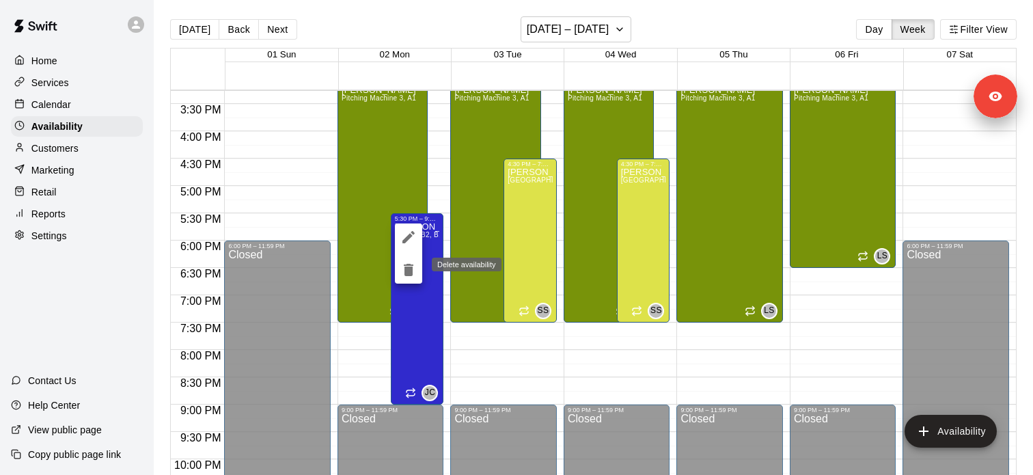
click at [405, 260] on button "delete" at bounding box center [408, 269] width 27 height 27
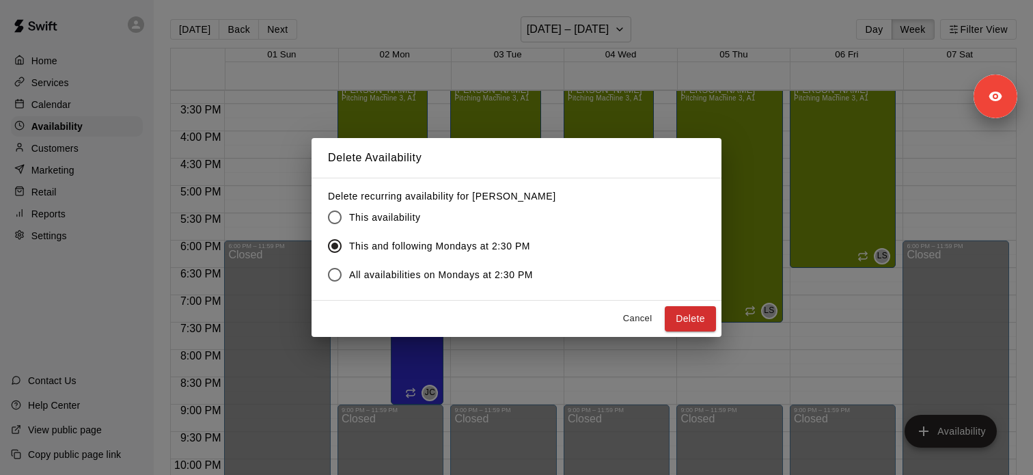
click at [697, 334] on div "Cancel Delete" at bounding box center [517, 319] width 410 height 36
click at [696, 329] on button "Delete" at bounding box center [690, 318] width 51 height 25
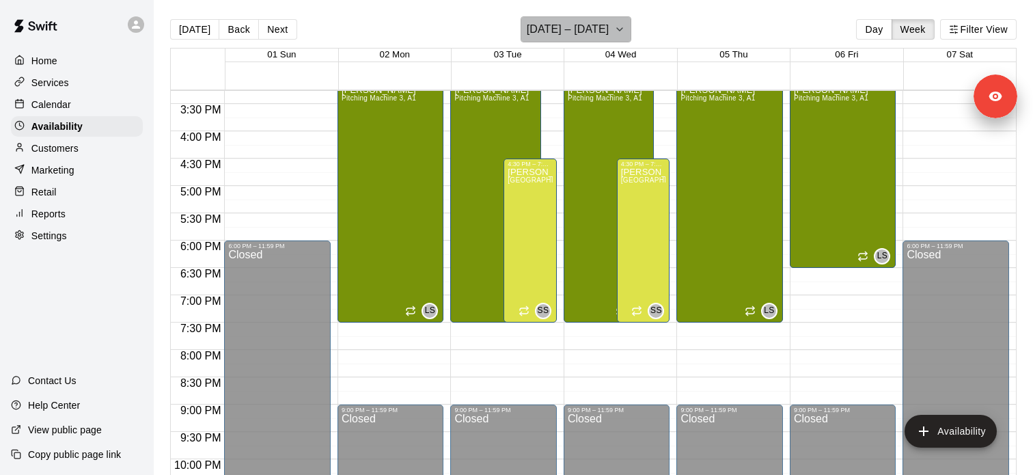
click at [614, 36] on icon "button" at bounding box center [619, 29] width 11 height 16
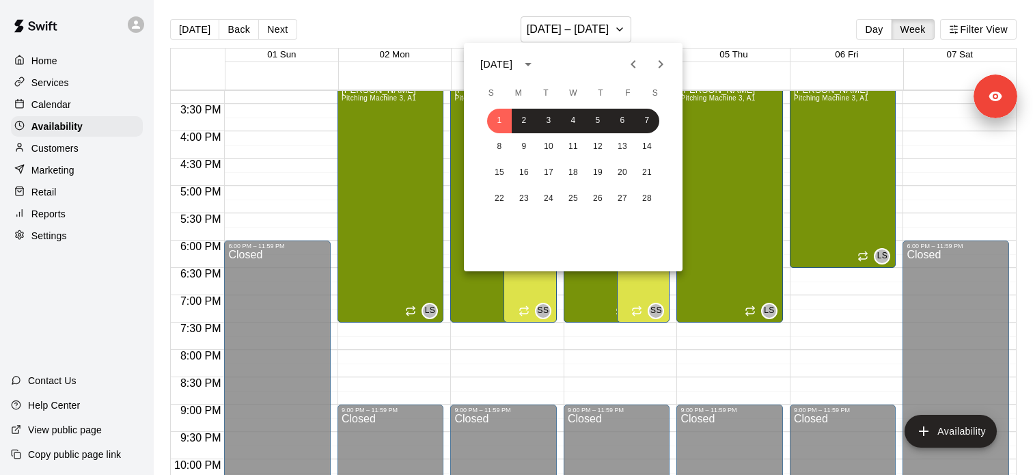
click at [637, 62] on icon "Previous month" at bounding box center [633, 64] width 16 height 16
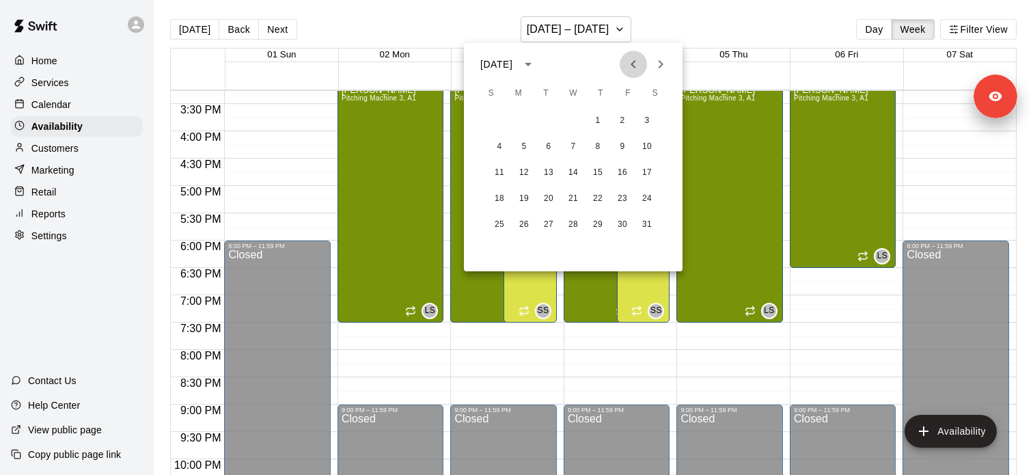
click at [637, 62] on icon "Previous month" at bounding box center [633, 64] width 16 height 16
click at [637, 67] on icon "Previous month" at bounding box center [633, 64] width 16 height 16
drag, startPoint x: 643, startPoint y: 122, endPoint x: 616, endPoint y: 156, distance: 43.3
click at [616, 156] on div "1 2 3 4 5 6 7 8 9 10 11 12 13 14 15 16 17 18 19 20 21 22 23 24 25 26 27 28 29 30" at bounding box center [573, 185] width 219 height 157
click at [604, 149] on button "6" at bounding box center [598, 147] width 25 height 25
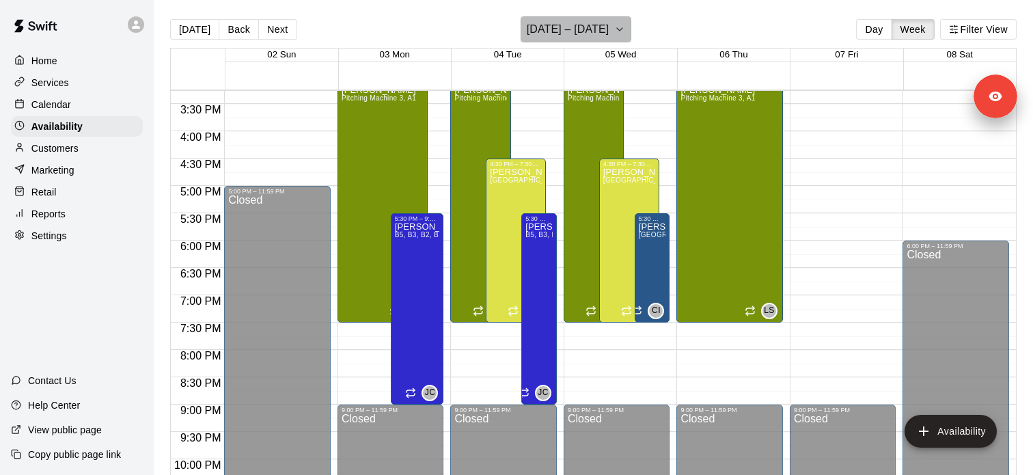
click at [617, 37] on icon "button" at bounding box center [619, 29] width 11 height 16
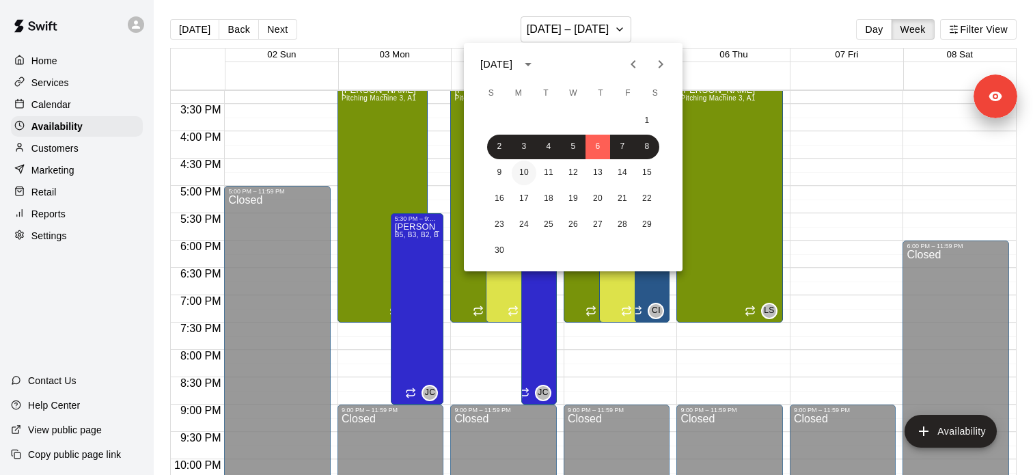
click at [524, 171] on button "10" at bounding box center [524, 173] width 25 height 25
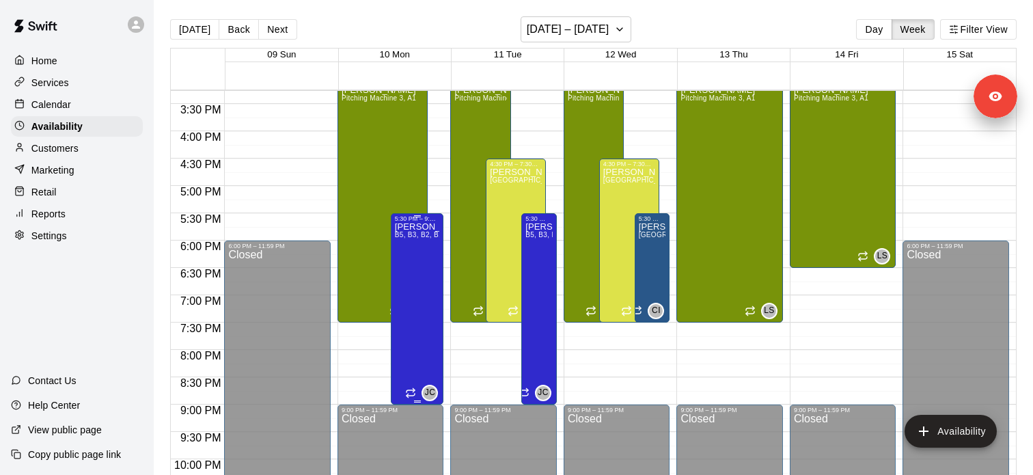
click at [428, 254] on div "Jacob Caruso B5, B3, B2, B1, A5, A3, A2, A1, A4, B4" at bounding box center [417, 459] width 45 height 475
click at [406, 275] on icon "delete" at bounding box center [409, 270] width 10 height 12
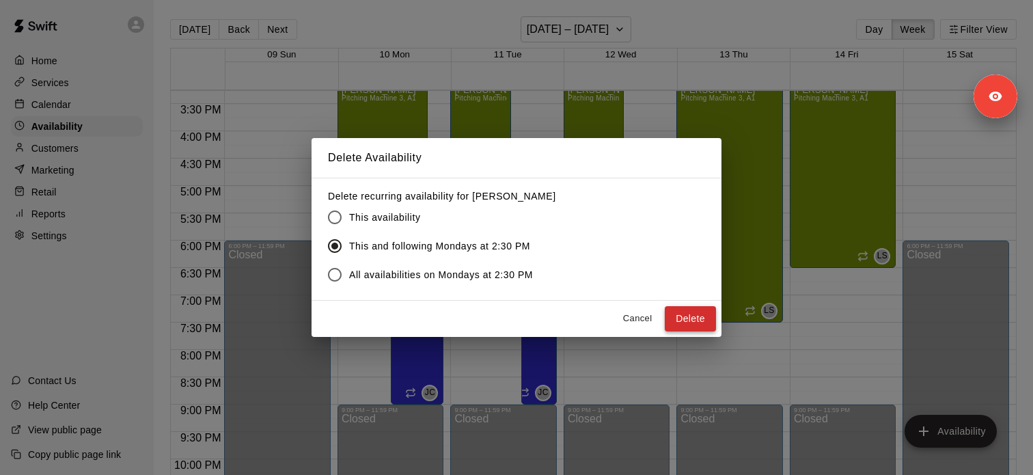
click at [676, 315] on button "Delete" at bounding box center [690, 318] width 51 height 25
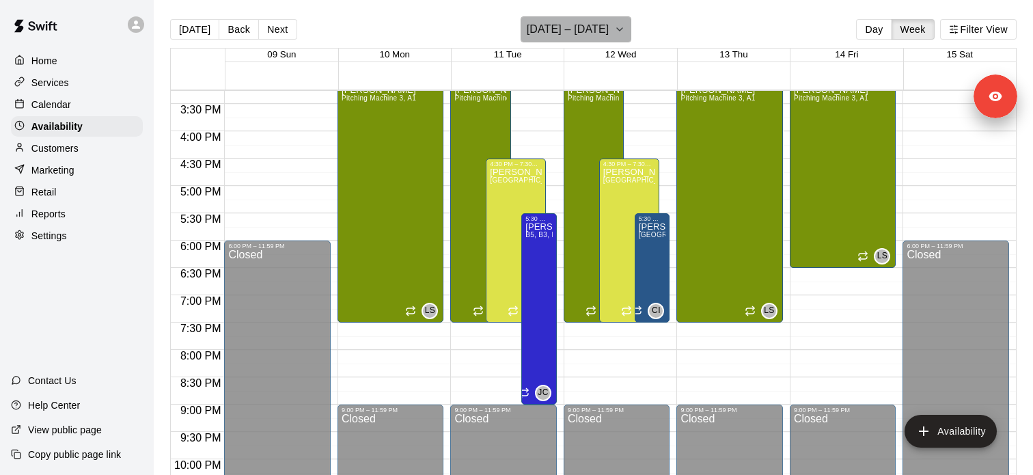
click at [596, 38] on h6 "November 09 – 15" at bounding box center [568, 29] width 83 height 19
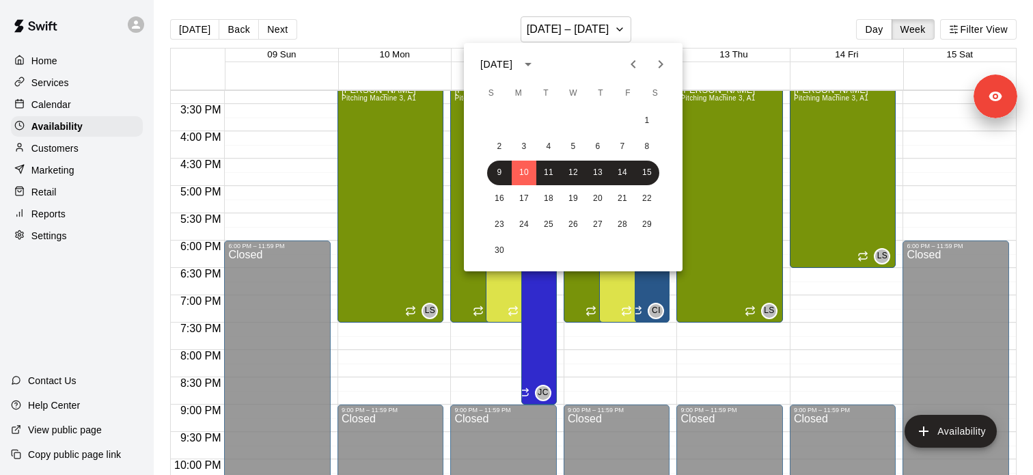
click at [551, 336] on div at bounding box center [516, 237] width 1033 height 475
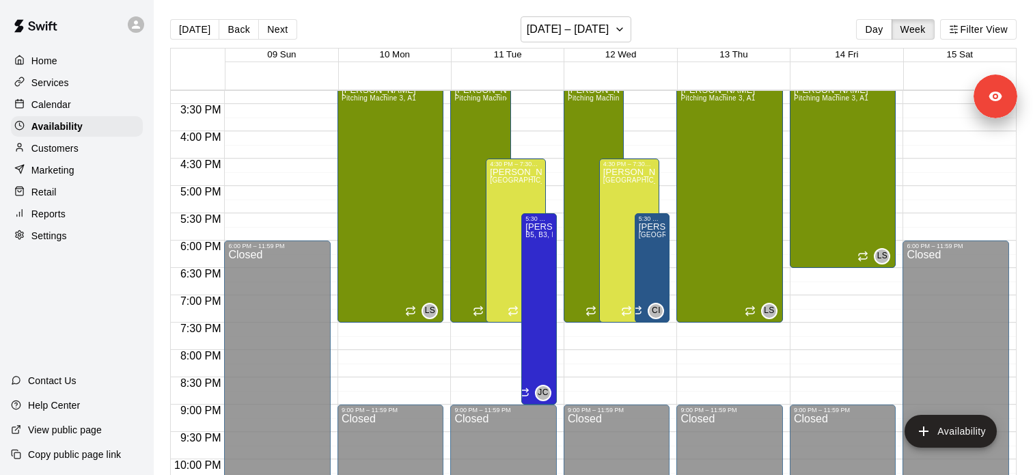
click at [550, 291] on div "November 2025 S M T W T F S 1 2 3 4 5 6 7 8 9 10 11 12 13 14 15 16 17 18 19 20 …" at bounding box center [516, 237] width 1033 height 475
click at [550, 291] on div "Jacob Caruso B5, B3, B2, B1, A5, A2, A1, B4" at bounding box center [538, 459] width 27 height 475
click at [544, 277] on icon "delete" at bounding box center [540, 270] width 16 height 16
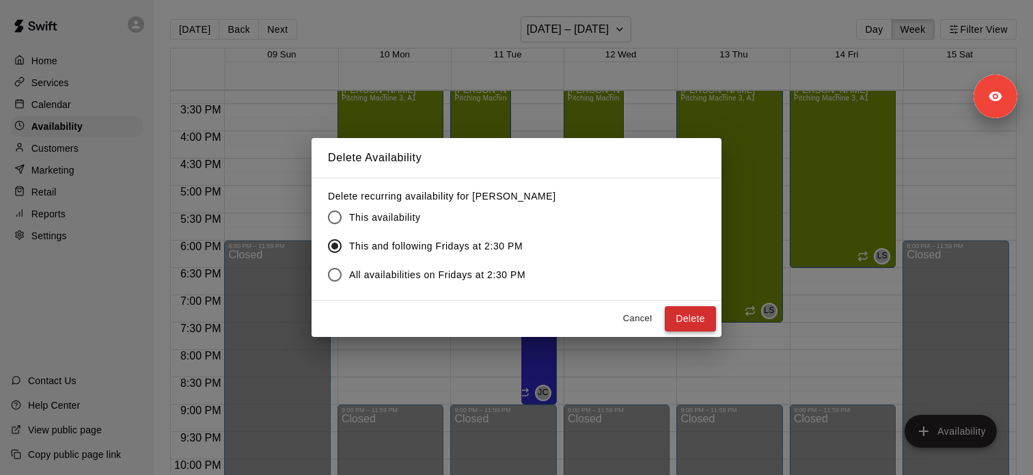
click at [679, 323] on button "Delete" at bounding box center [690, 318] width 51 height 25
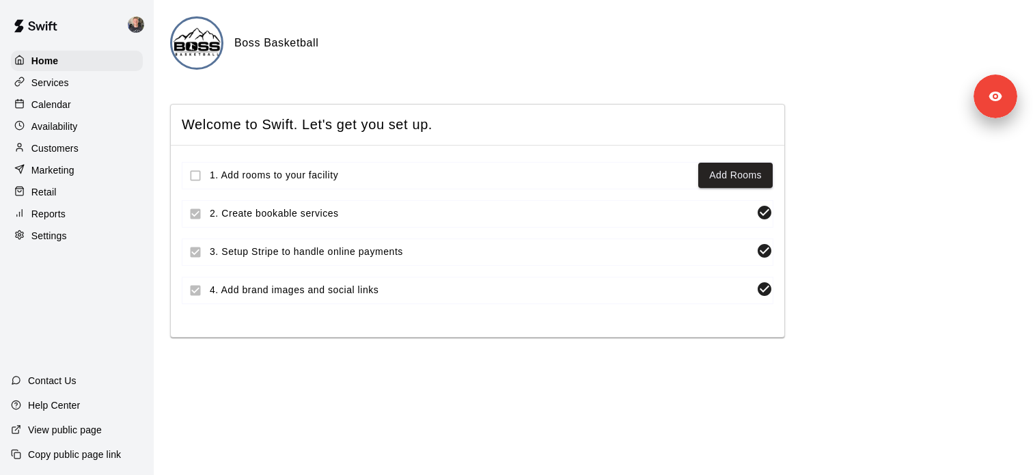
click at [137, 23] on img at bounding box center [136, 24] width 16 height 16
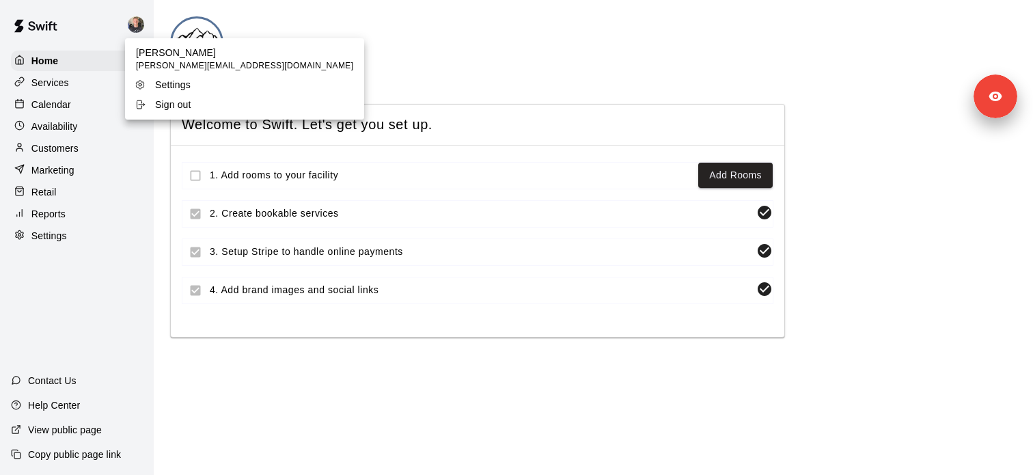
click at [141, 297] on div at bounding box center [516, 237] width 1033 height 475
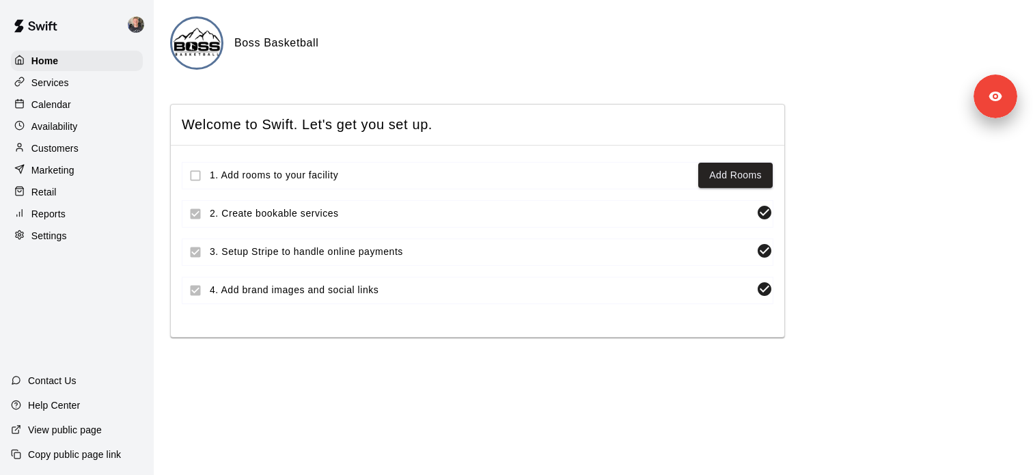
click at [81, 226] on div "Settings" at bounding box center [77, 236] width 132 height 21
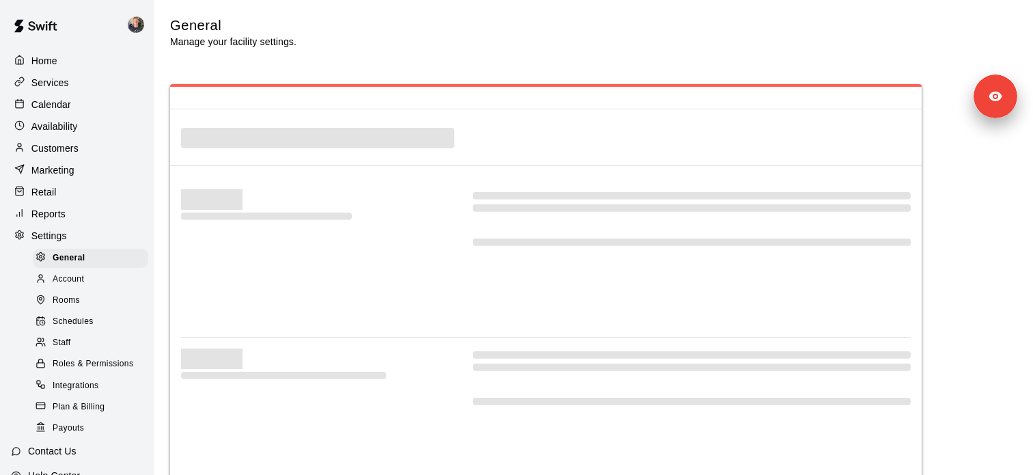
select select "**"
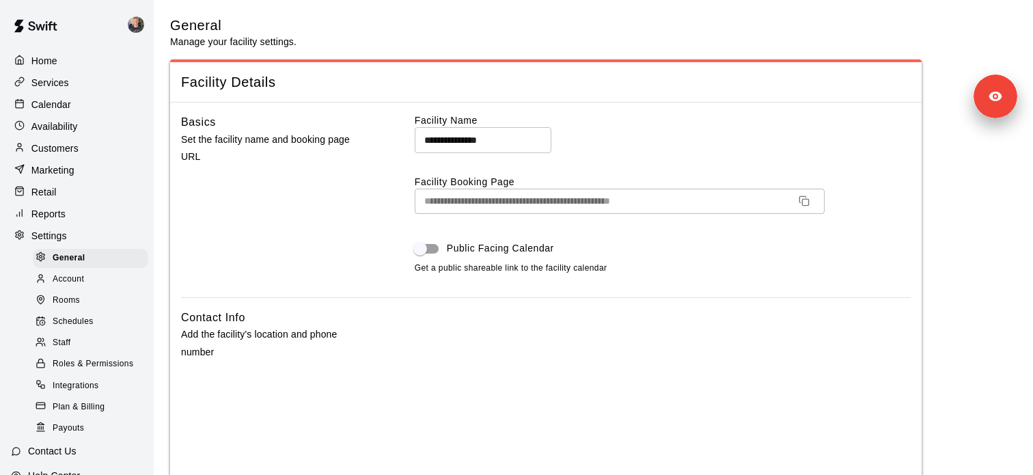
click at [88, 367] on span "Roles & Permissions" at bounding box center [93, 364] width 81 height 14
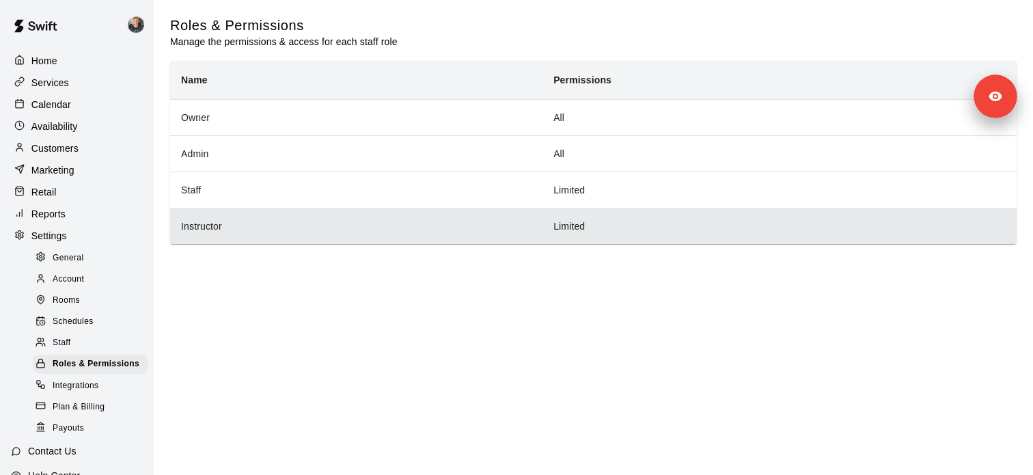
click at [254, 230] on th "Instructor" at bounding box center [356, 226] width 372 height 36
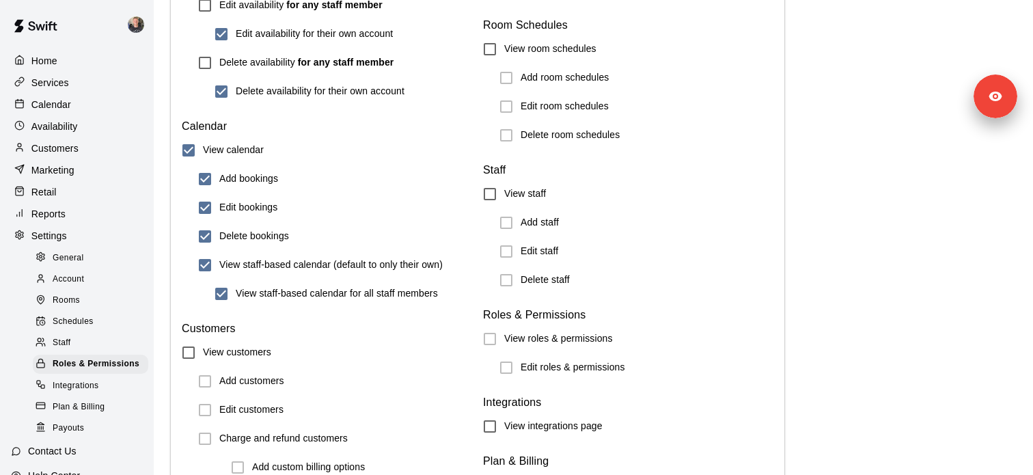
scroll to position [1211, 0]
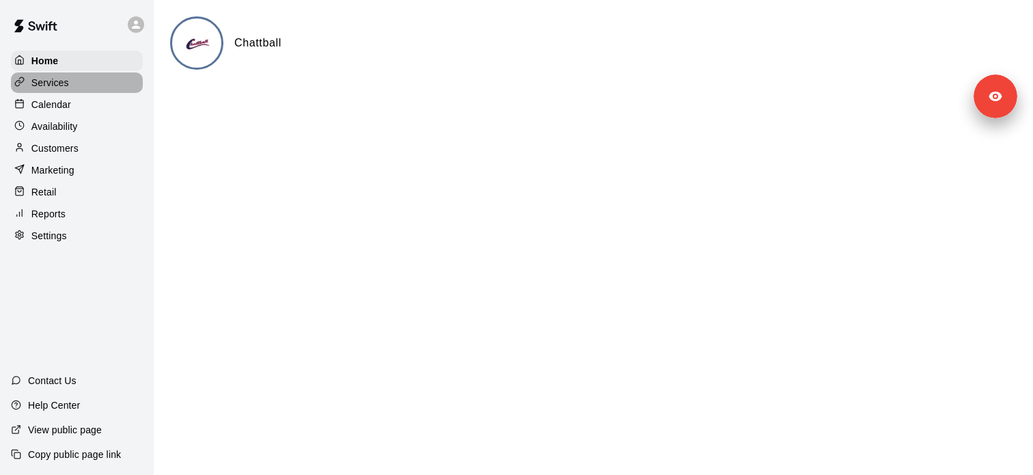
click at [81, 83] on div "Services" at bounding box center [77, 82] width 132 height 21
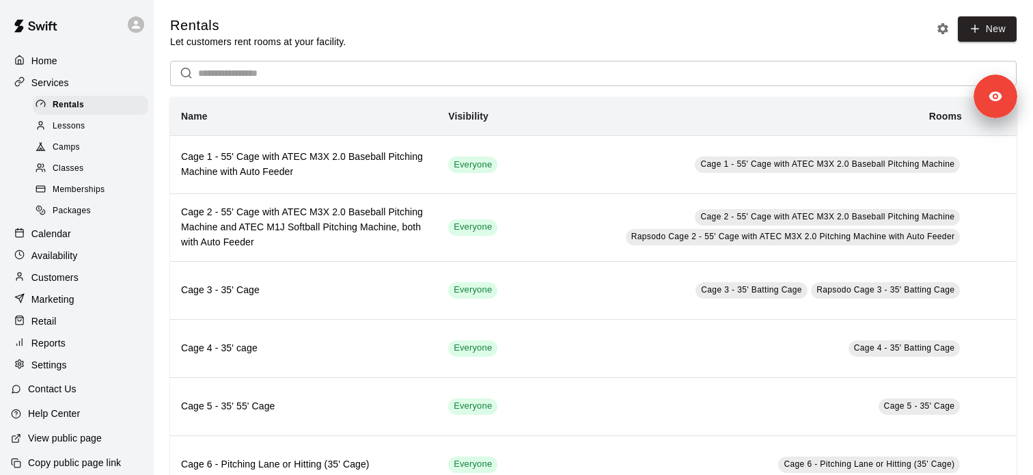
click at [90, 151] on div "Camps" at bounding box center [90, 147] width 115 height 19
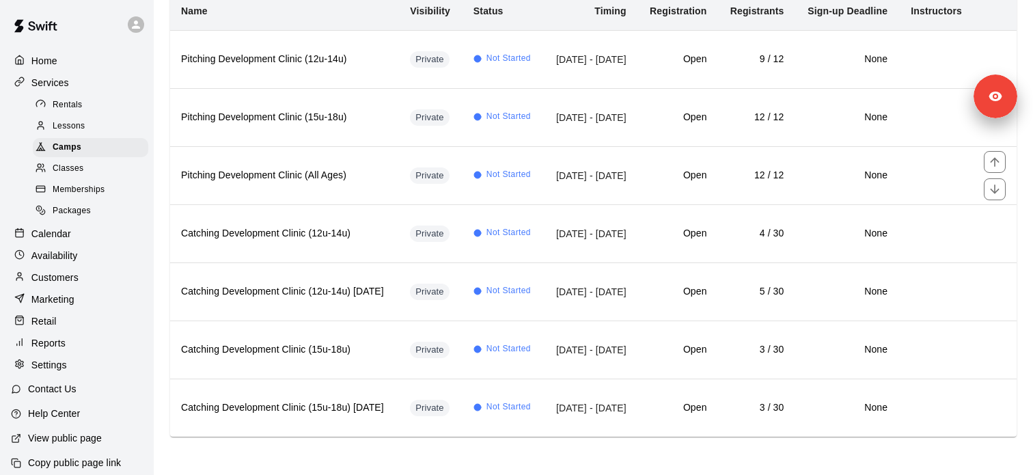
scroll to position [164, 0]
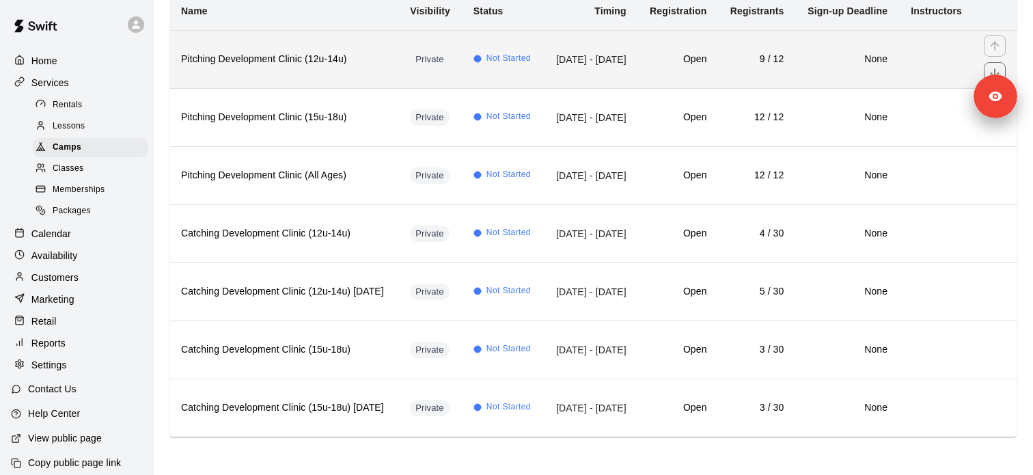
click at [356, 64] on h6 "Pitching Development Clinic (12u-14u)" at bounding box center [284, 59] width 207 height 15
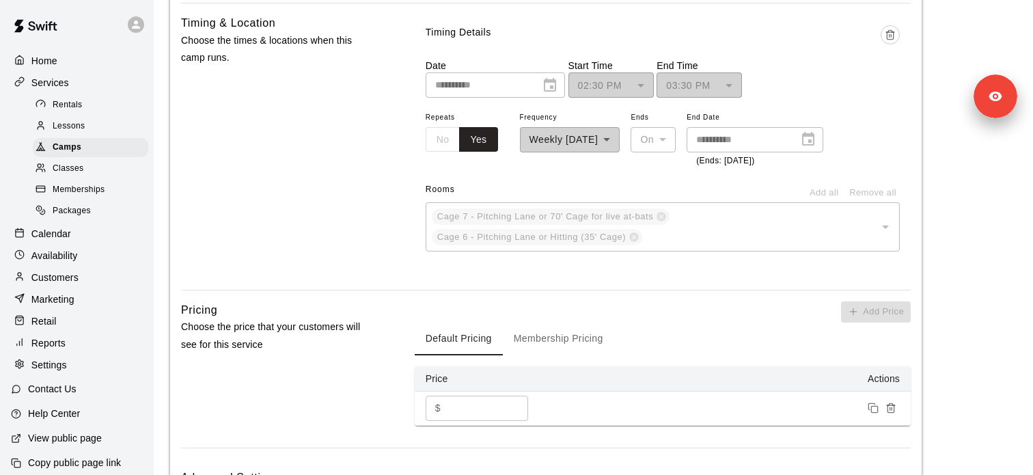
scroll to position [1024, 0]
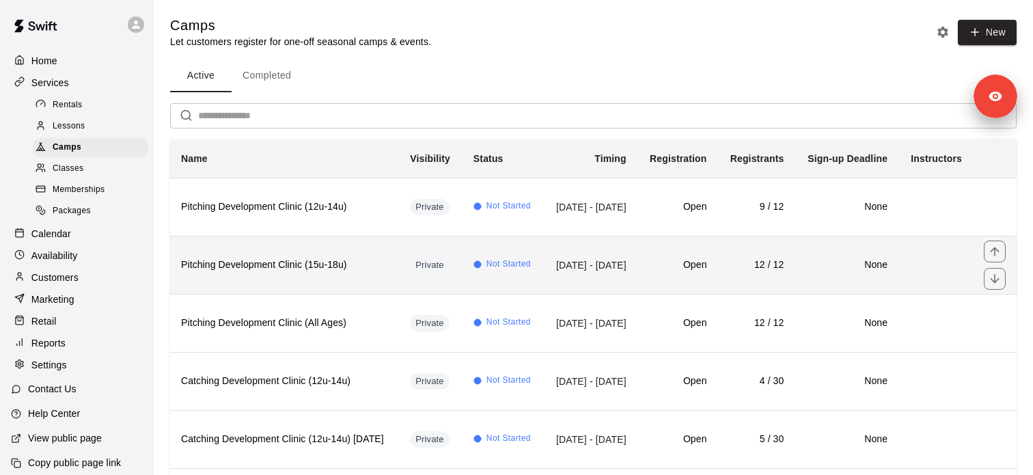
click at [338, 273] on h6 "Pitching Development Clinic (15u-18u)" at bounding box center [284, 265] width 207 height 15
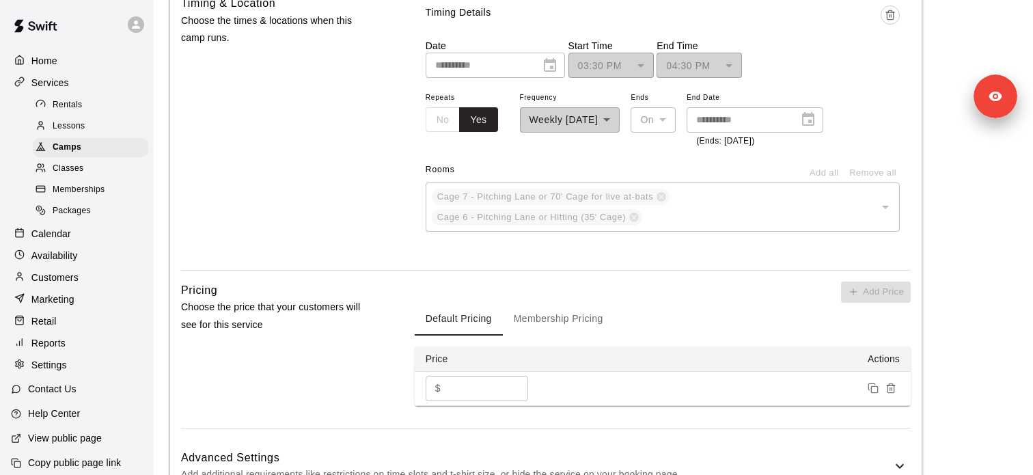
scroll to position [860, 0]
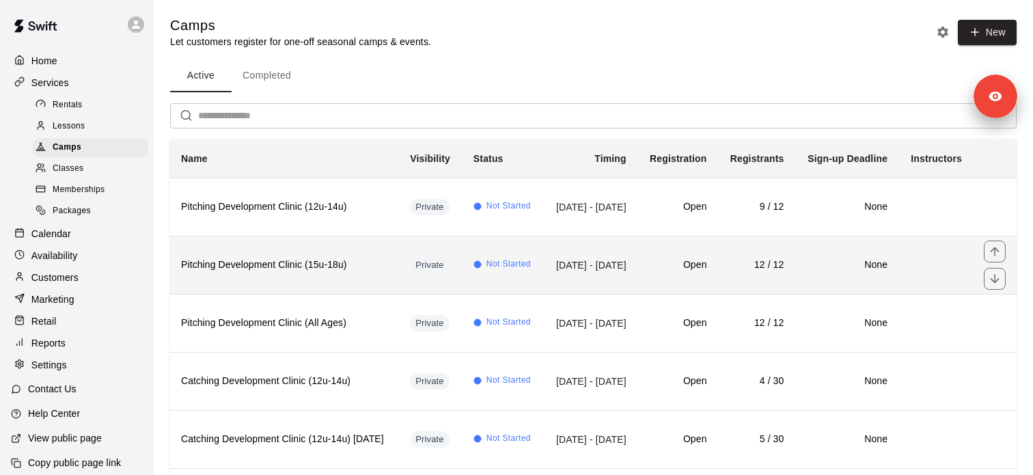
scroll to position [164, 0]
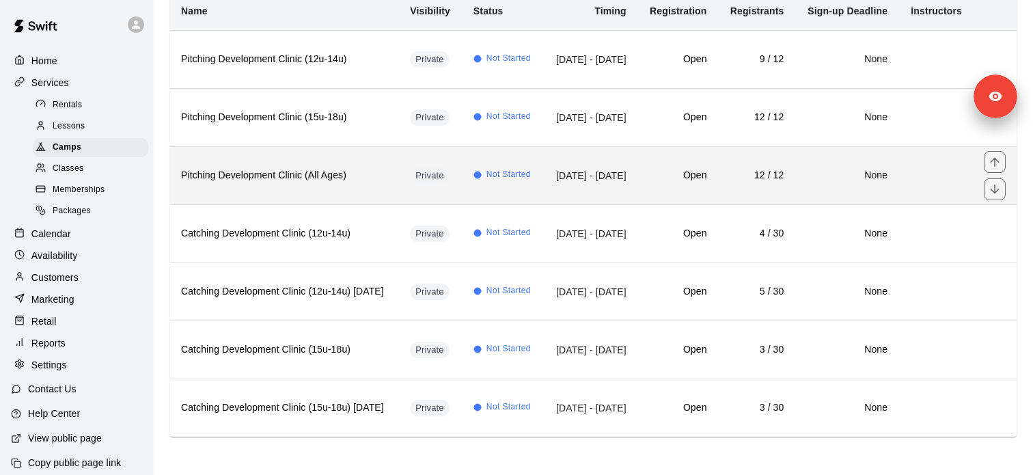
click at [317, 172] on h6 "Pitching Development Clinic (All Ages)" at bounding box center [284, 175] width 207 height 15
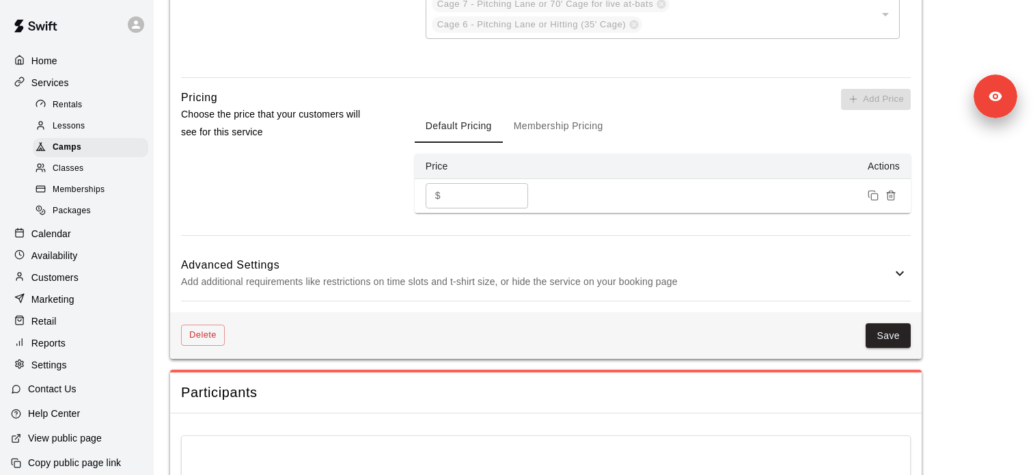
scroll to position [1015, 0]
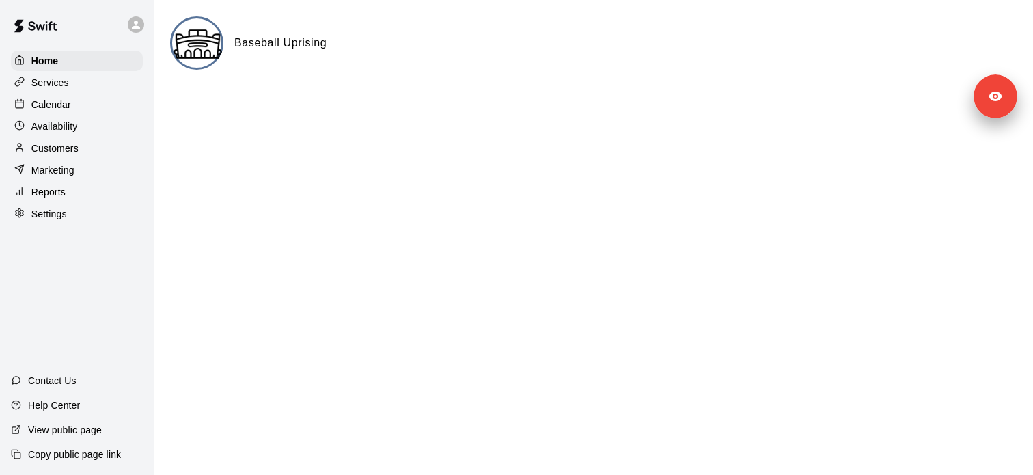
click at [92, 219] on div "Settings" at bounding box center [77, 214] width 132 height 21
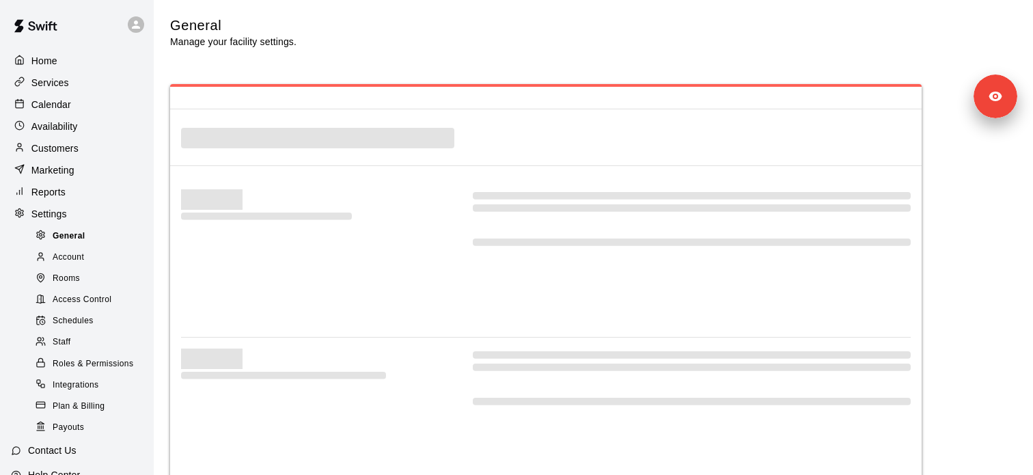
select select "**"
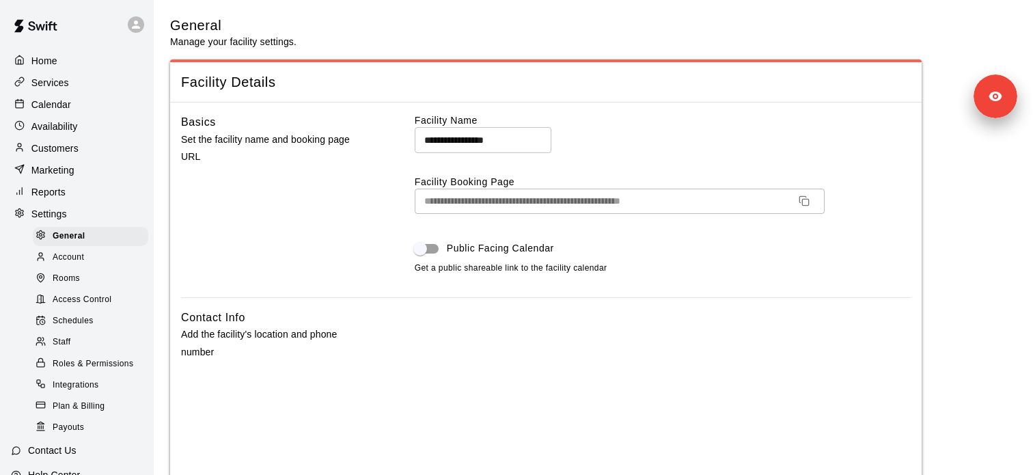
click at [112, 308] on div "Access Control" at bounding box center [90, 299] width 115 height 19
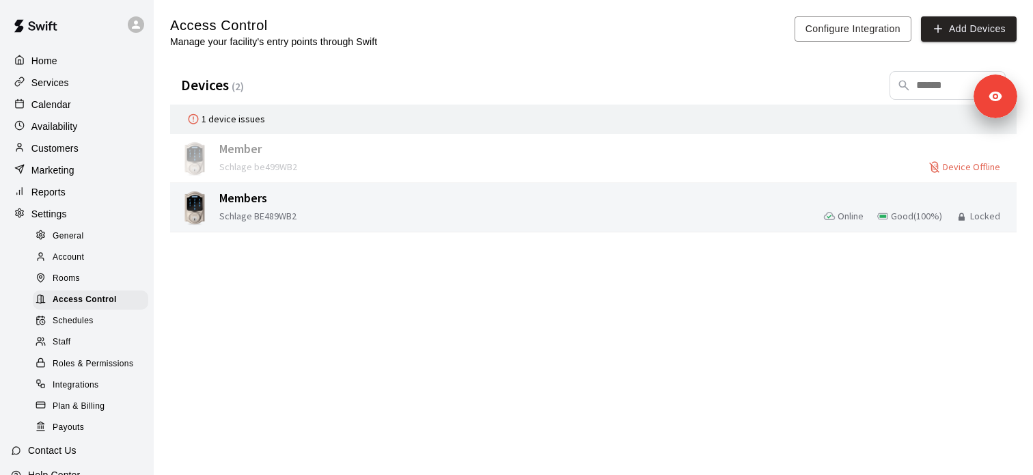
click at [392, 213] on div "Schlage BE489WB2 Online Good ( 100 %) Locked" at bounding box center [615, 216] width 792 height 17
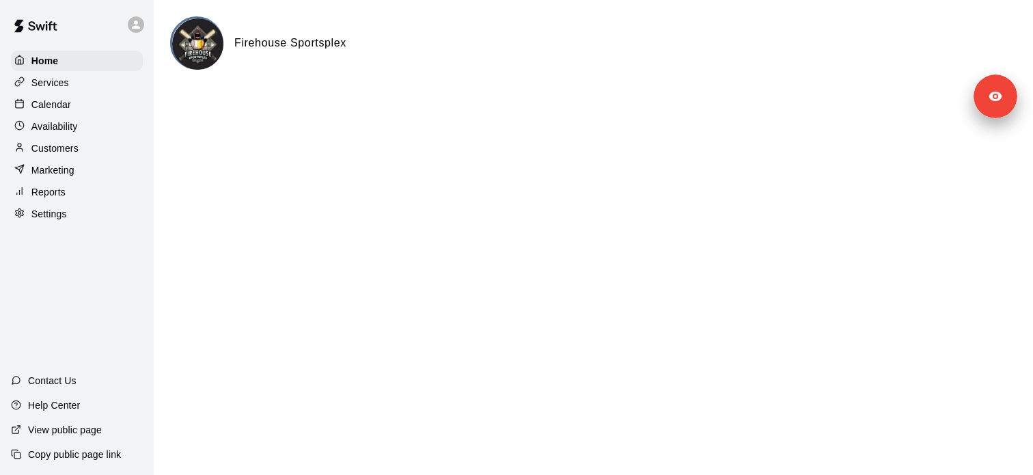
click at [94, 87] on div "Services" at bounding box center [77, 82] width 132 height 21
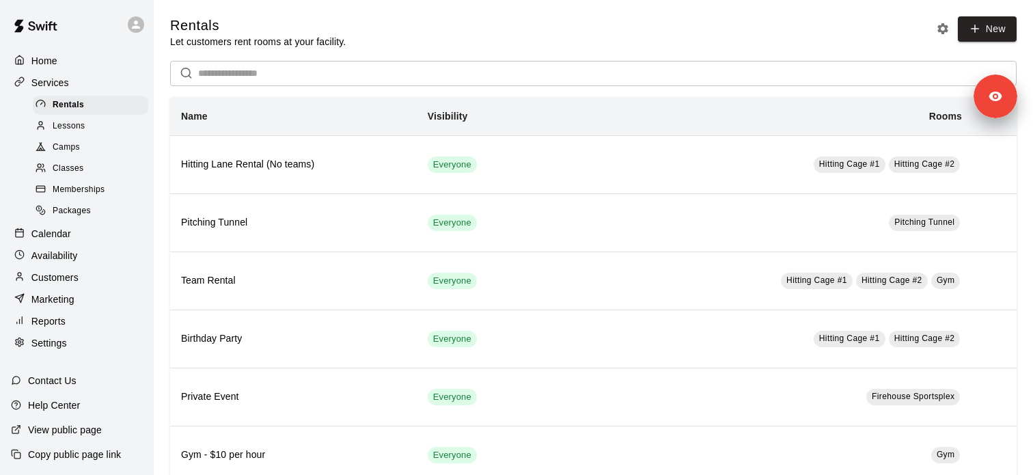
click at [97, 127] on div "Lessons" at bounding box center [90, 126] width 115 height 19
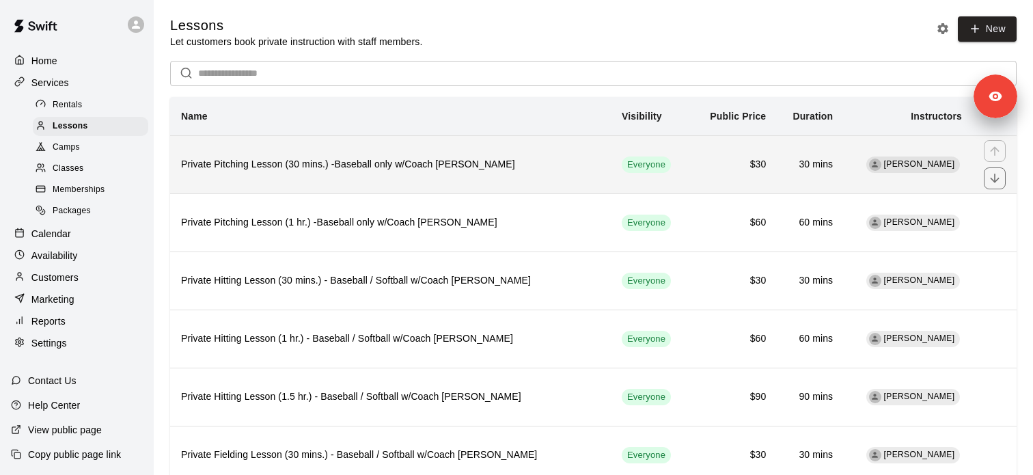
click at [316, 165] on h6 "Private Pitching Lesson (30 mins.) -Baseball only w/Coach [PERSON_NAME]" at bounding box center [390, 164] width 419 height 15
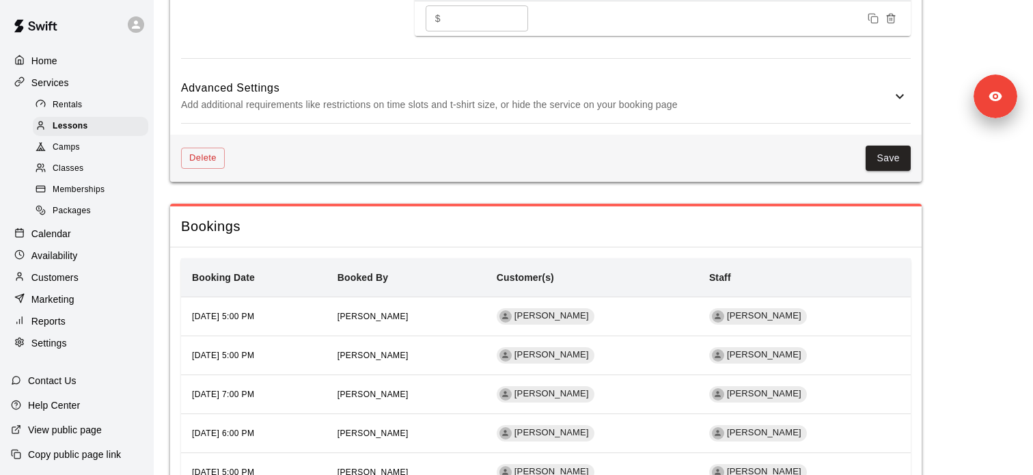
scroll to position [982, 0]
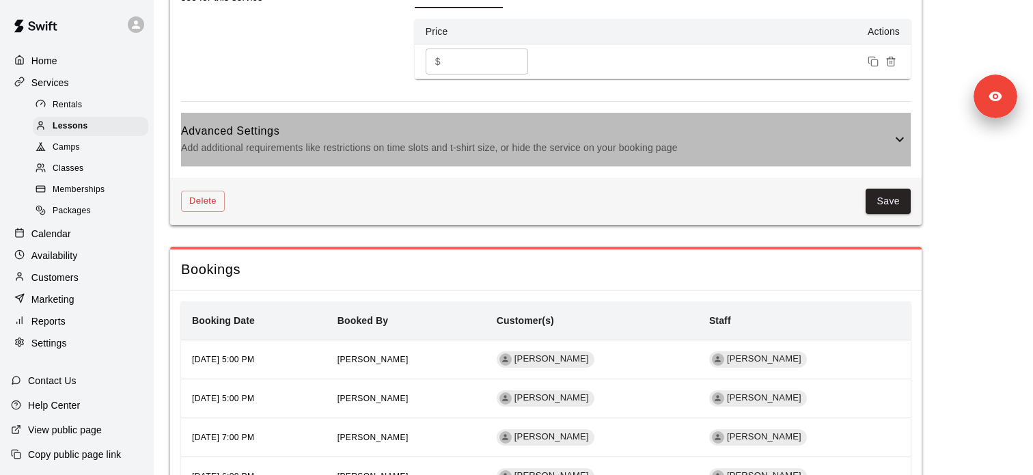
click at [258, 137] on h6 "Advanced Settings" at bounding box center [536, 131] width 711 height 18
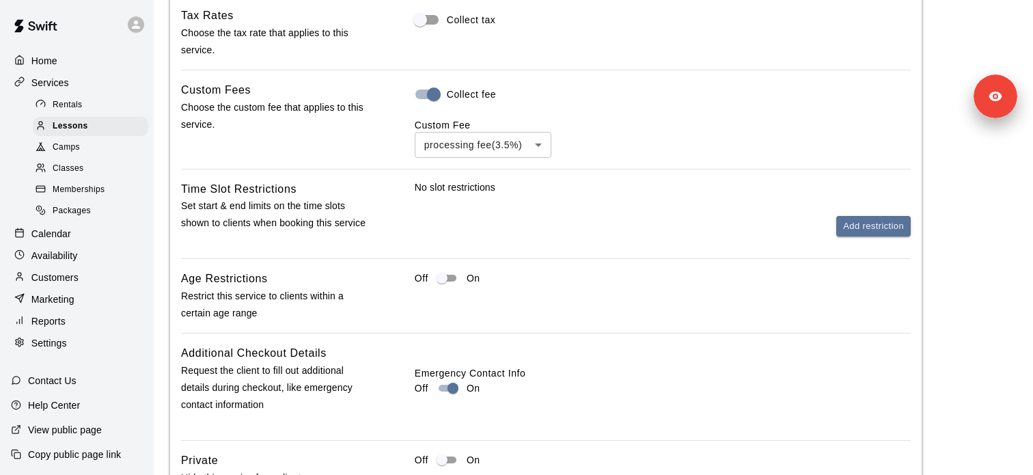
scroll to position [1256, 0]
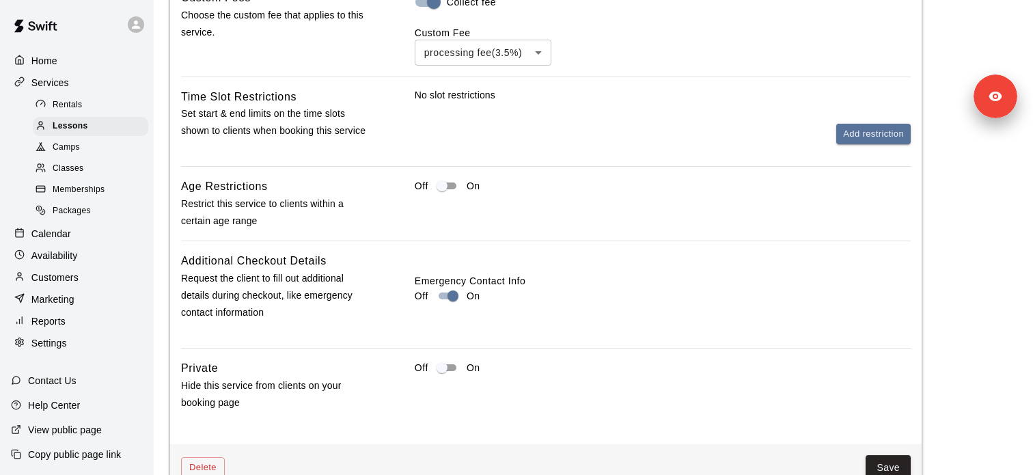
click at [97, 188] on span "Memberships" at bounding box center [79, 190] width 52 height 14
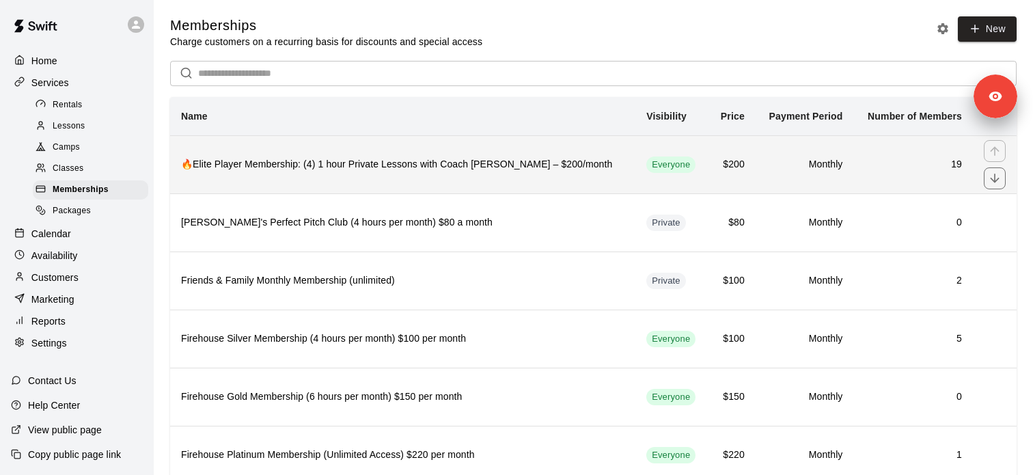
click at [435, 172] on h6 "🔥Elite Player Membership: (4) 1 hour Private Lessons with Coach [PERSON_NAME] –…" at bounding box center [402, 164] width 443 height 15
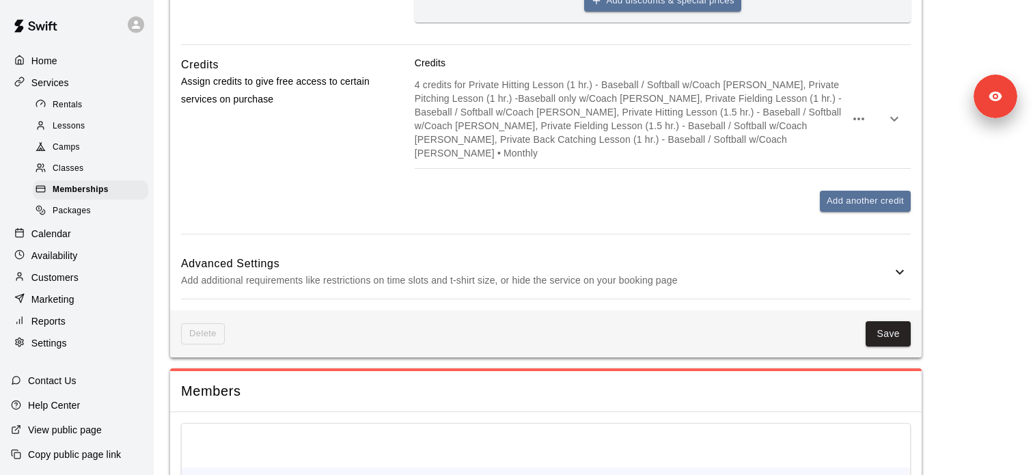
scroll to position [1010, 0]
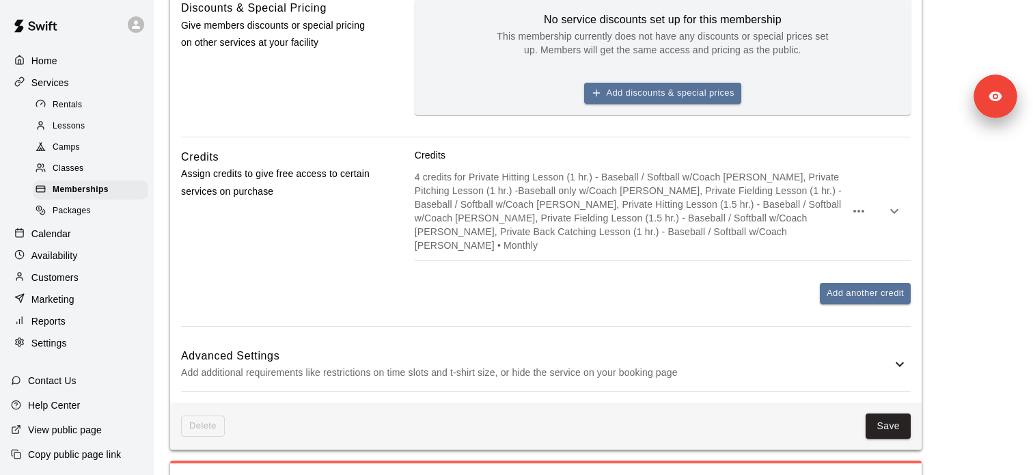
click at [439, 210] on p "4 credits for Private Hitting Lesson (1 hr.) - Baseball / Softball w/Coach [PER…" at bounding box center [630, 211] width 431 height 82
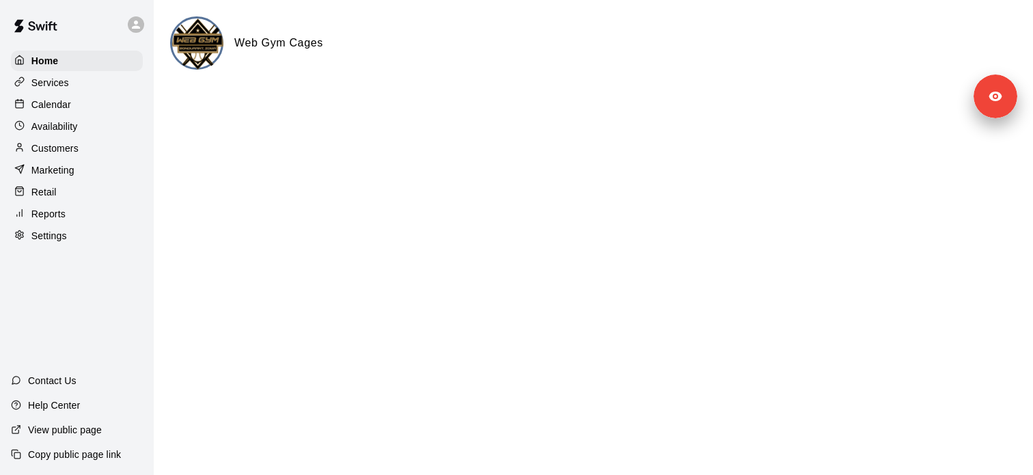
click at [92, 81] on div "Services" at bounding box center [77, 82] width 132 height 21
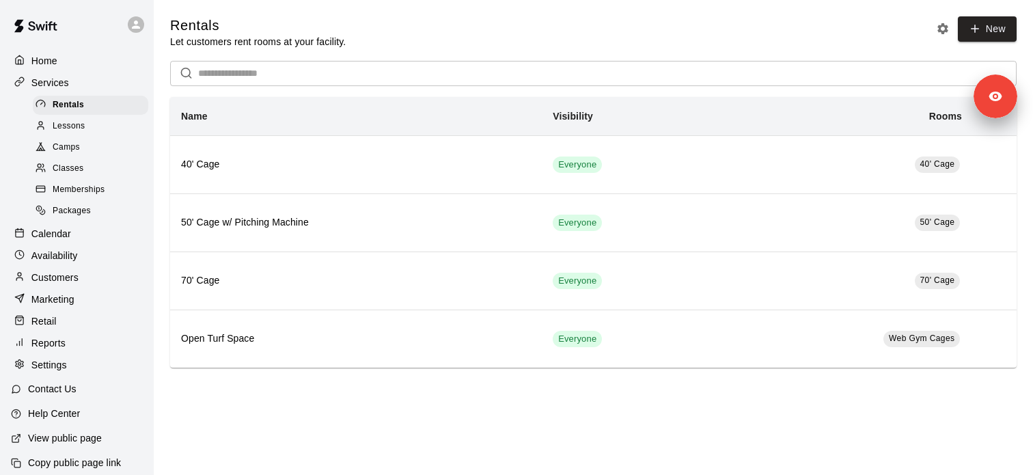
click at [105, 197] on div "Memberships" at bounding box center [90, 189] width 115 height 19
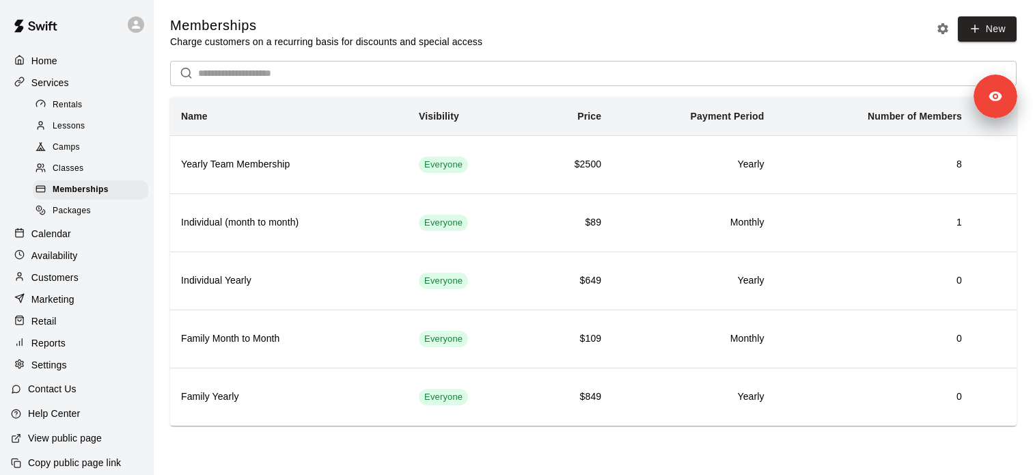
click at [109, 120] on div "Lessons" at bounding box center [90, 126] width 115 height 19
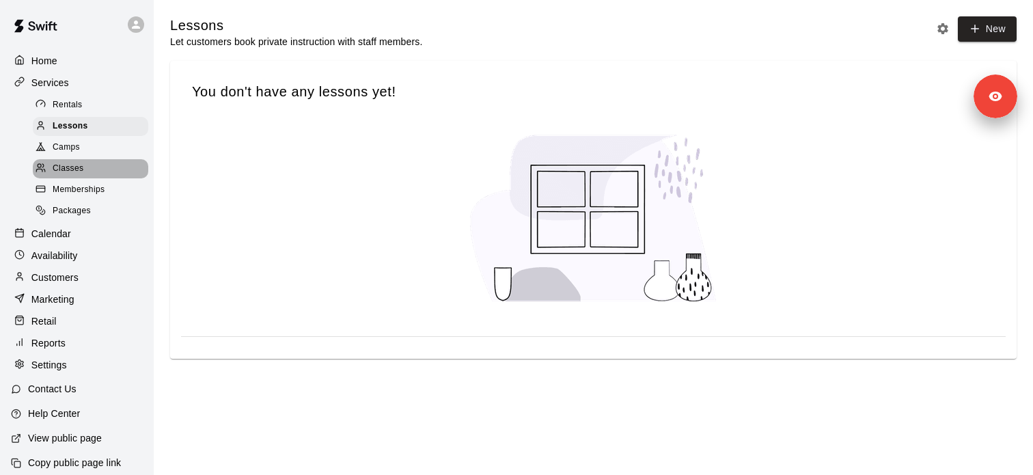
click at [107, 159] on div "Classes" at bounding box center [90, 168] width 115 height 19
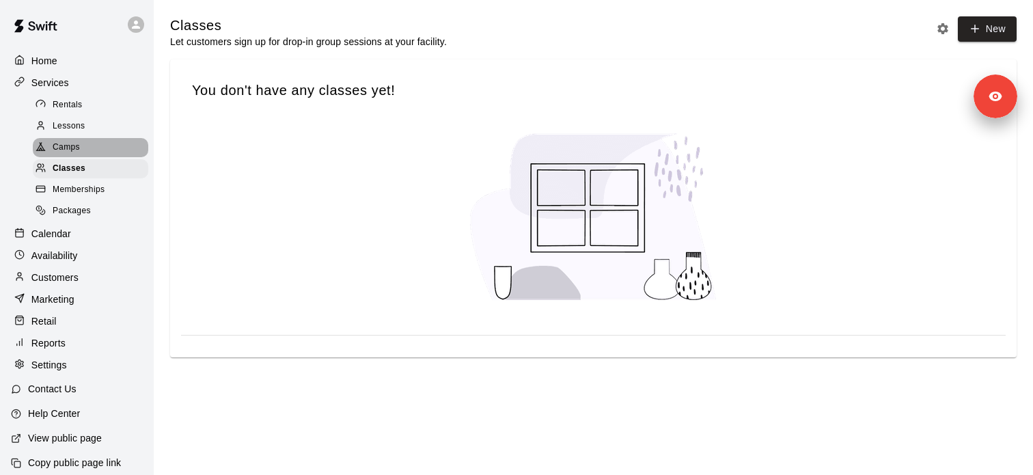
click at [107, 146] on div "Camps" at bounding box center [90, 147] width 115 height 19
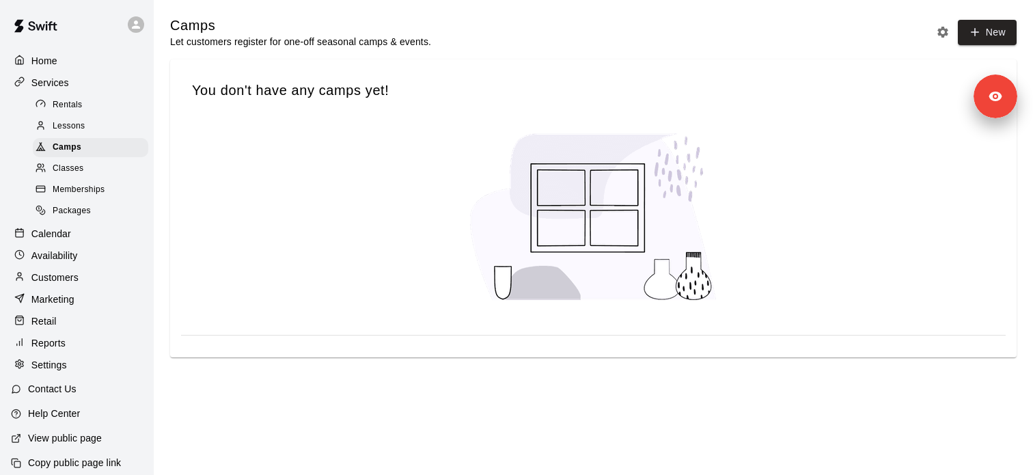
click at [86, 99] on div "Rentals" at bounding box center [90, 105] width 115 height 19
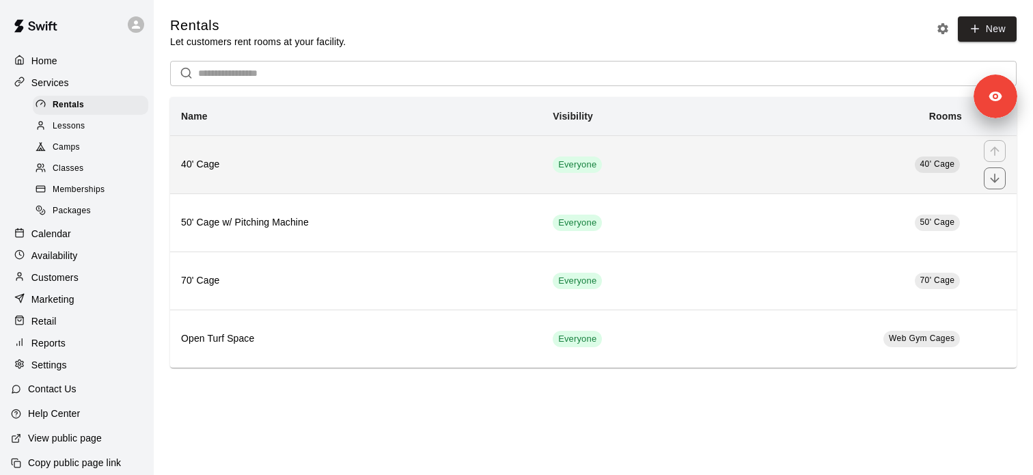
click at [300, 175] on th "40' Cage" at bounding box center [356, 164] width 372 height 58
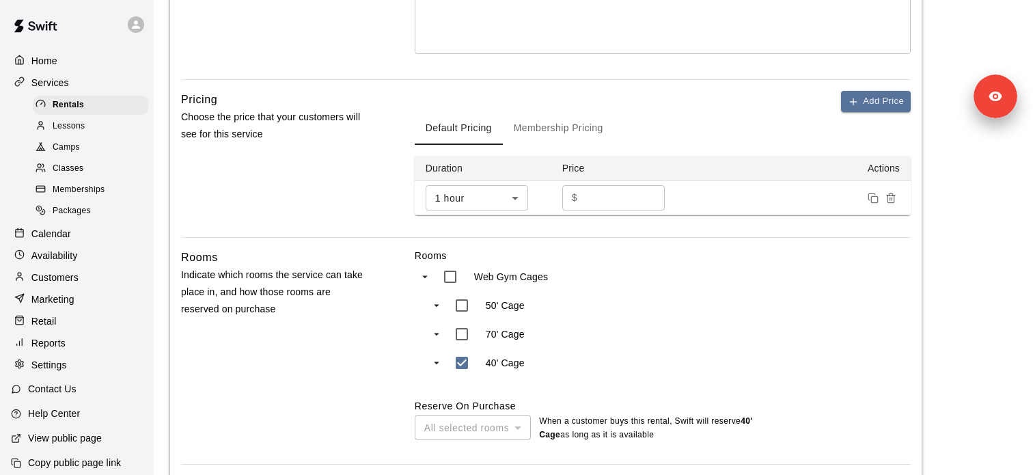
scroll to position [344, 0]
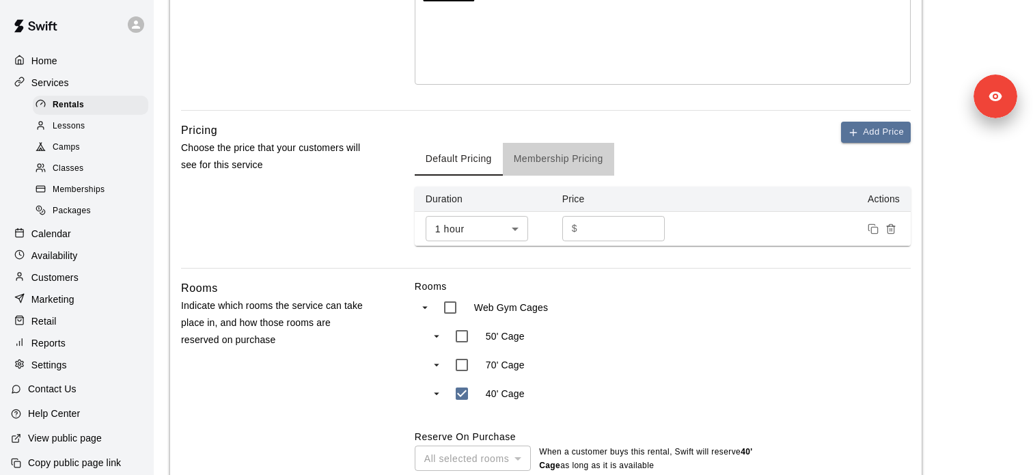
click at [538, 169] on button "Membership Pricing" at bounding box center [558, 159] width 111 height 33
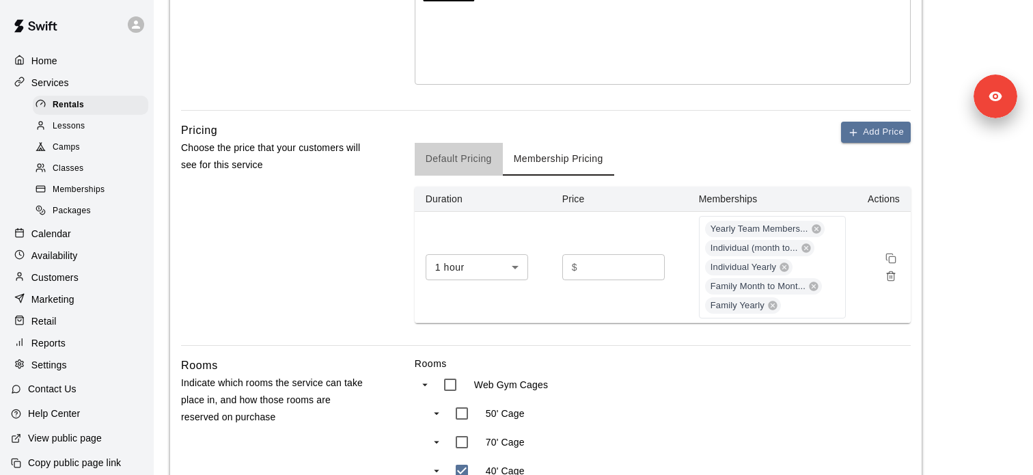
click at [457, 163] on button "Default Pricing" at bounding box center [459, 159] width 88 height 33
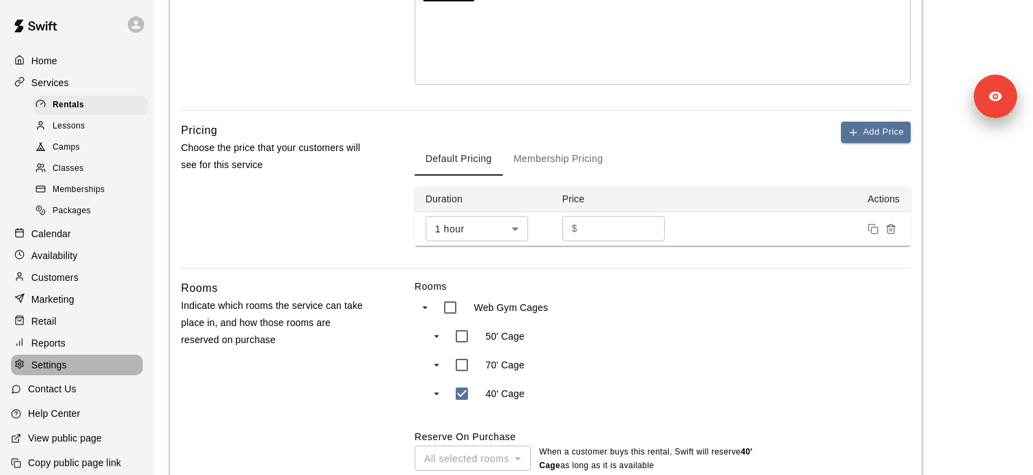
click at [82, 372] on div "Settings" at bounding box center [77, 365] width 132 height 21
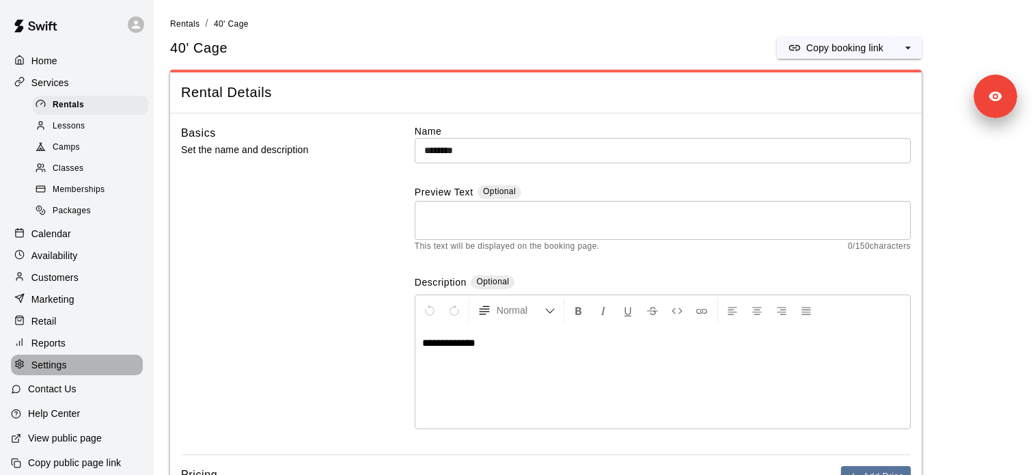
select select "**"
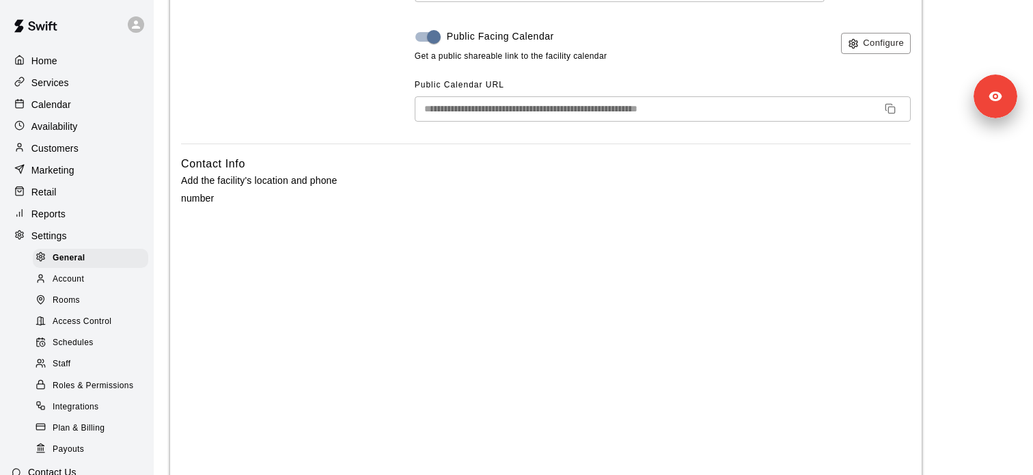
scroll to position [330, 0]
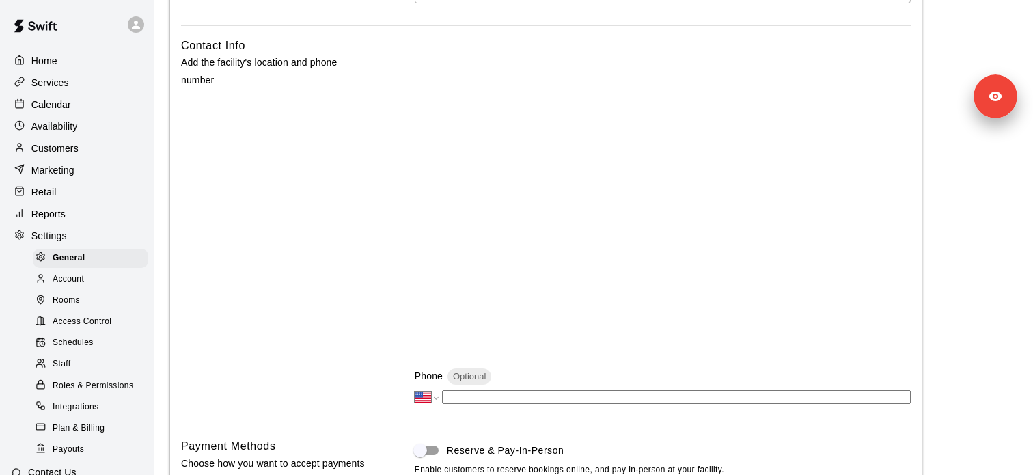
click at [103, 342] on div "Schedules" at bounding box center [90, 342] width 115 height 19
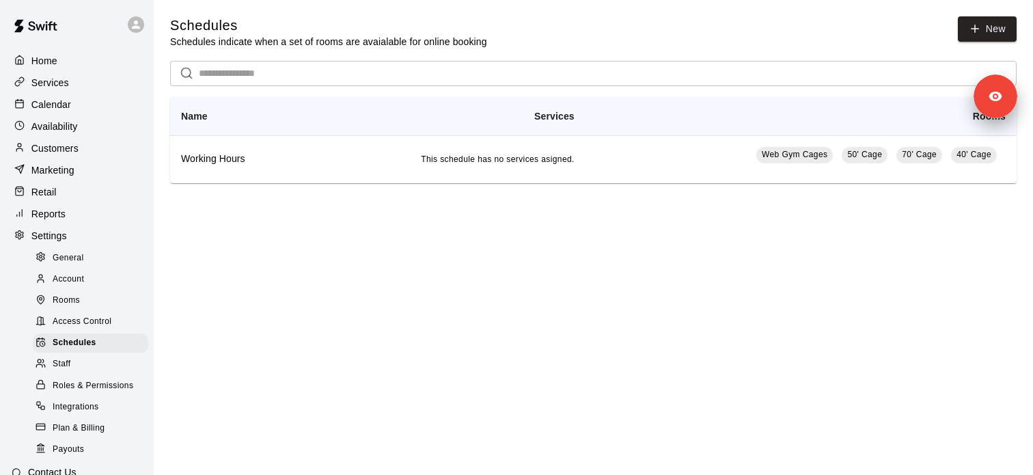
click at [77, 83] on div "Services" at bounding box center [77, 82] width 132 height 21
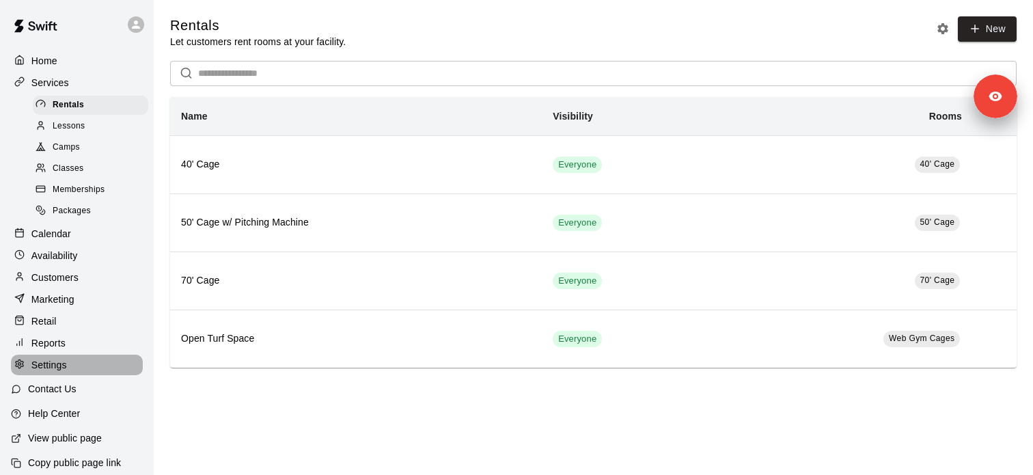
click at [65, 361] on p "Settings" at bounding box center [49, 365] width 36 height 14
select select "**"
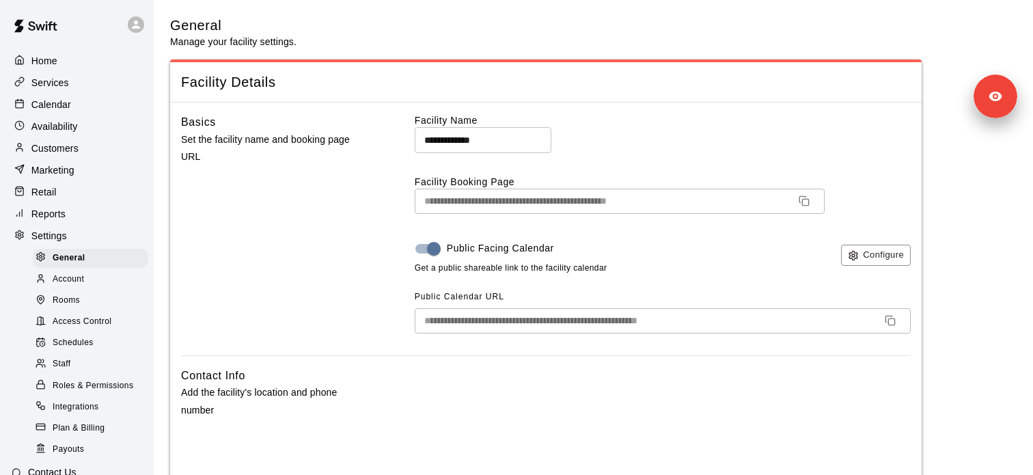
scroll to position [57, 0]
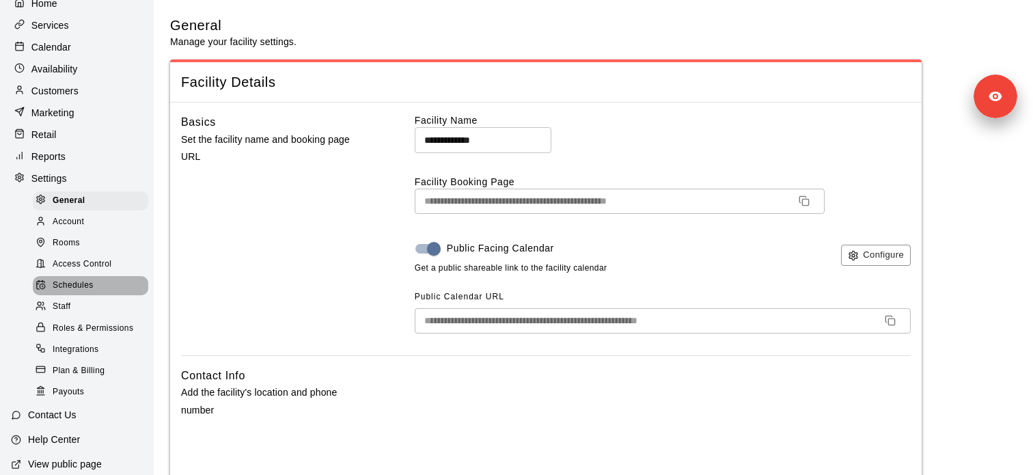
click at [88, 279] on span "Schedules" at bounding box center [73, 286] width 41 height 14
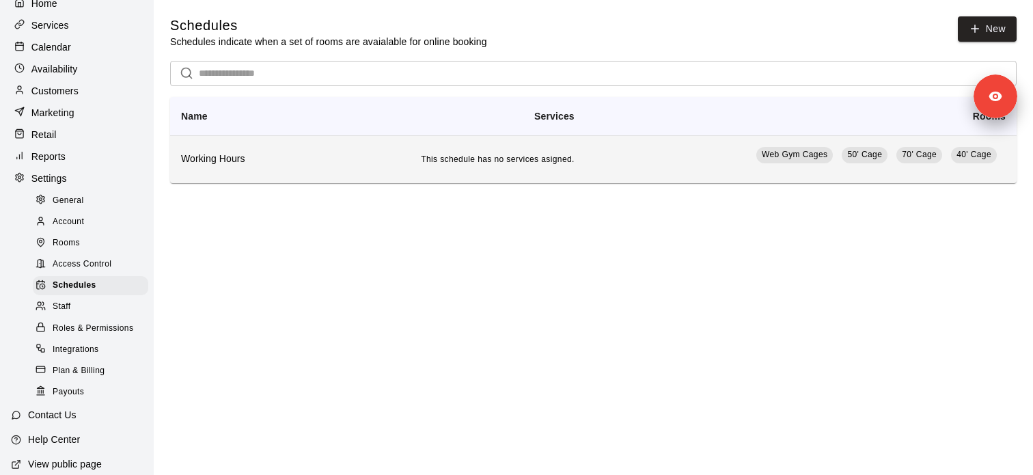
click at [211, 161] on h6 "Working Hours" at bounding box center [238, 159] width 115 height 15
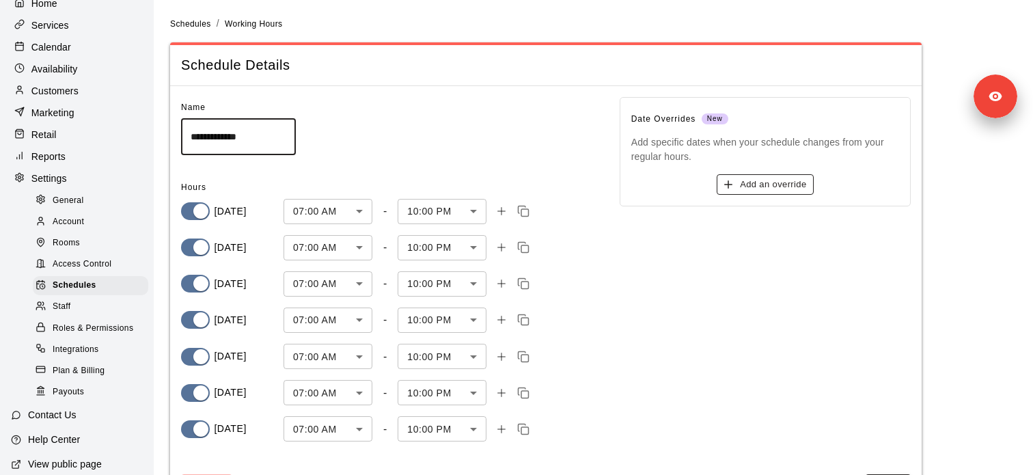
click at [783, 183] on button "Add an override" at bounding box center [765, 184] width 96 height 21
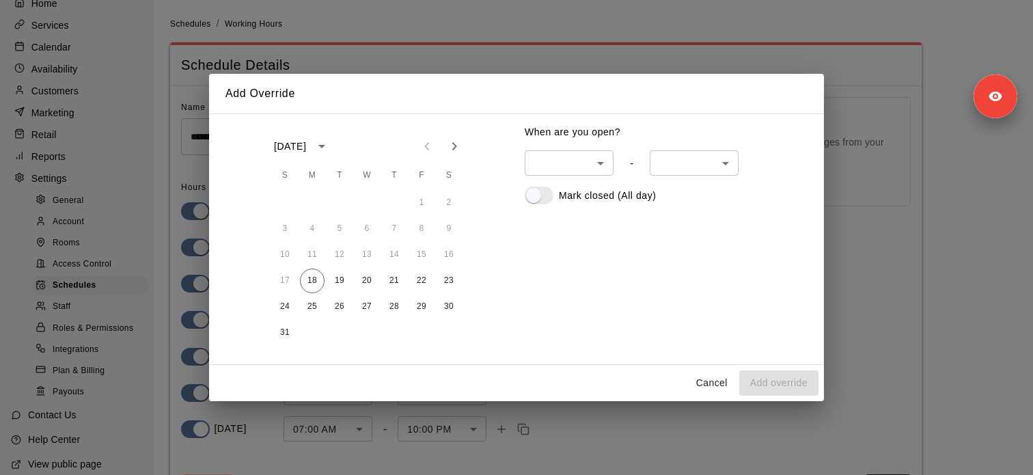
click at [459, 148] on icon "Next month" at bounding box center [454, 146] width 16 height 16
click at [426, 153] on icon "Previous month" at bounding box center [427, 146] width 16 height 16
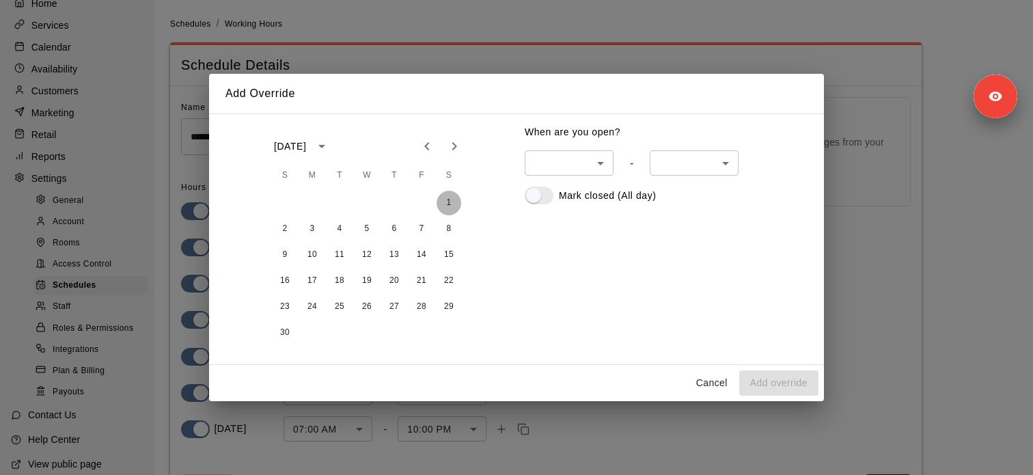
click at [444, 201] on button "1" at bounding box center [449, 203] width 25 height 25
click at [288, 224] on button "2" at bounding box center [285, 229] width 25 height 25
click at [316, 225] on button "3" at bounding box center [312, 229] width 25 height 25
click at [349, 228] on button "4" at bounding box center [339, 229] width 25 height 25
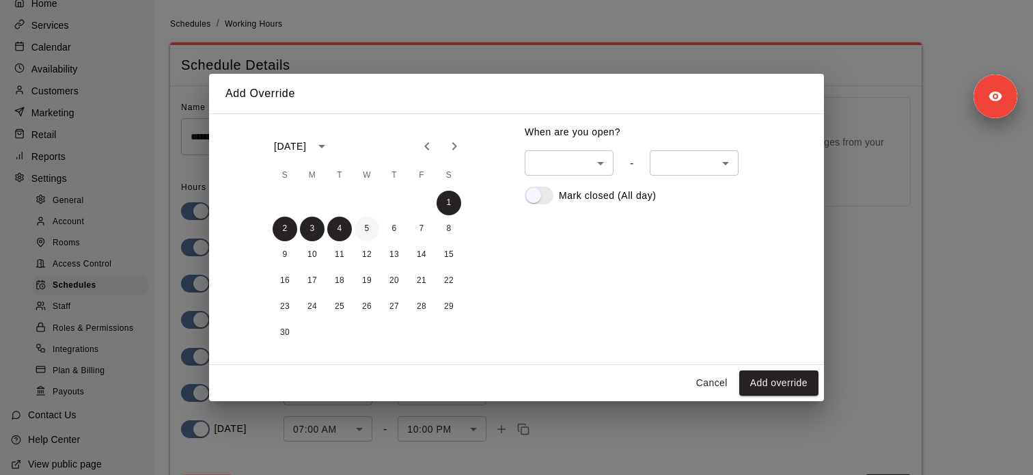
click at [370, 226] on button "5" at bounding box center [367, 229] width 25 height 25
click at [397, 226] on button "6" at bounding box center [394, 229] width 25 height 25
click at [424, 226] on button "7" at bounding box center [421, 229] width 25 height 25
click at [446, 226] on button "8" at bounding box center [449, 229] width 25 height 25
click at [279, 249] on button "9" at bounding box center [285, 255] width 25 height 25
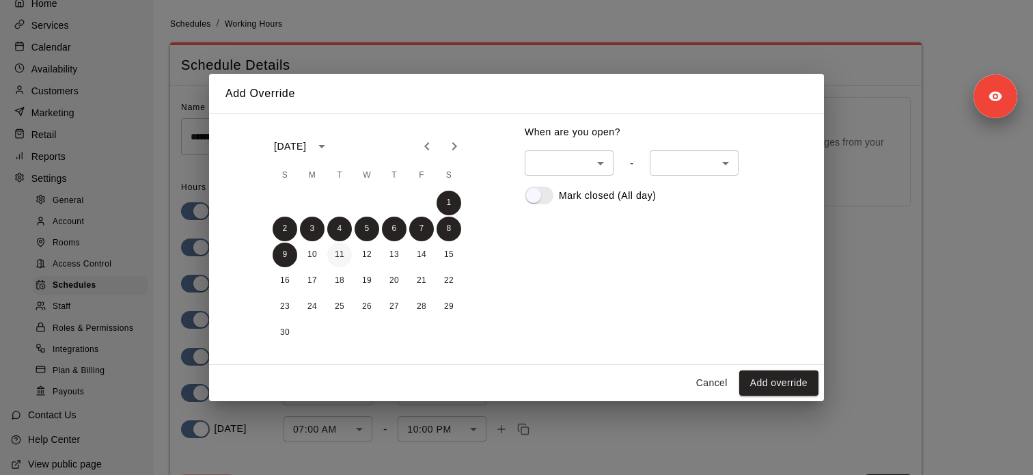
click at [328, 251] on button "11" at bounding box center [339, 255] width 25 height 25
click at [345, 251] on button "11" at bounding box center [339, 255] width 25 height 25
click at [314, 251] on button "10" at bounding box center [312, 255] width 25 height 25
click at [344, 250] on button "11" at bounding box center [339, 255] width 25 height 25
click at [386, 250] on button "13" at bounding box center [394, 255] width 25 height 25
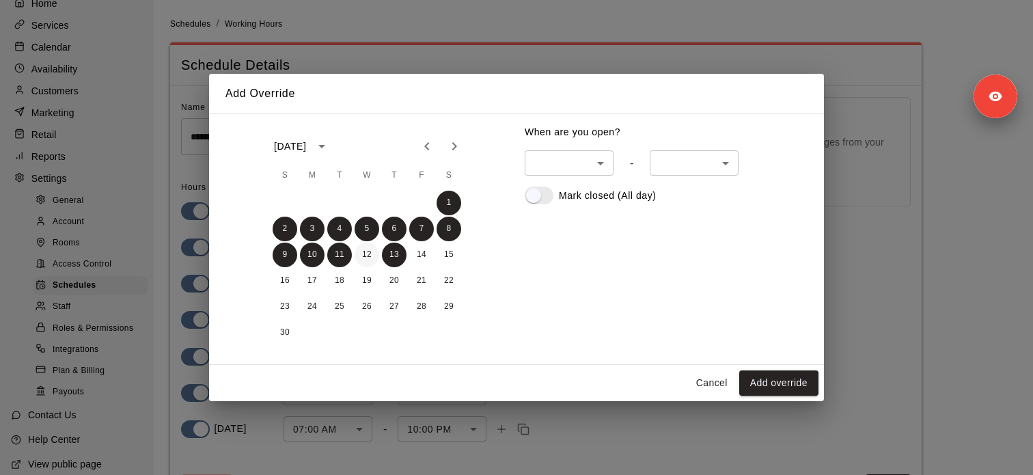
click at [366, 250] on button "12" at bounding box center [367, 255] width 25 height 25
click at [408, 252] on div "9 10 11 12 13 14 15" at bounding box center [367, 255] width 219 height 25
click at [435, 252] on div "9 10 11 12 13 14 15" at bounding box center [367, 255] width 219 height 25
click at [422, 252] on button "14" at bounding box center [421, 255] width 25 height 25
click at [454, 252] on button "15" at bounding box center [449, 255] width 25 height 25
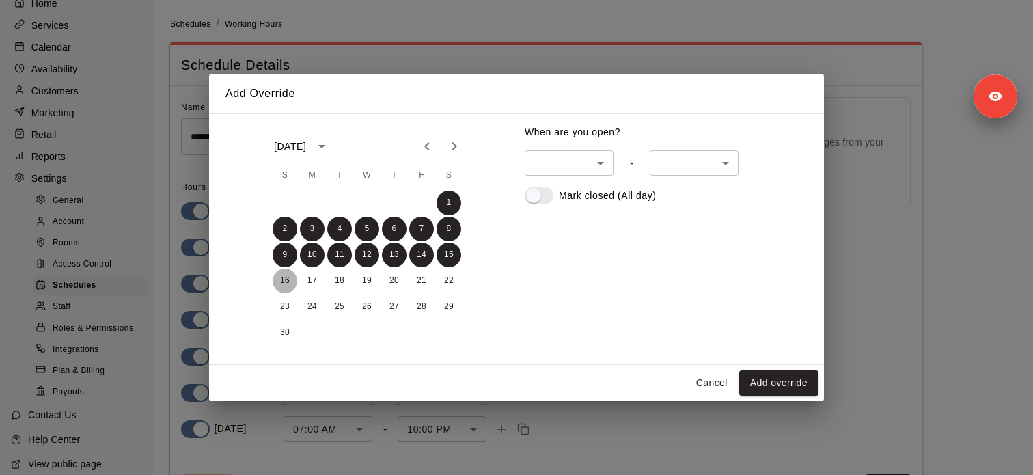
click at [283, 272] on button "16" at bounding box center [285, 281] width 25 height 25
click at [310, 280] on button "17" at bounding box center [312, 281] width 25 height 25
click at [333, 280] on button "18" at bounding box center [339, 281] width 25 height 25
click at [372, 280] on button "19" at bounding box center [367, 281] width 25 height 25
click at [399, 280] on button "20" at bounding box center [394, 281] width 25 height 25
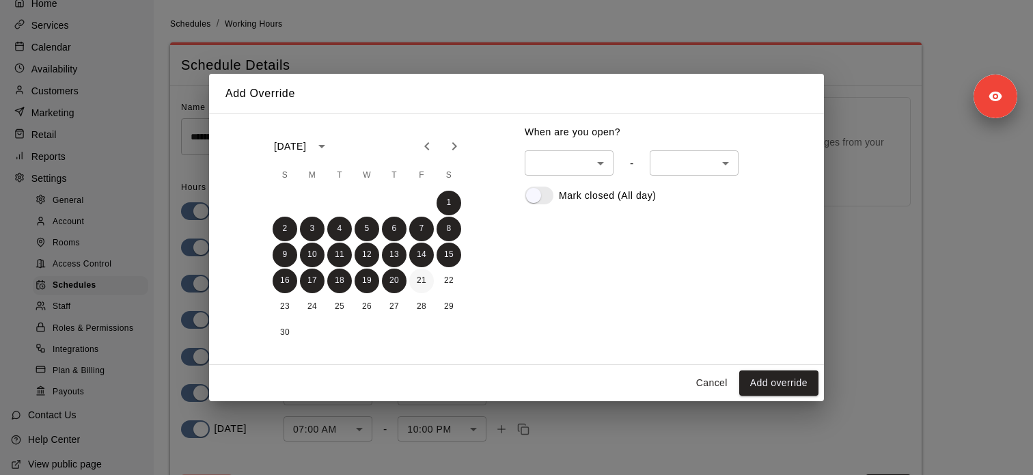
click at [419, 280] on button "21" at bounding box center [421, 281] width 25 height 25
click at [459, 280] on button "22" at bounding box center [449, 281] width 25 height 25
click at [287, 312] on button "23" at bounding box center [285, 307] width 25 height 25
drag, startPoint x: 318, startPoint y: 312, endPoint x: 327, endPoint y: 312, distance: 8.2
click at [318, 312] on button "24" at bounding box center [312, 307] width 25 height 25
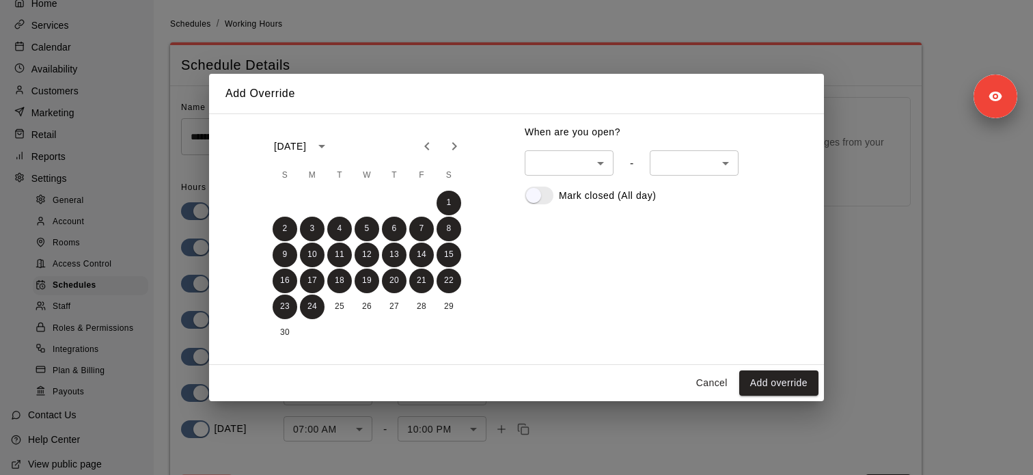
click at [327, 312] on div "23 24 25 26 27 28 29" at bounding box center [367, 307] width 219 height 25
click at [340, 313] on button "25" at bounding box center [339, 307] width 25 height 25
click at [360, 310] on button "26" at bounding box center [367, 307] width 25 height 25
click at [390, 310] on button "27" at bounding box center [394, 307] width 25 height 25
click at [417, 310] on button "28" at bounding box center [421, 307] width 25 height 25
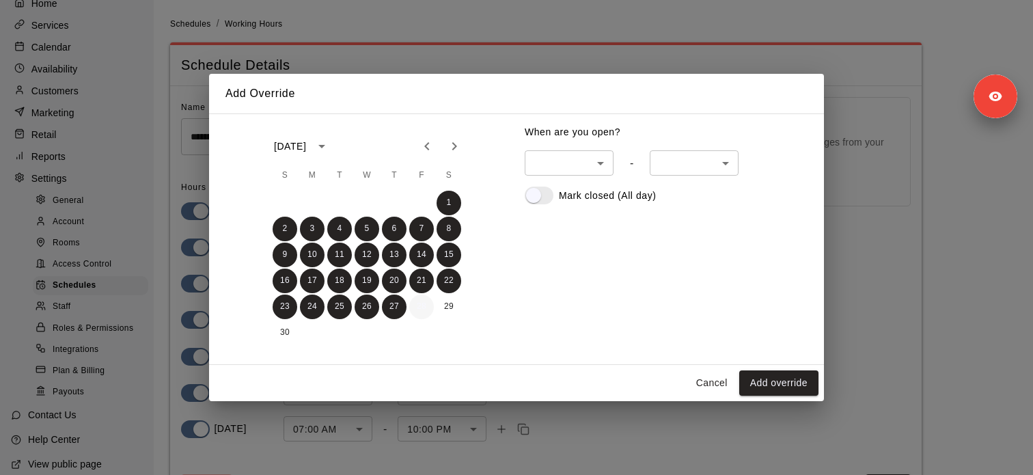
click at [428, 310] on button "28" at bounding box center [421, 307] width 25 height 25
click at [442, 310] on button "29" at bounding box center [449, 307] width 25 height 25
click at [426, 310] on button "28" at bounding box center [421, 307] width 25 height 25
click at [285, 328] on button "30" at bounding box center [285, 332] width 25 height 25
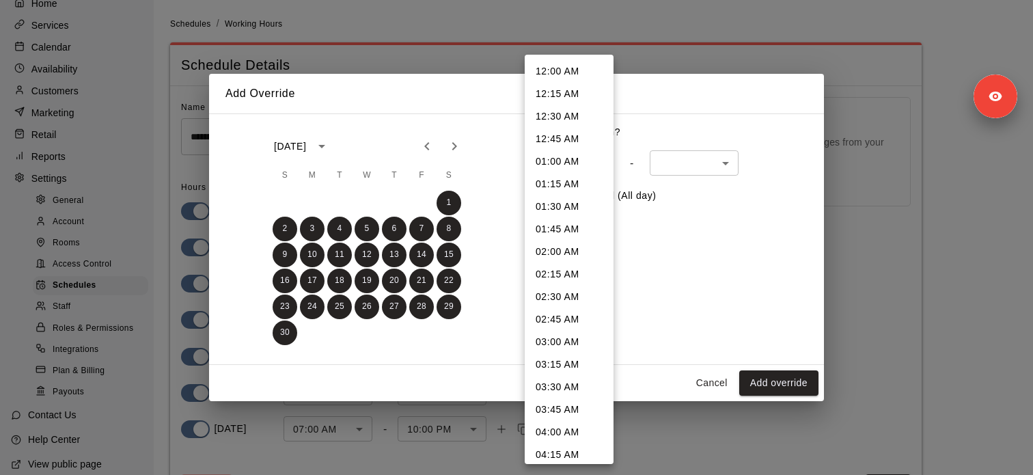
click at [604, 159] on body "**********" at bounding box center [516, 266] width 1033 height 532
click at [662, 200] on div at bounding box center [516, 237] width 1033 height 475
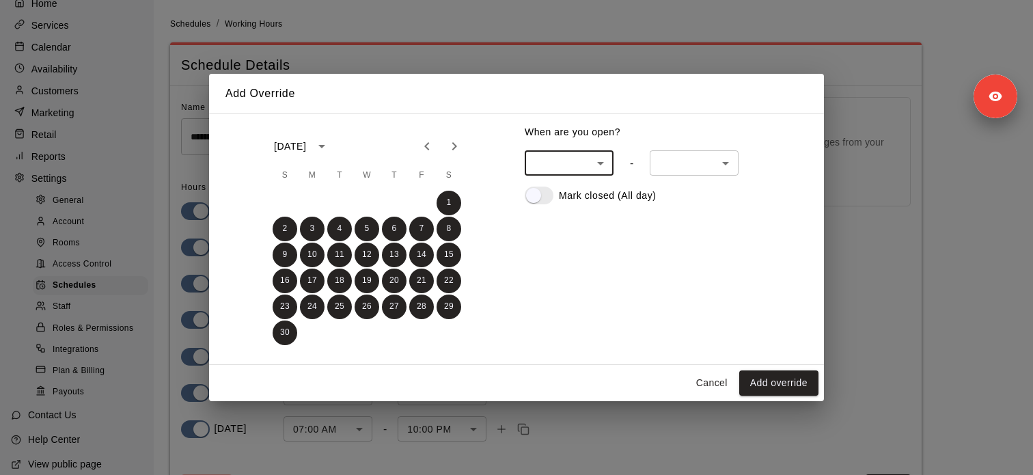
click at [625, 200] on div "12:00 AM 12:15 AM 12:30 AM 12:45 AM 01:00 AM 01:15 AM 01:30 AM 01:45 AM 02:00 A…" at bounding box center [516, 237] width 1033 height 475
drag, startPoint x: 648, startPoint y: 195, endPoint x: 560, endPoint y: 195, distance: 88.8
click at [560, 195] on div "Mark closed (All day)" at bounding box center [666, 196] width 283 height 18
copy p "Mark closed (All day)"
